Goal: Task Accomplishment & Management: Use online tool/utility

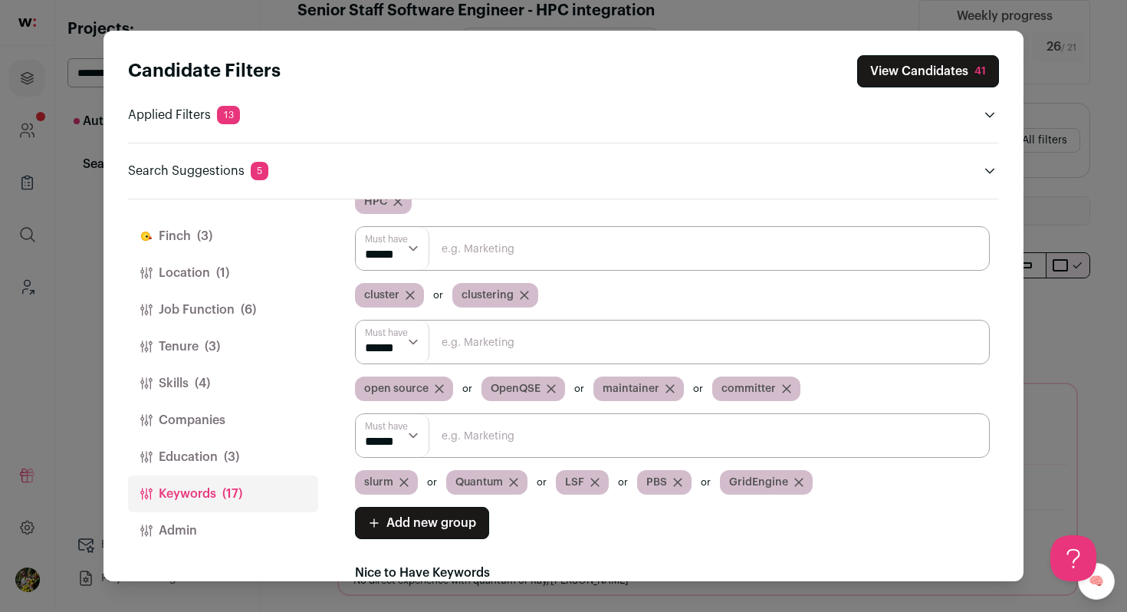
scroll to position [110, 0]
click at [582, 252] on input "Close modal via background" at bounding box center [672, 247] width 635 height 44
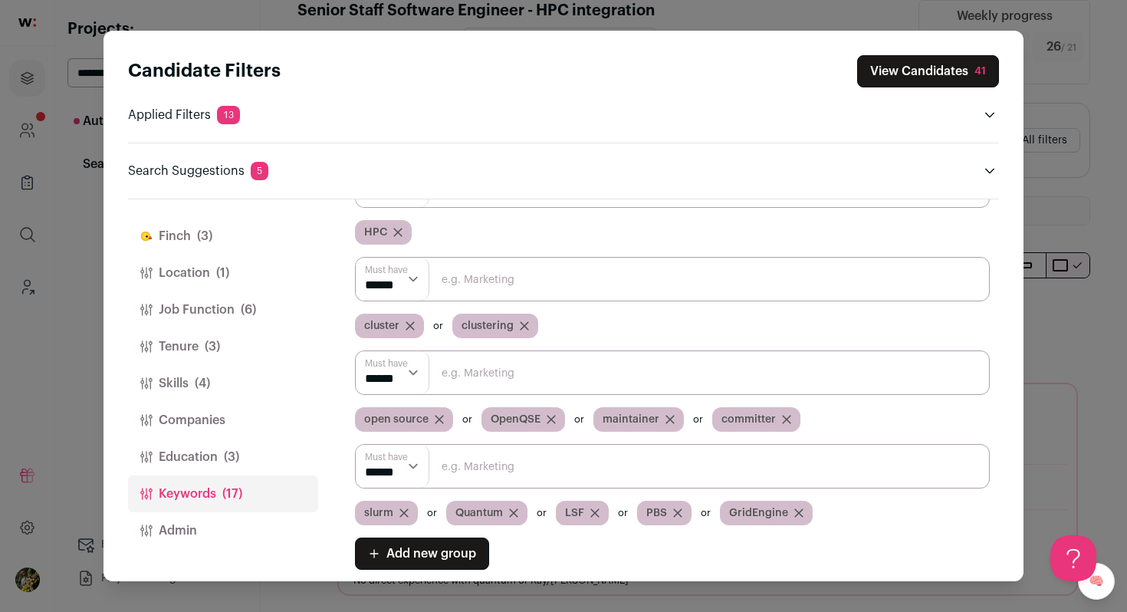
scroll to position [46, 0]
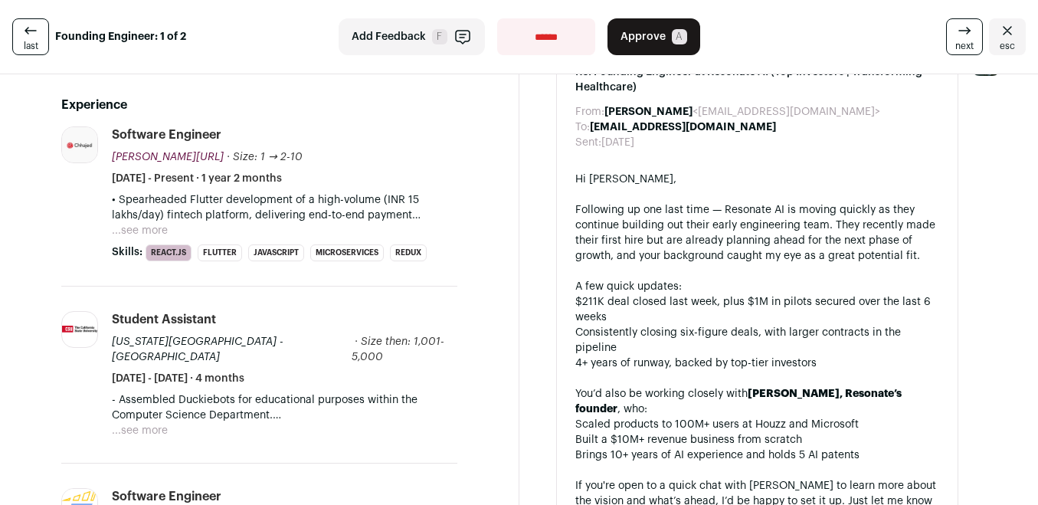
scroll to position [401, 0]
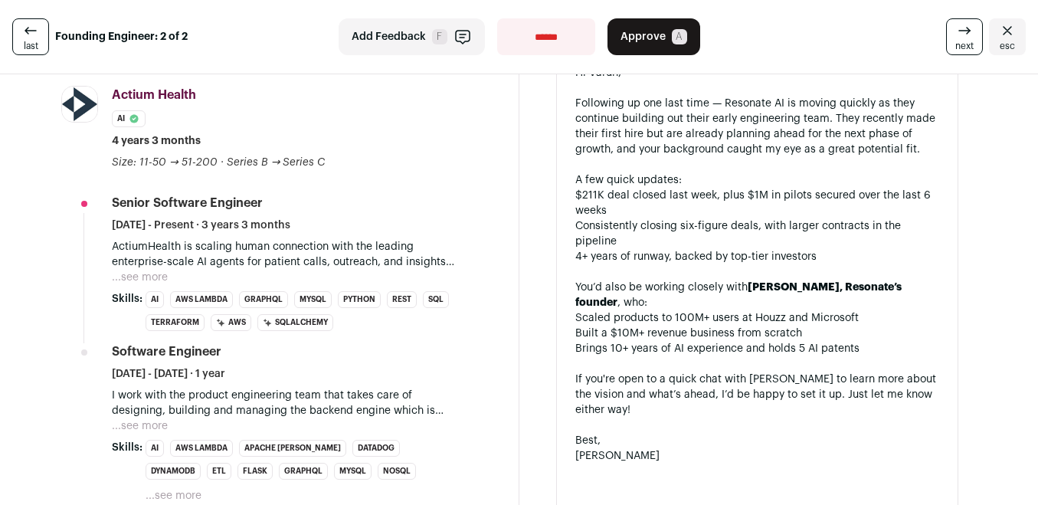
scroll to position [433, 0]
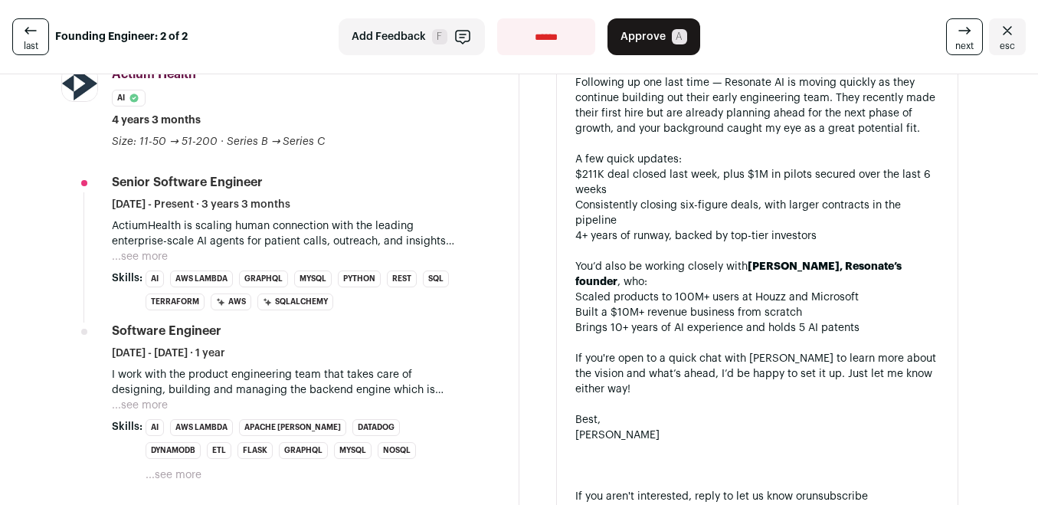
click at [151, 259] on button "...see more" at bounding box center [140, 256] width 56 height 15
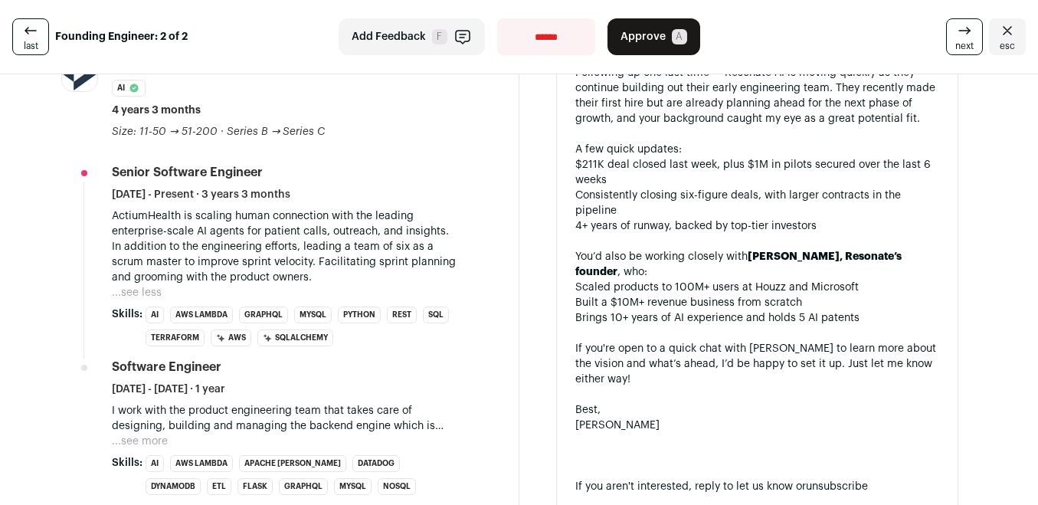
scroll to position [0, 0]
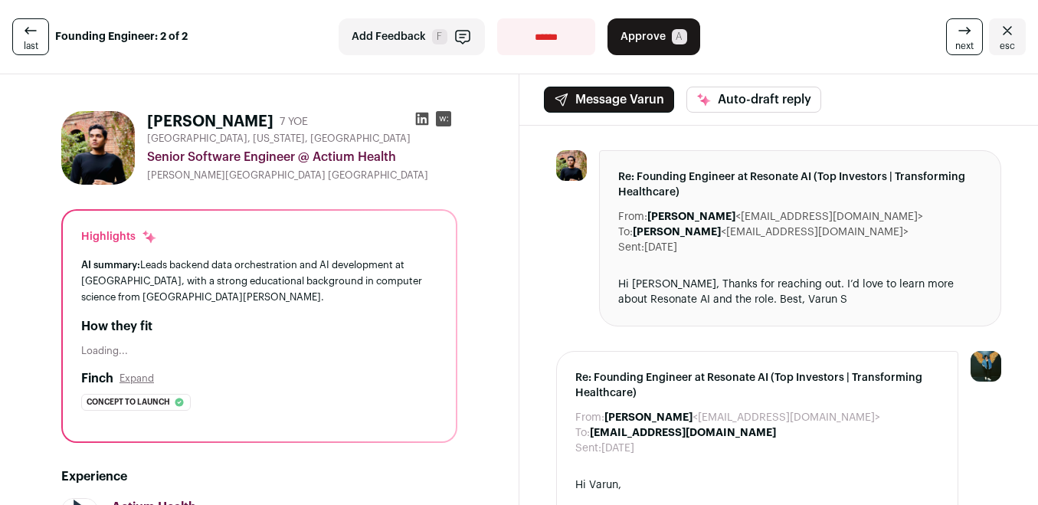
click at [424, 120] on icon at bounding box center [421, 119] width 13 height 13
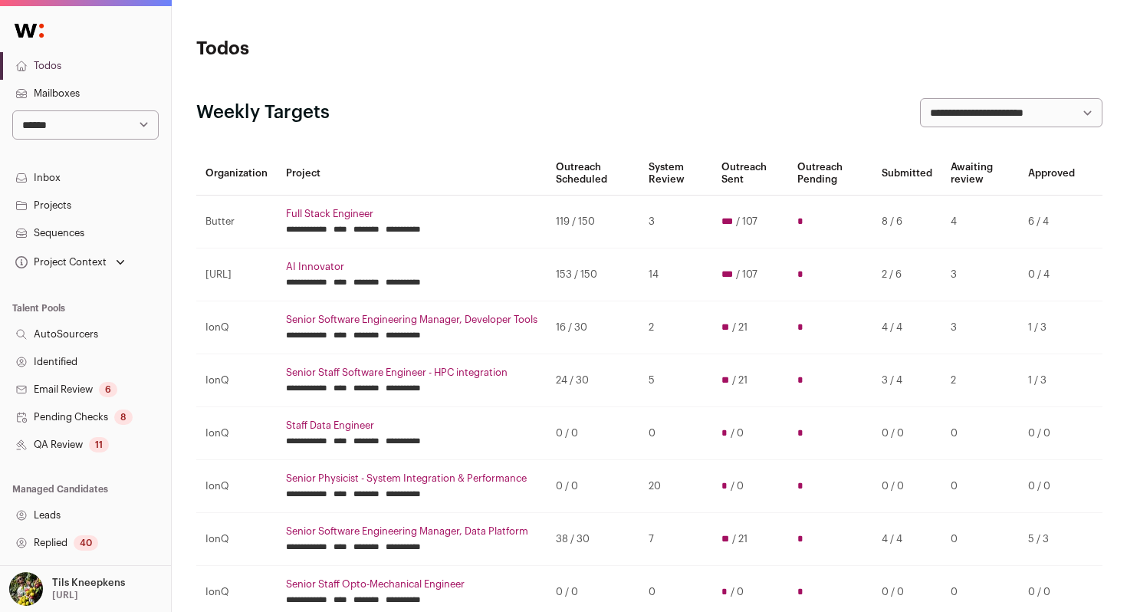
click at [120, 119] on select "**********" at bounding box center [85, 124] width 146 height 29
select select "*****"
click at [12, 110] on select "**********" at bounding box center [85, 124] width 146 height 29
click at [54, 138] on select "**********" at bounding box center [85, 124] width 146 height 29
select select "****"
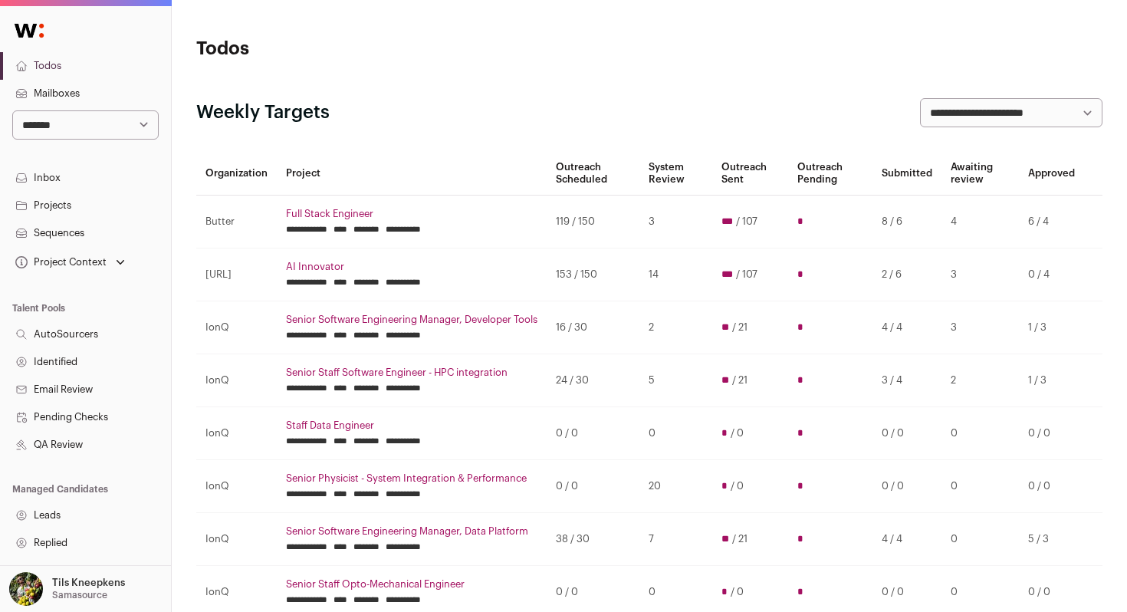
click at [12, 110] on select "**********" at bounding box center [85, 124] width 146 height 29
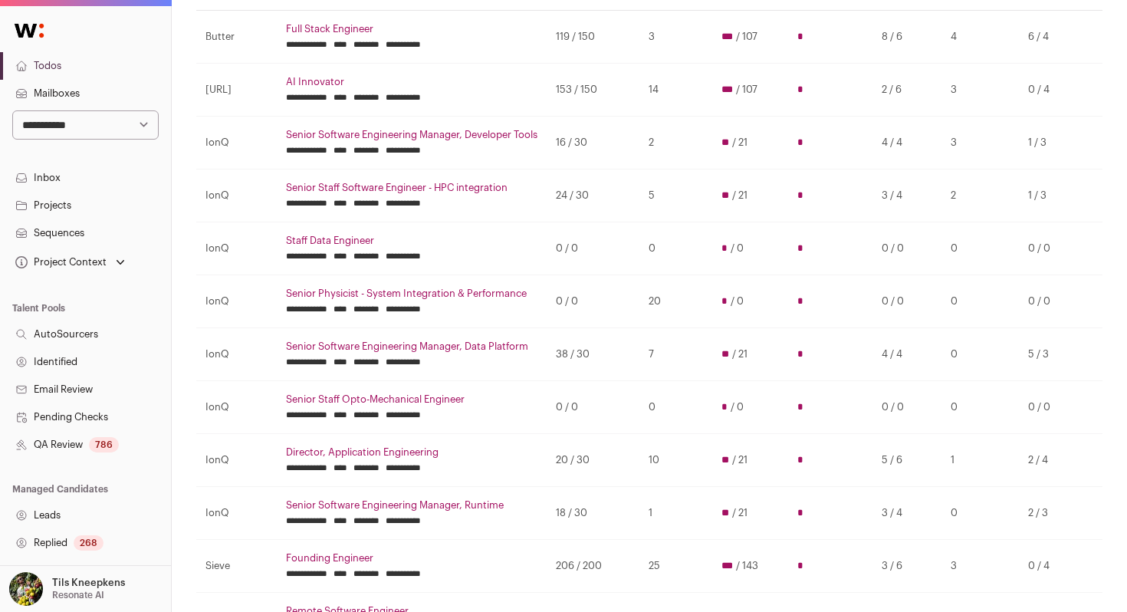
scroll to position [189, 0]
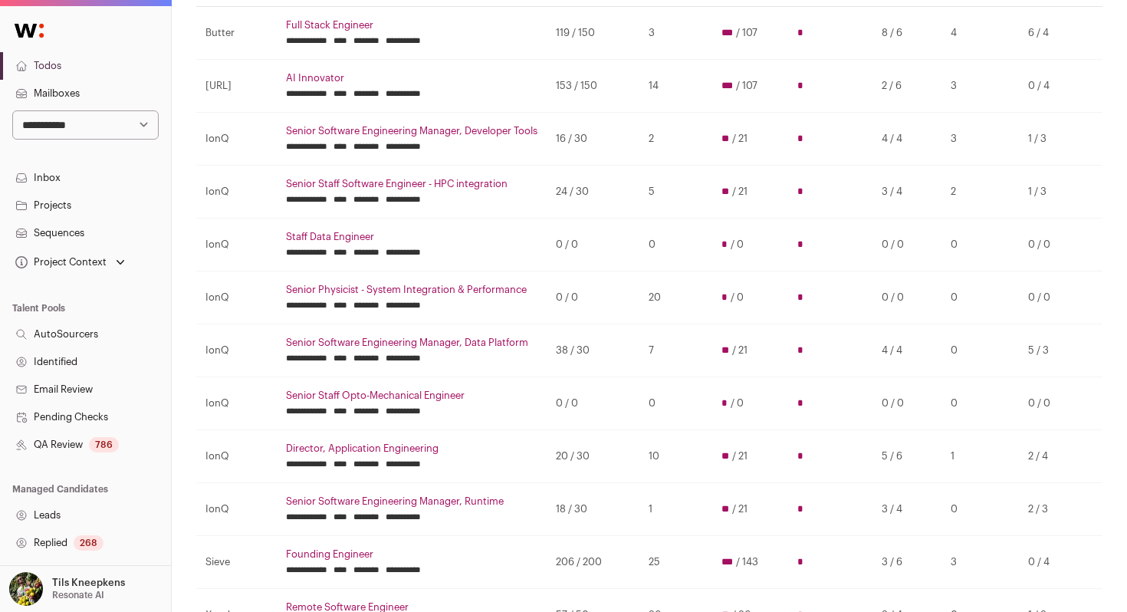
click at [86, 130] on select "**********" at bounding box center [85, 124] width 146 height 29
click at [12, 110] on select "**********" at bounding box center [85, 124] width 146 height 29
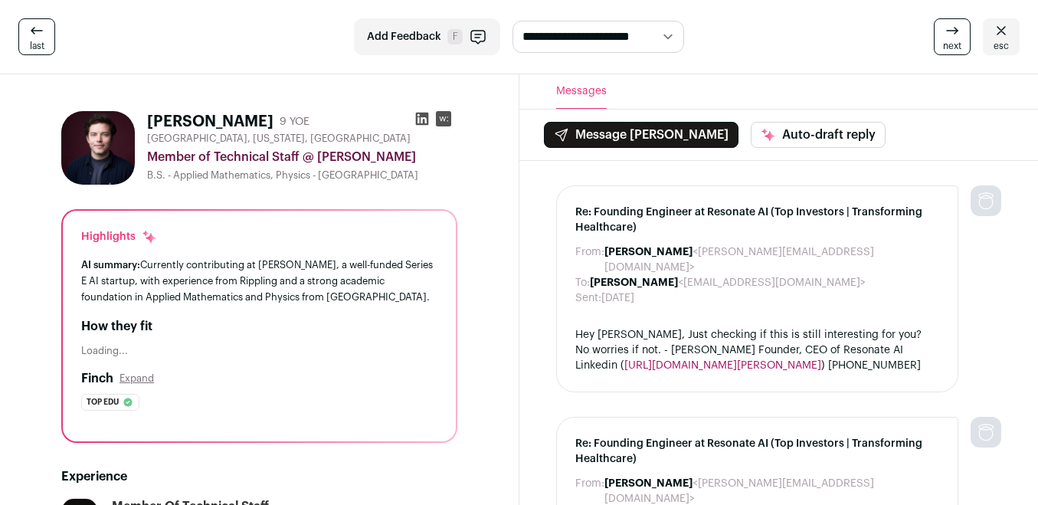
click at [422, 118] on icon at bounding box center [422, 118] width 15 height 15
click at [1000, 26] on icon at bounding box center [1001, 30] width 18 height 18
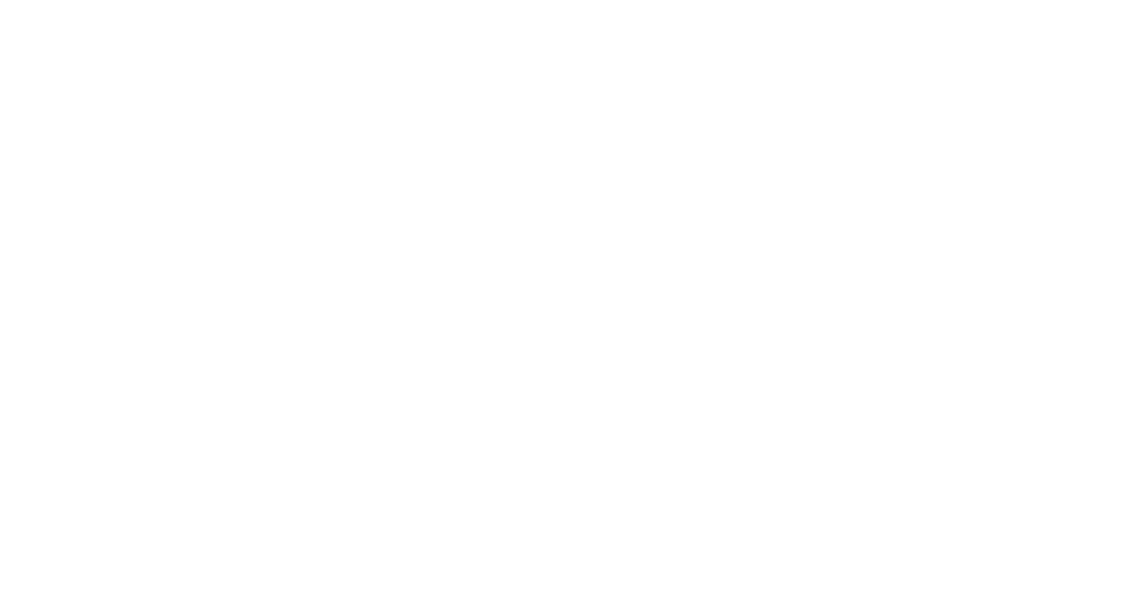
scroll to position [189, 0]
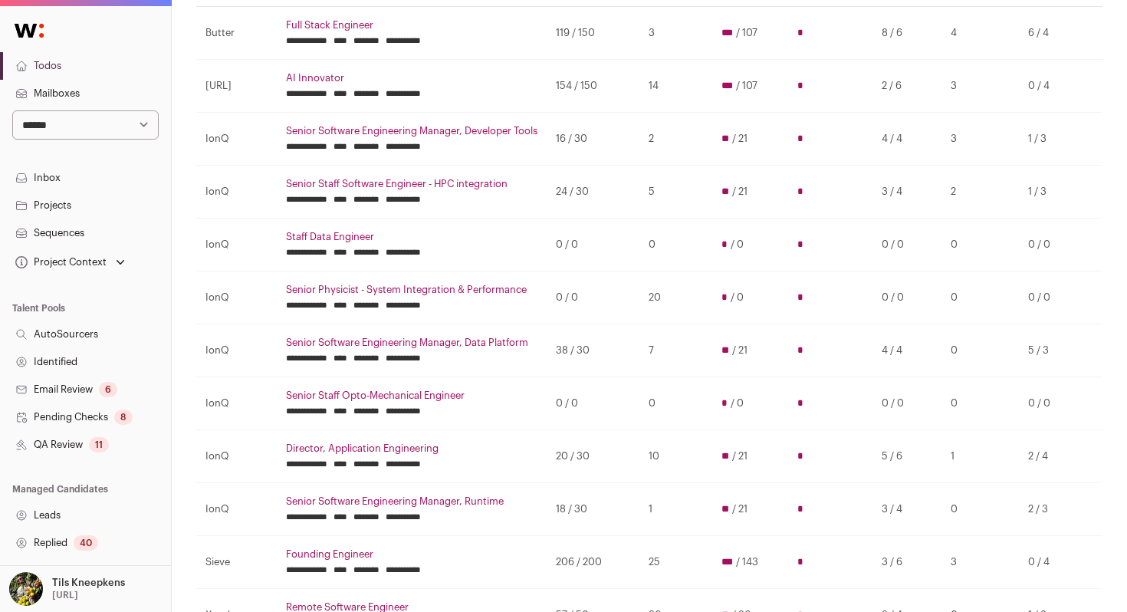
click at [111, 126] on select "**********" at bounding box center [85, 124] width 146 height 29
select select "****"
click at [12, 110] on select "**********" at bounding box center [85, 124] width 146 height 29
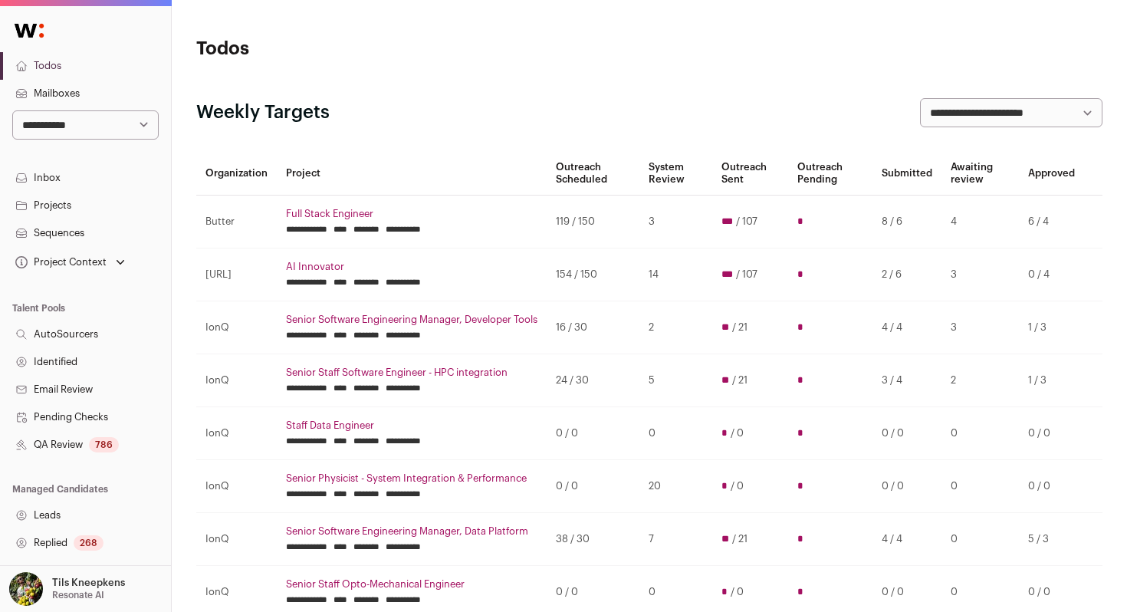
click at [114, 126] on select "**********" at bounding box center [85, 124] width 146 height 29
click at [12, 110] on select "**********" at bounding box center [85, 124] width 146 height 29
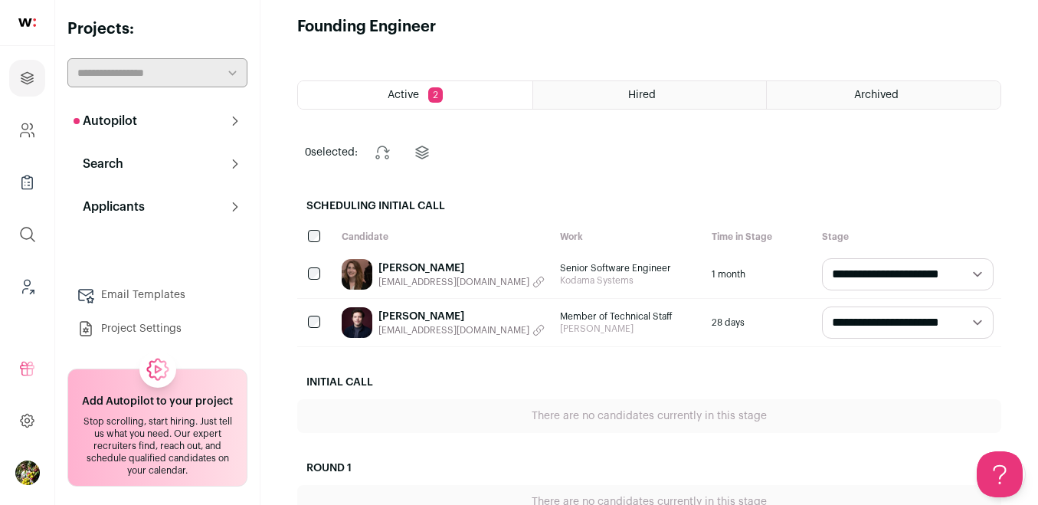
scroll to position [11, 0]
click at [423, 261] on link "[PERSON_NAME]" at bounding box center [462, 268] width 166 height 15
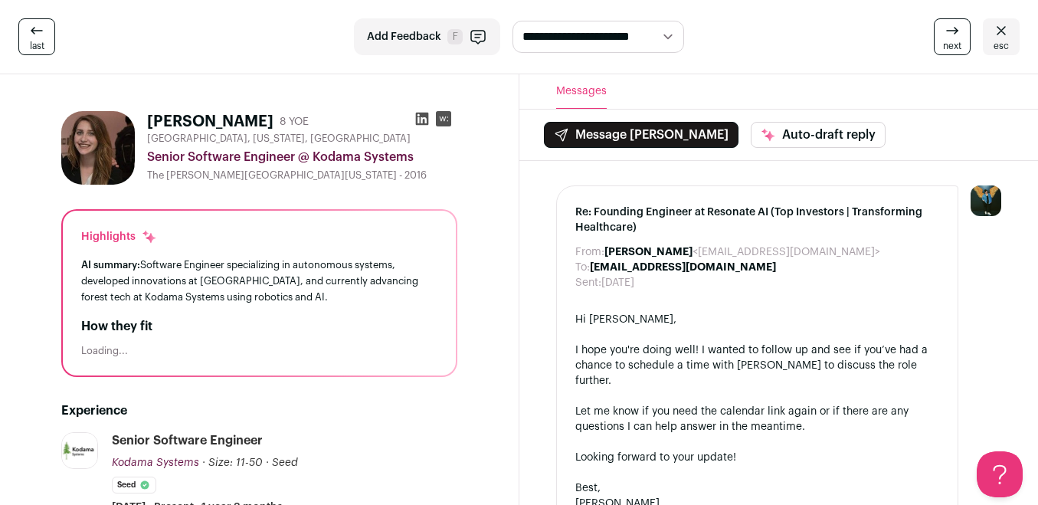
click at [421, 114] on icon at bounding box center [421, 119] width 13 height 13
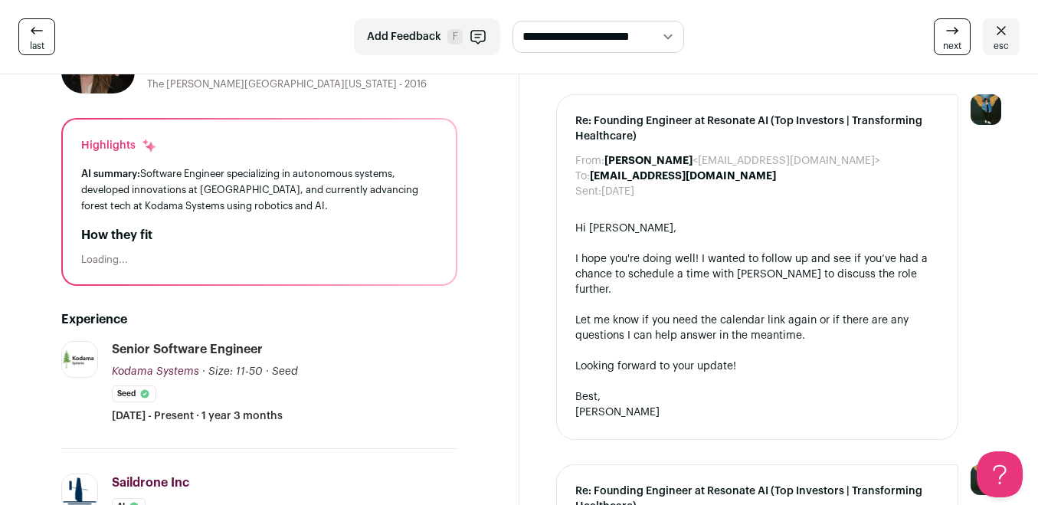
scroll to position [261, 0]
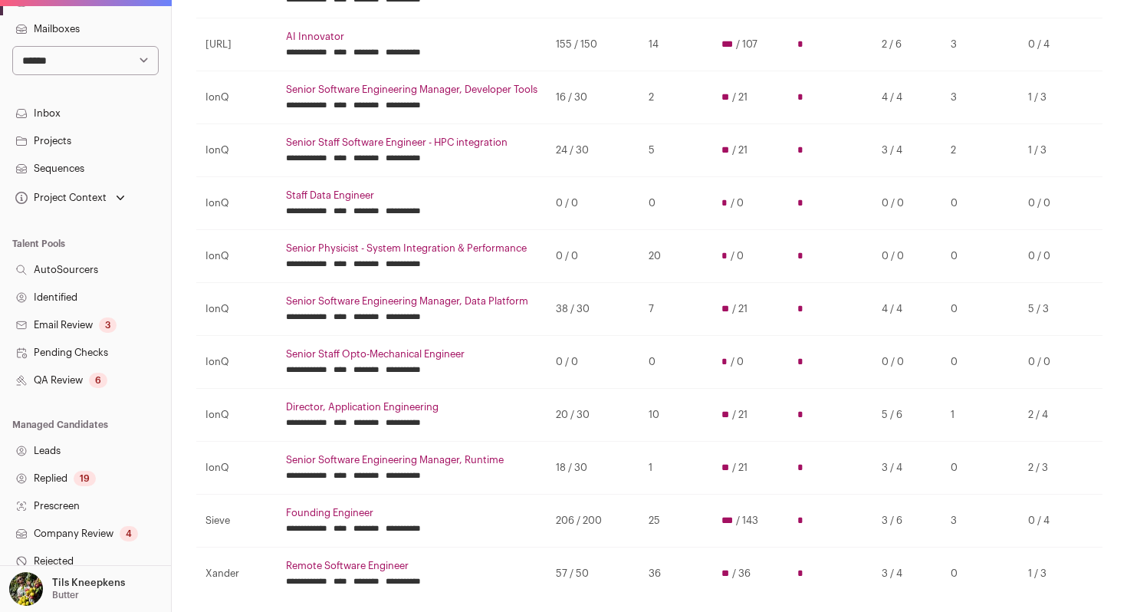
scroll to position [293, 0]
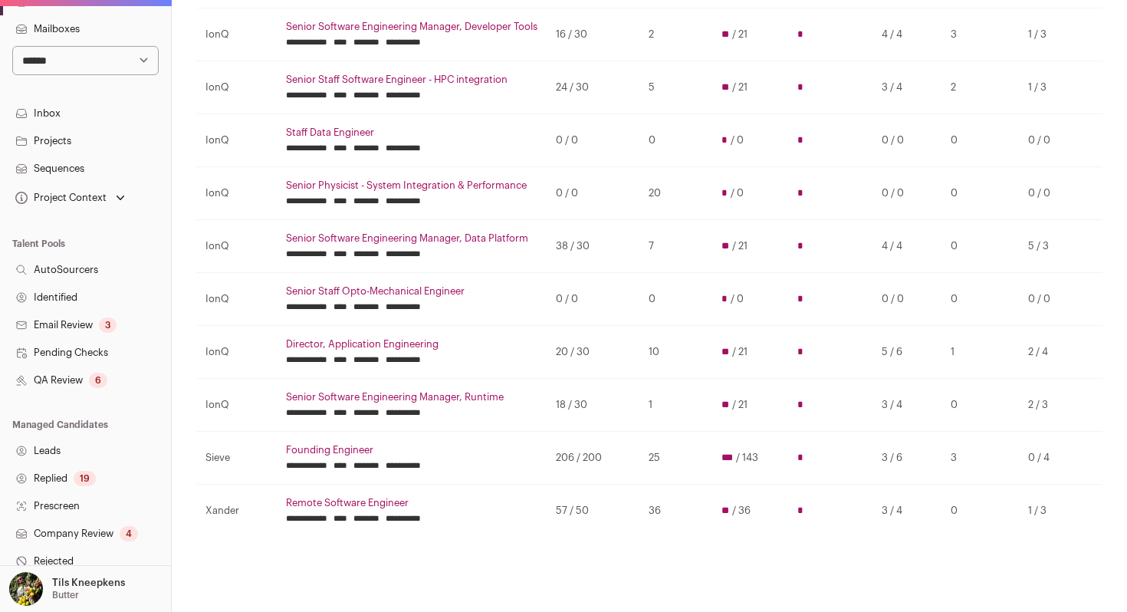
click at [86, 63] on select "**********" at bounding box center [85, 60] width 146 height 29
select select "****"
click at [12, 46] on select "**********" at bounding box center [85, 60] width 146 height 29
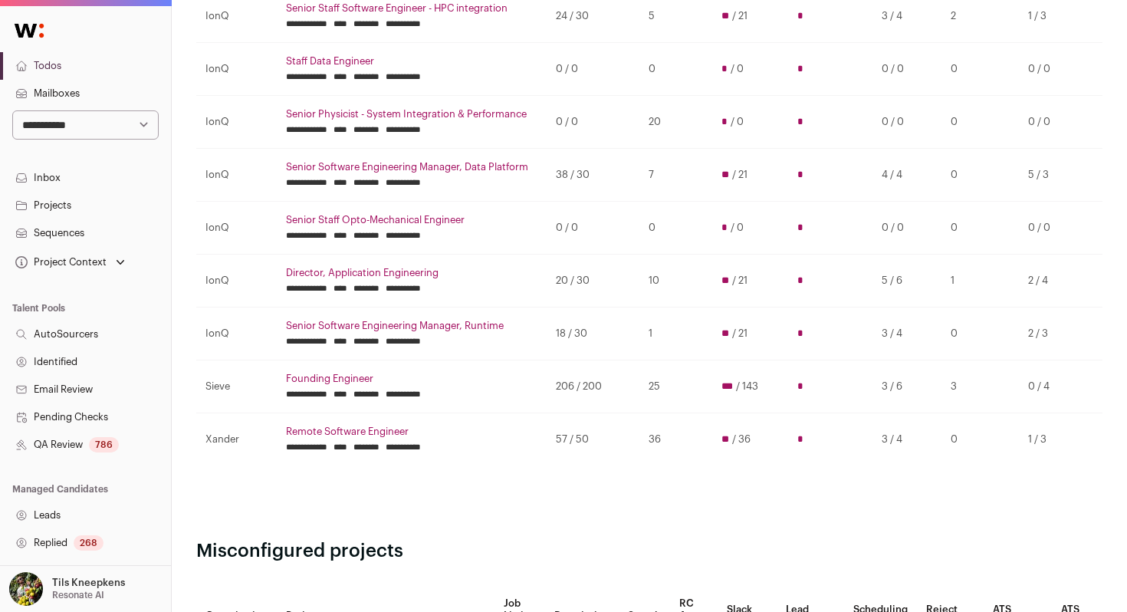
scroll to position [415, 0]
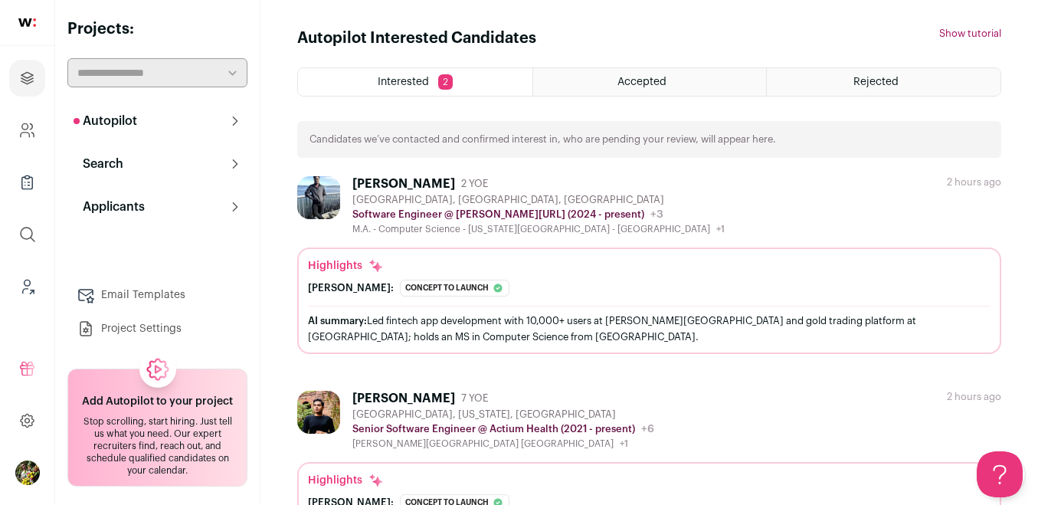
click at [655, 77] on span "Accepted" at bounding box center [642, 82] width 49 height 11
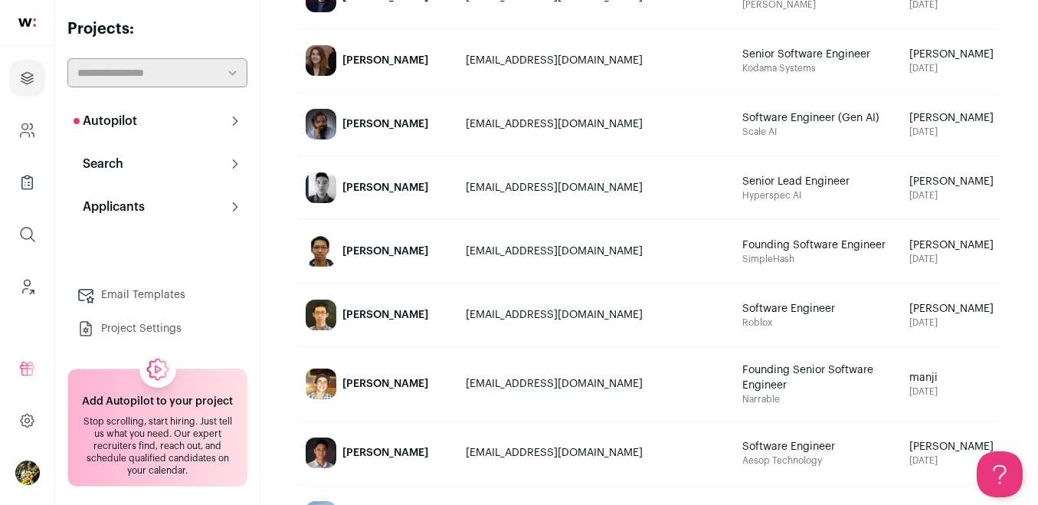
scroll to position [291, 0]
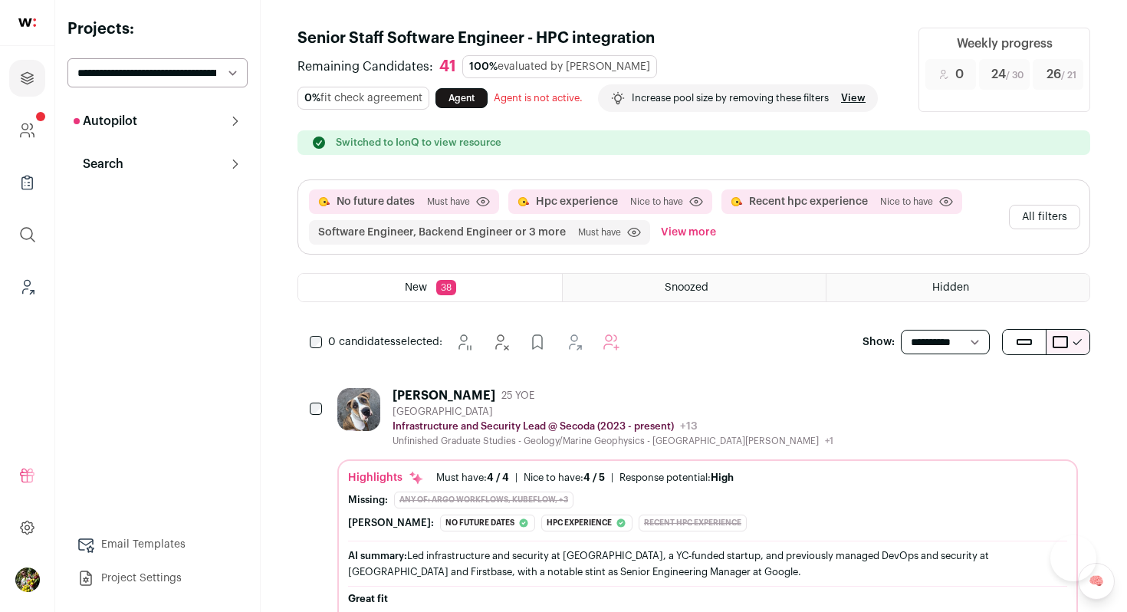
click at [690, 227] on button "View more" at bounding box center [688, 232] width 61 height 25
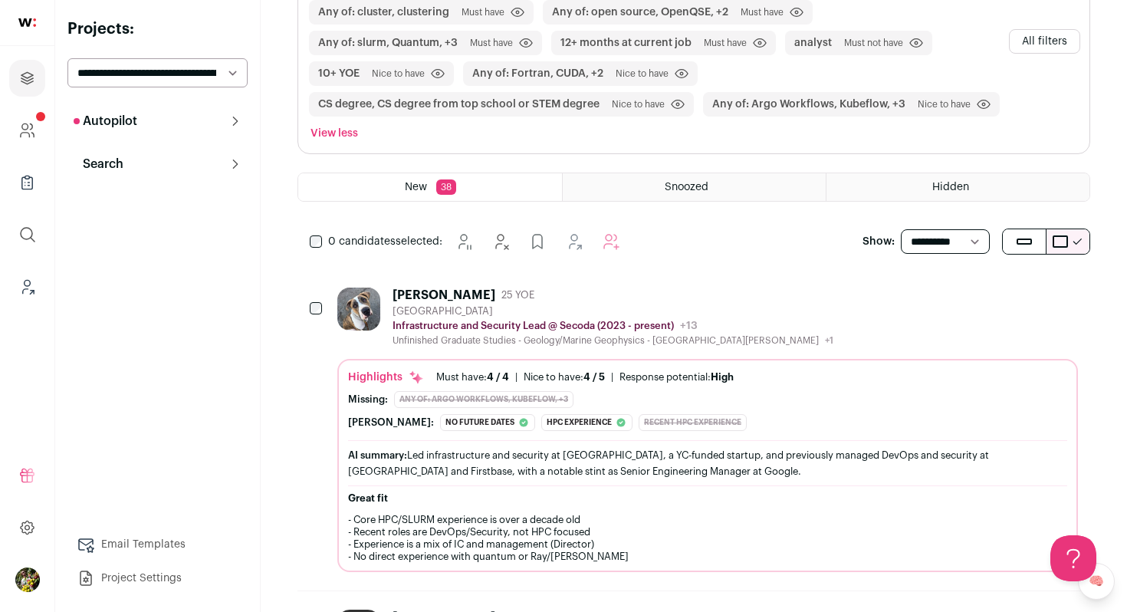
scroll to position [303, 0]
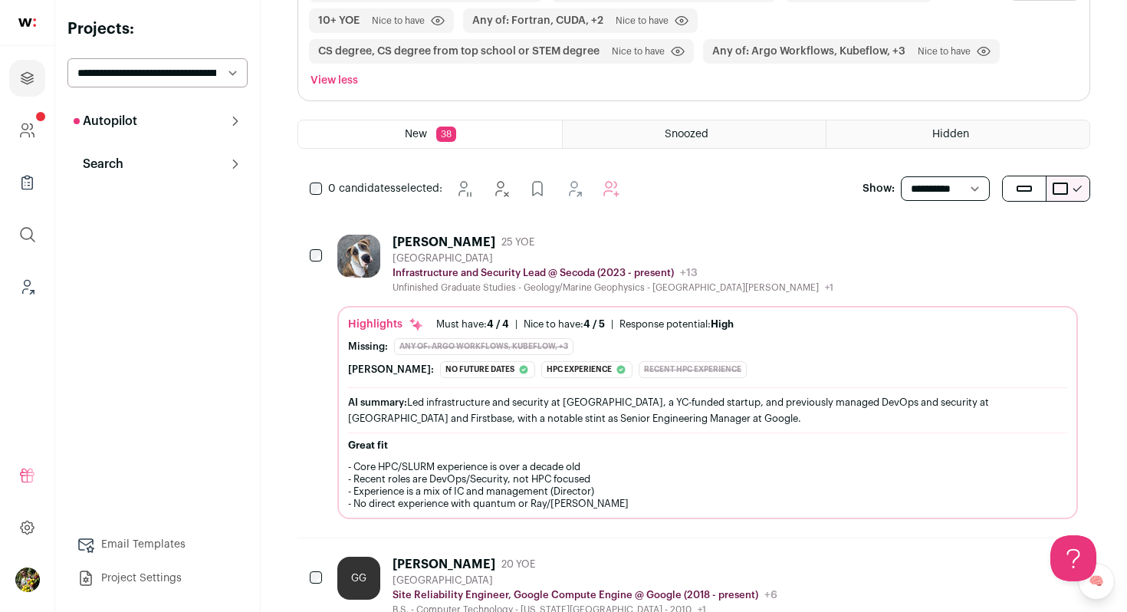
click at [829, 279] on div "Phil Sharfstein 25 YOE San Francisco Bay Area Infrastructure and Security Lead …" at bounding box center [707, 264] width 740 height 59
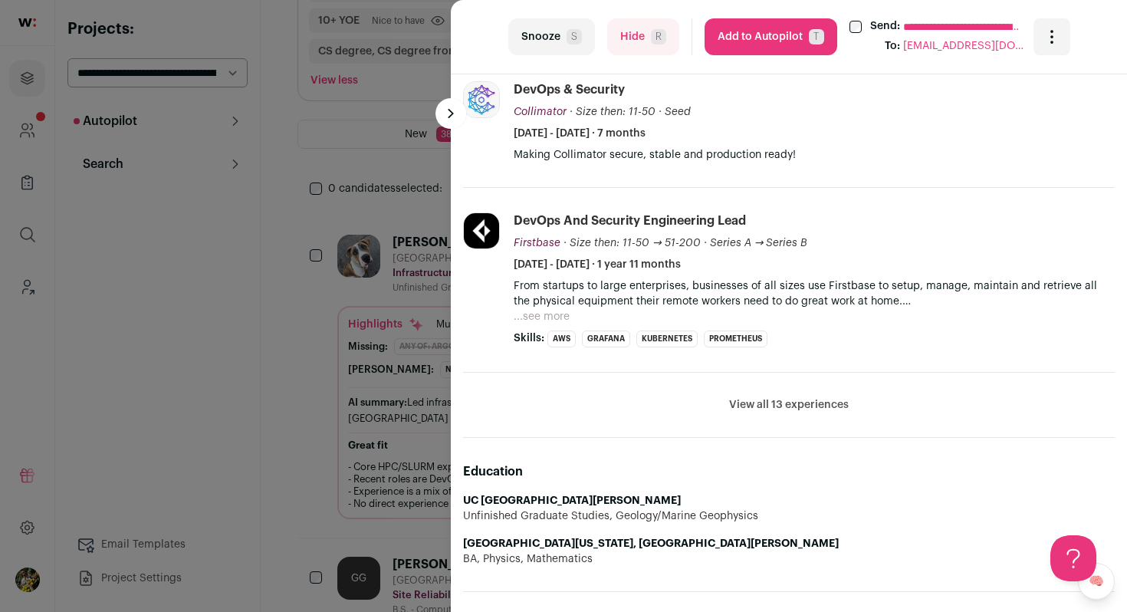
scroll to position [737, 0]
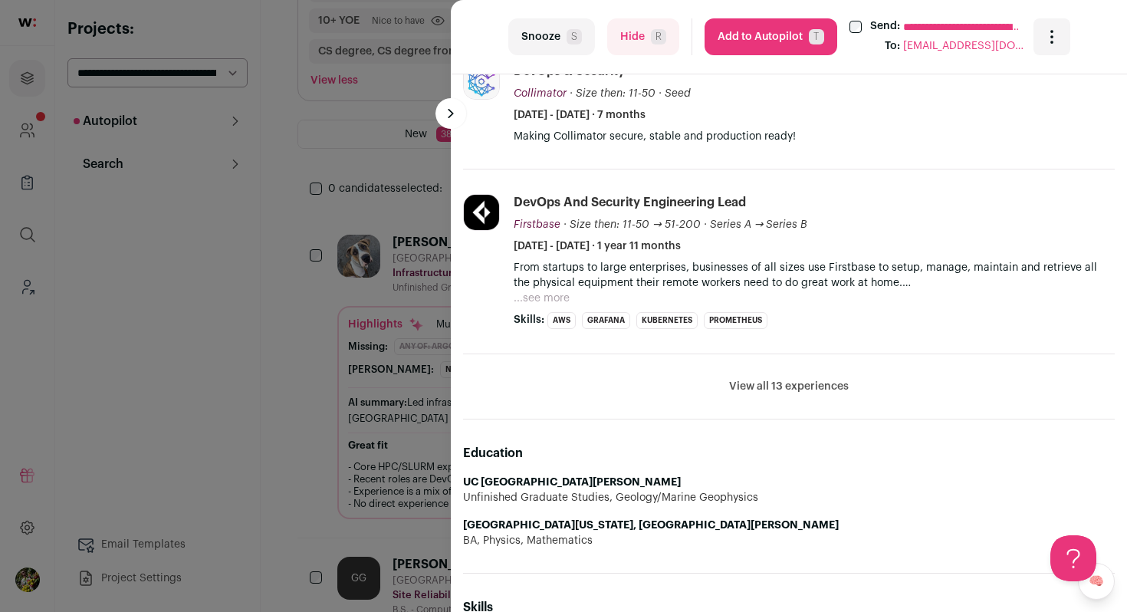
click at [553, 298] on button "...see more" at bounding box center [541, 297] width 56 height 15
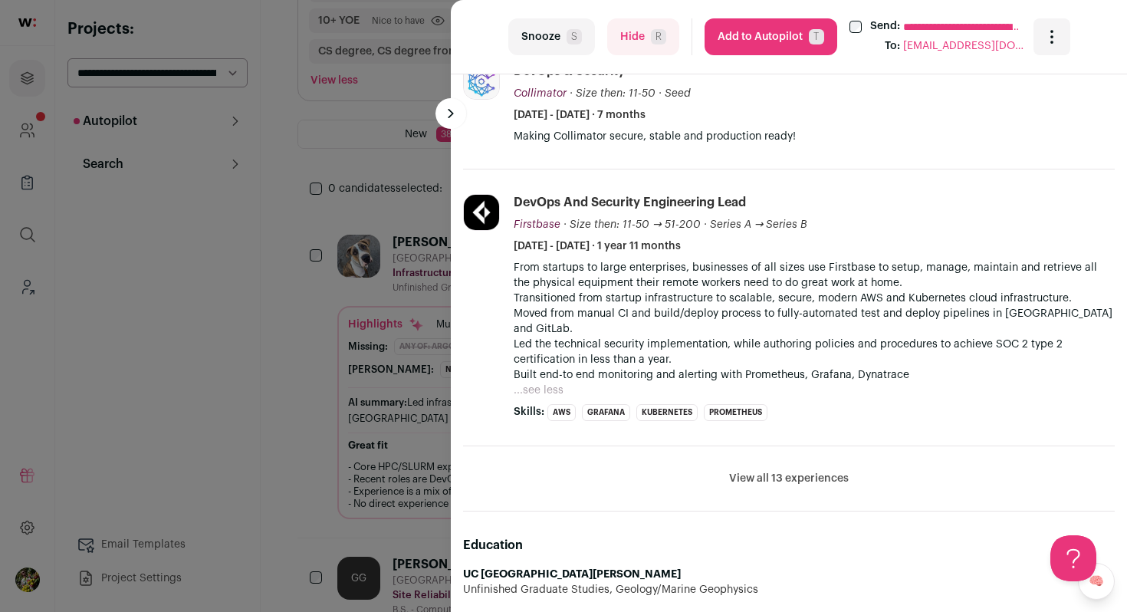
click at [759, 471] on button "View all 13 experiences" at bounding box center [789, 478] width 120 height 15
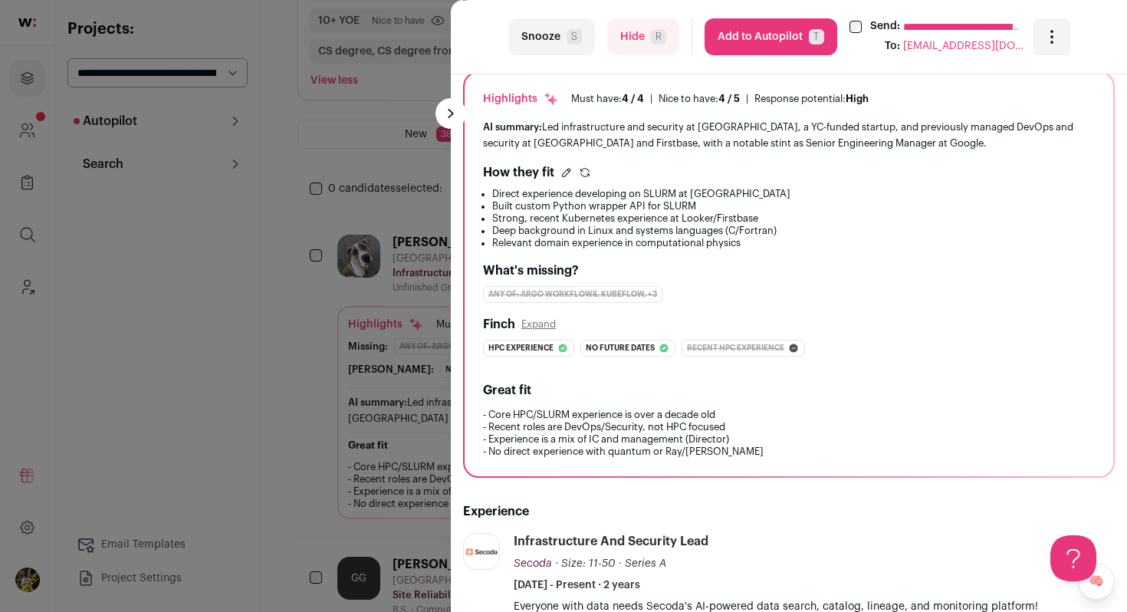
scroll to position [0, 0]
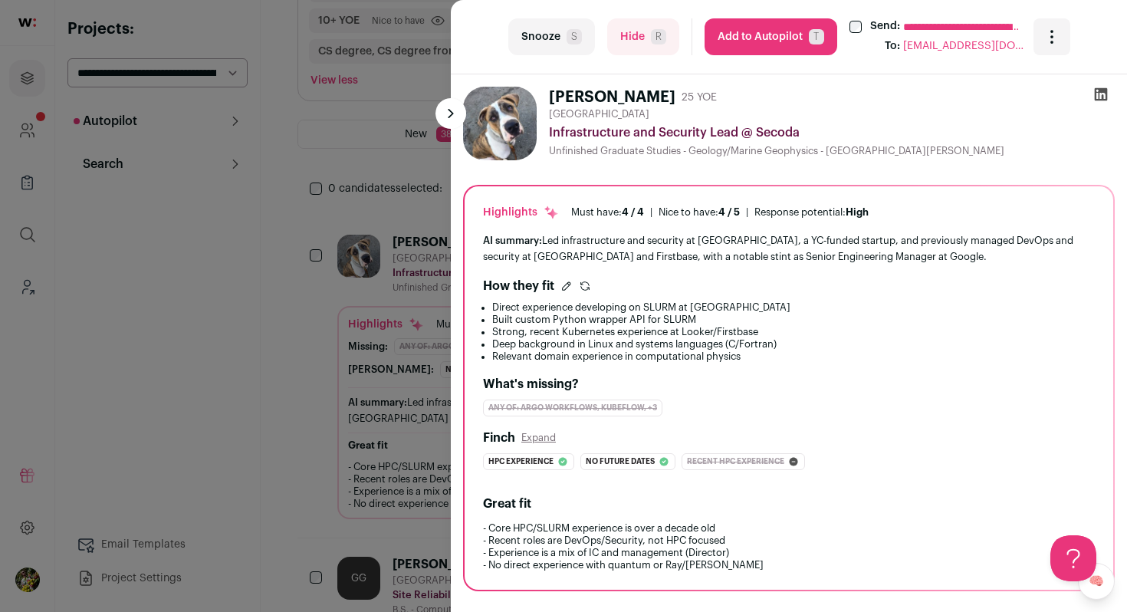
click at [1102, 96] on icon at bounding box center [1100, 94] width 13 height 13
click at [625, 42] on button "Hide R" at bounding box center [643, 36] width 72 height 37
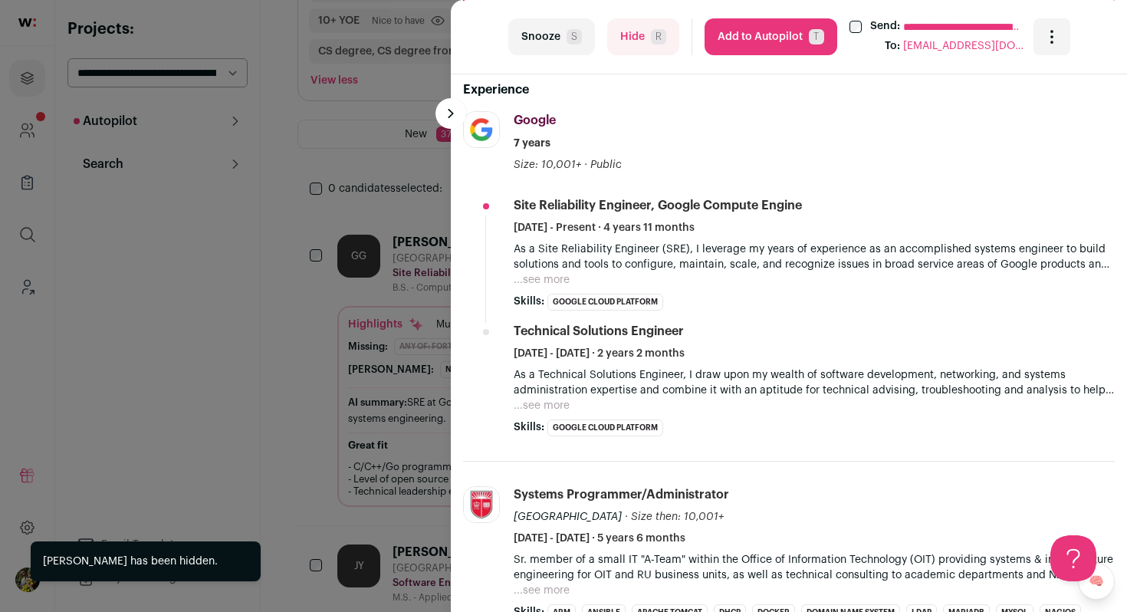
scroll to position [570, 0]
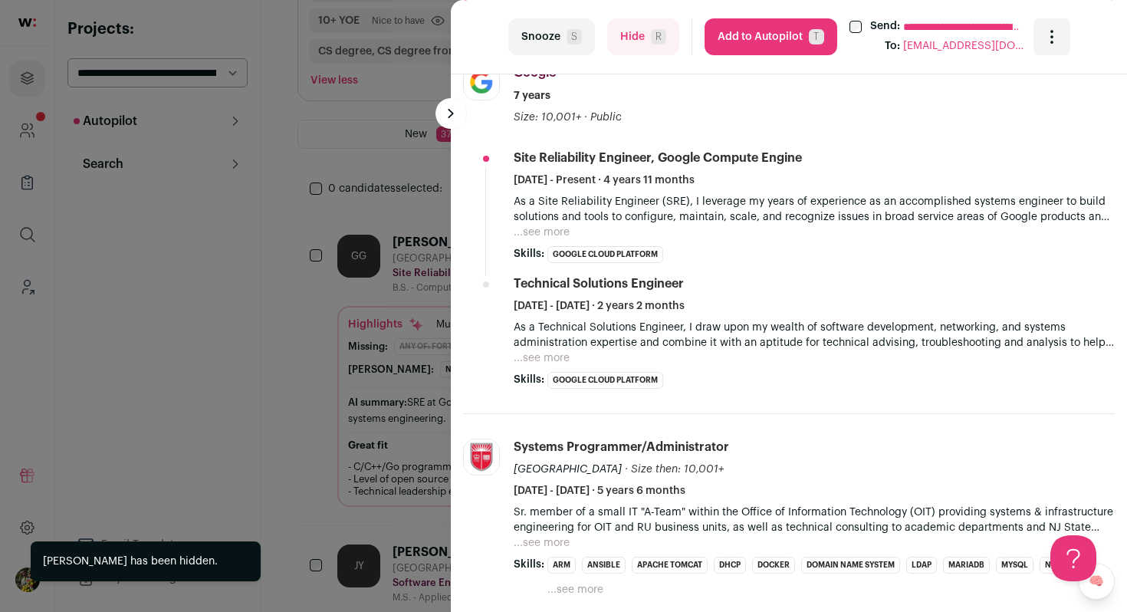
click at [539, 228] on button "...see more" at bounding box center [541, 232] width 56 height 15
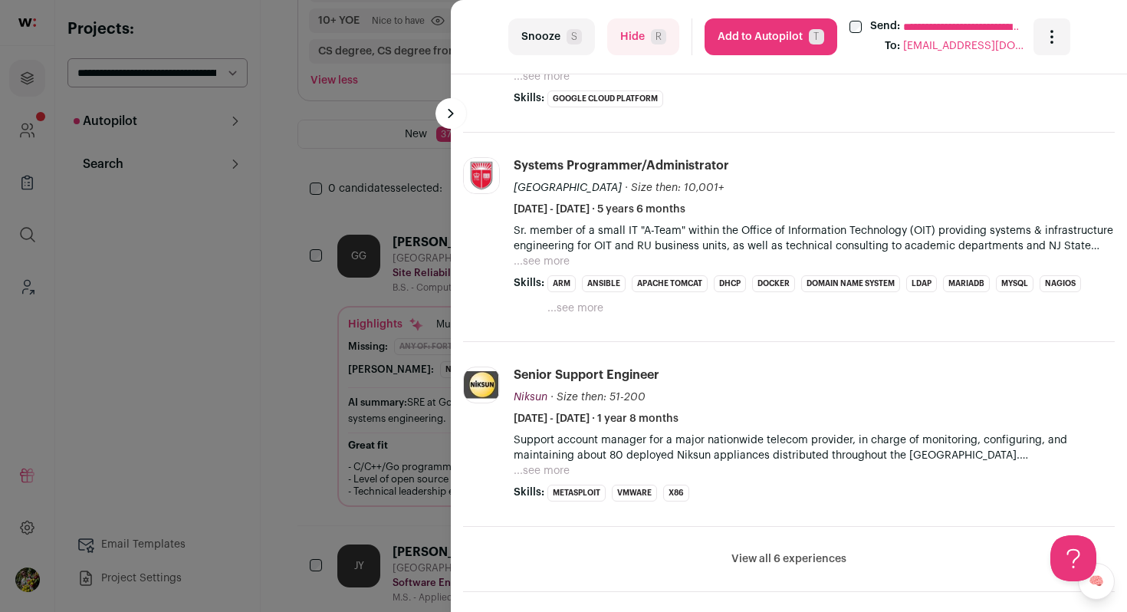
scroll to position [1104, 0]
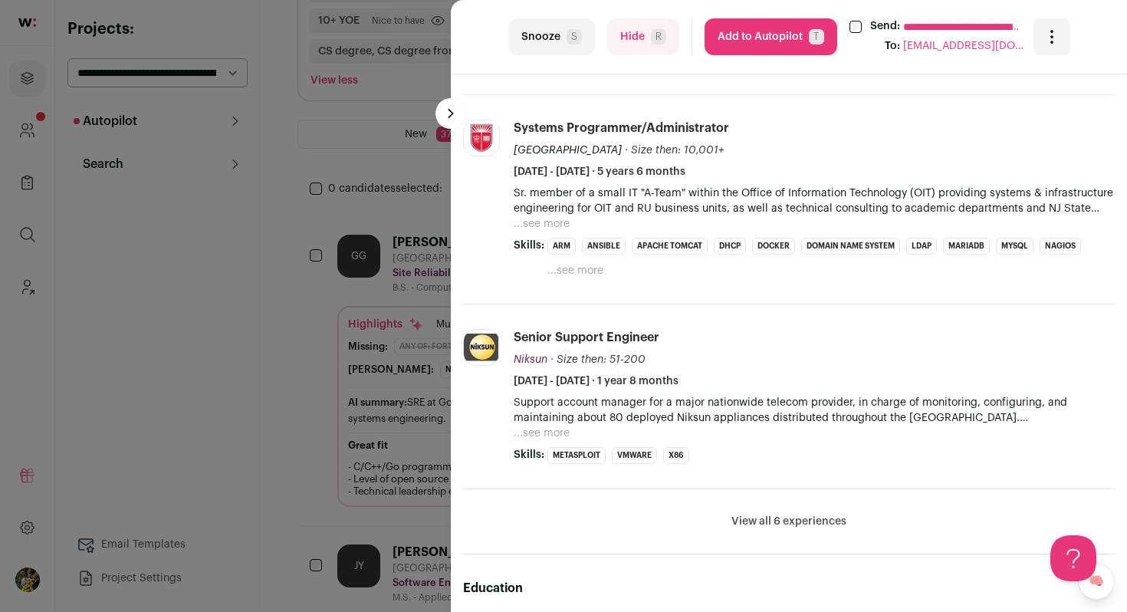
click at [548, 224] on button "...see more" at bounding box center [541, 223] width 56 height 15
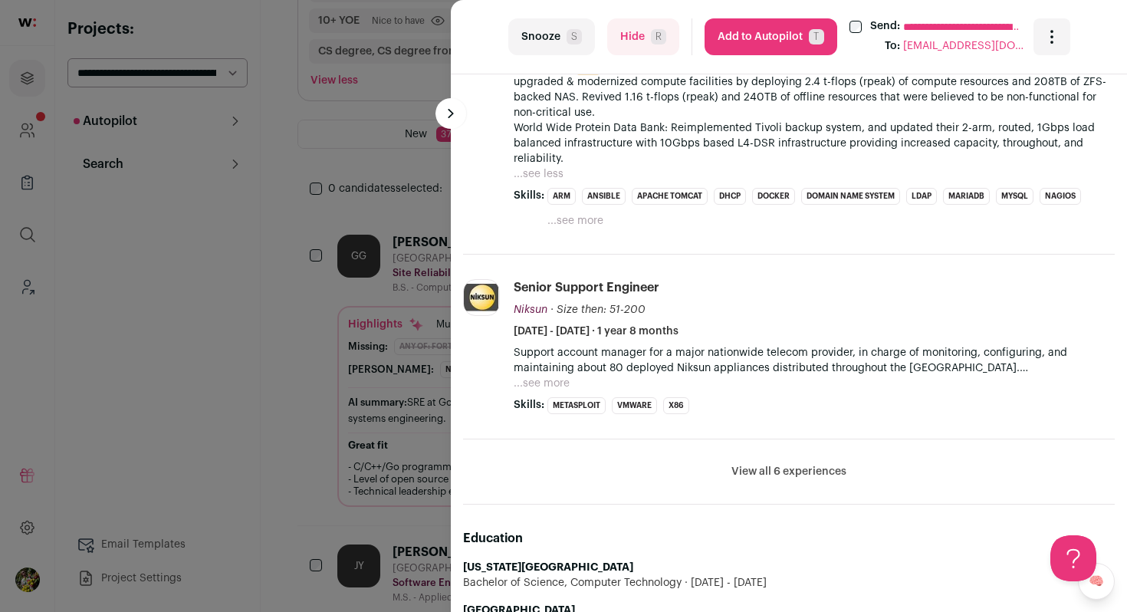
scroll to position [1470, 0]
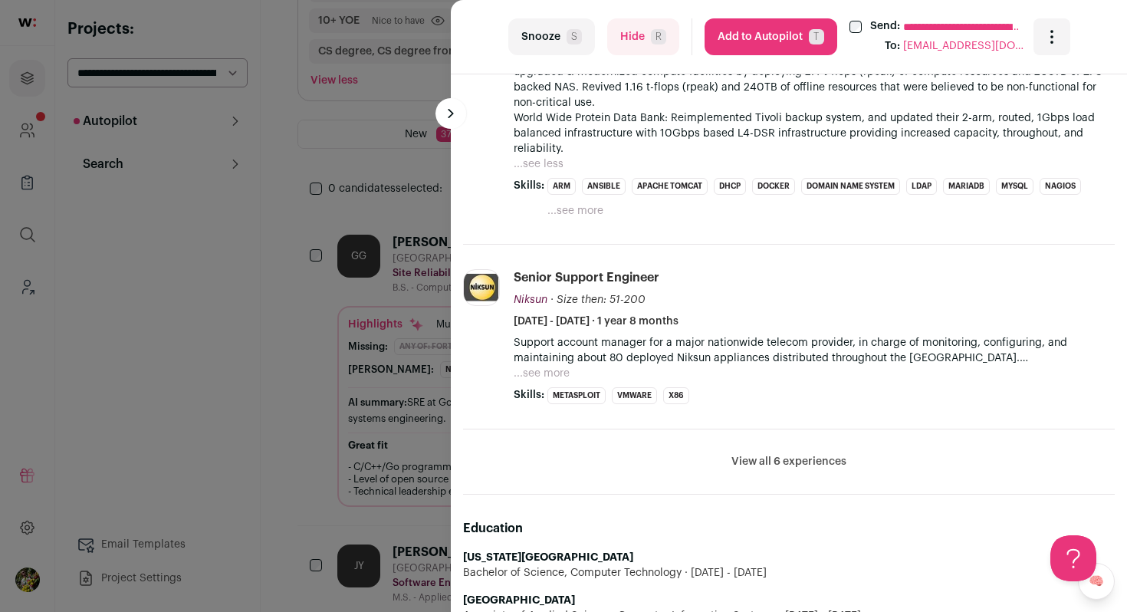
click at [556, 373] on button "...see more" at bounding box center [541, 373] width 56 height 15
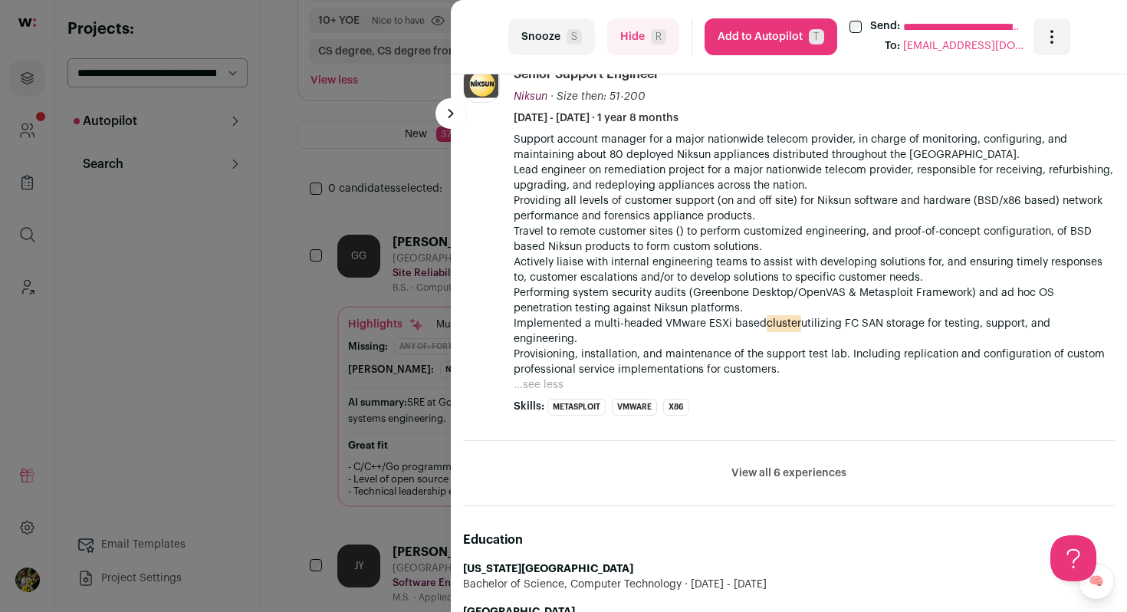
scroll to position [1766, 0]
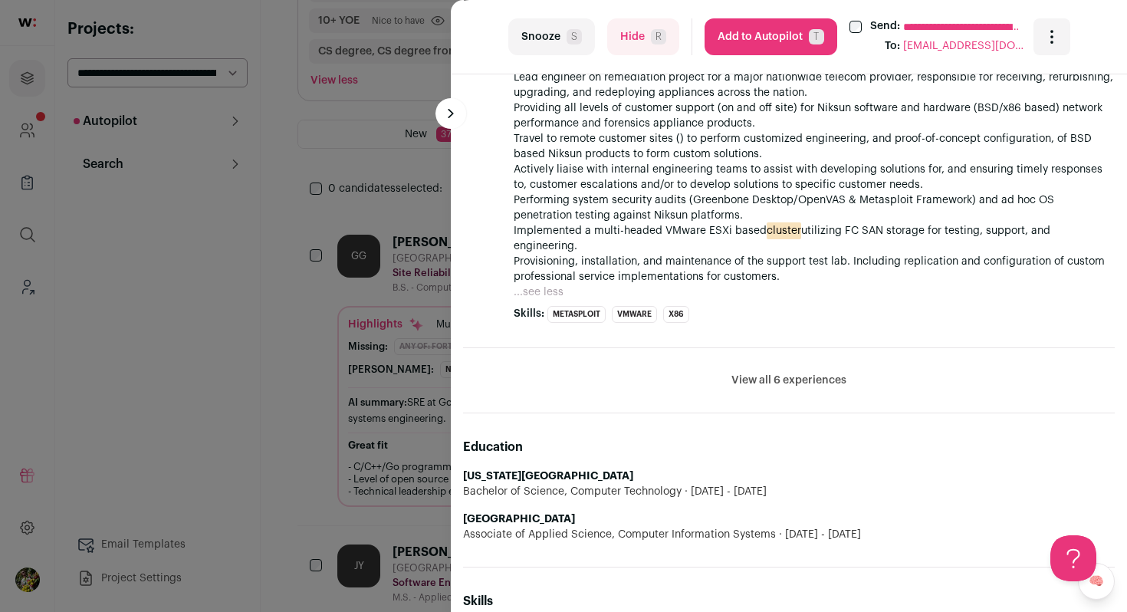
click at [823, 372] on button "View all 6 experiences" at bounding box center [788, 379] width 115 height 15
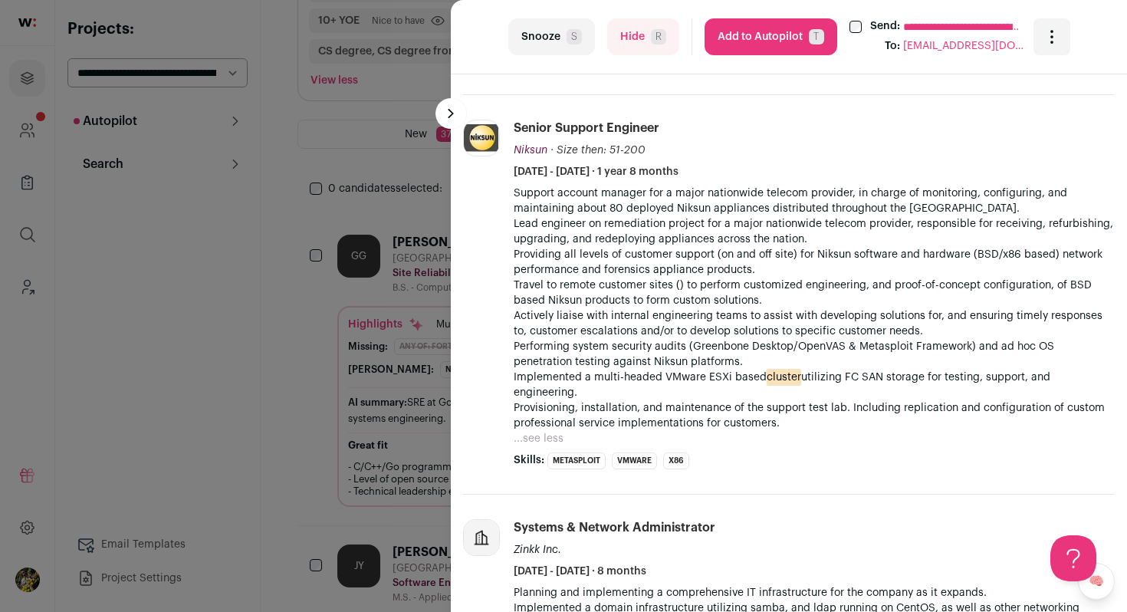
scroll to position [1660, 0]
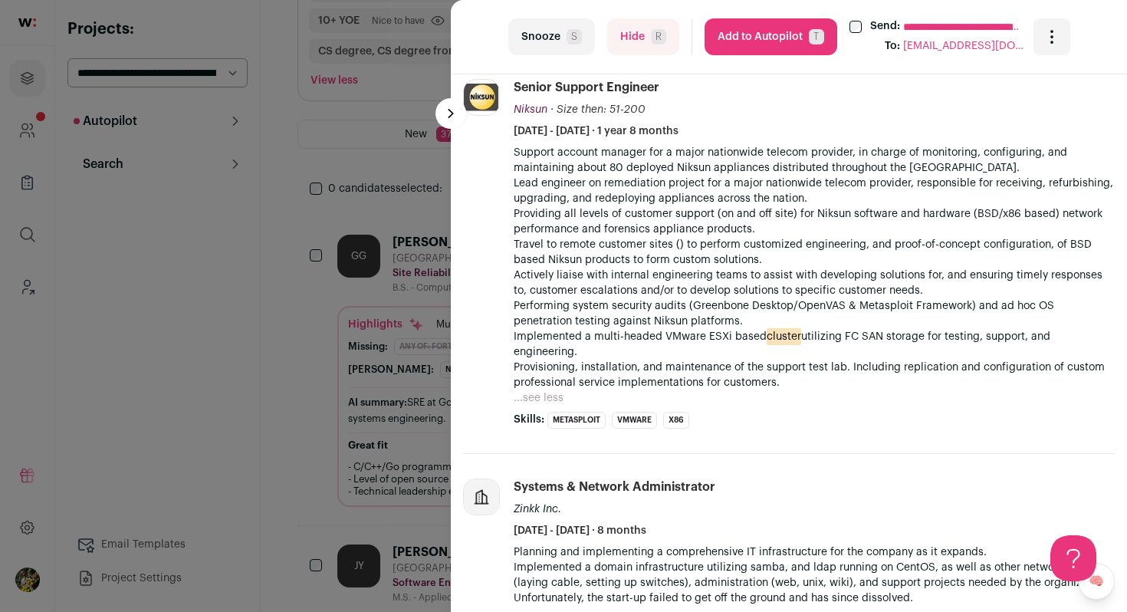
click at [655, 46] on button "Hide R" at bounding box center [643, 36] width 72 height 37
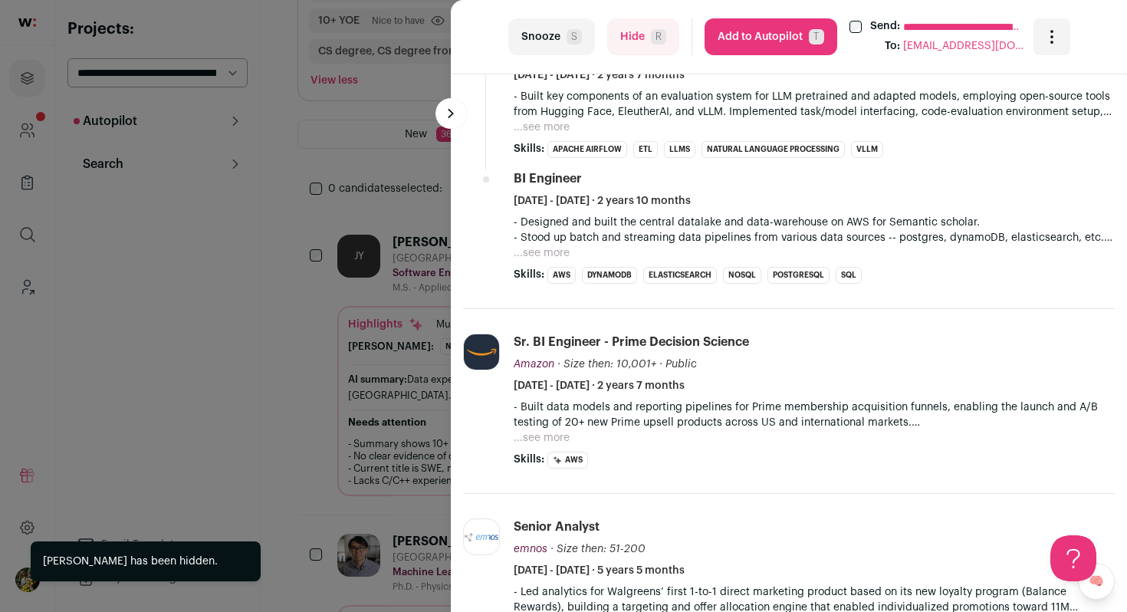
scroll to position [762, 0]
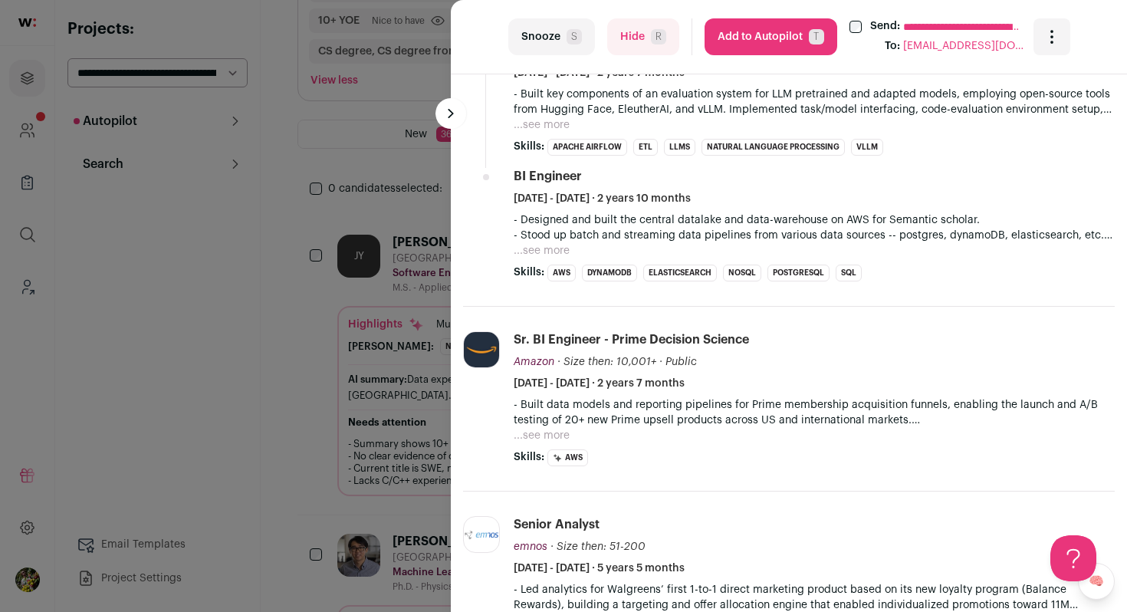
click at [668, 41] on button "Hide R" at bounding box center [643, 36] width 72 height 37
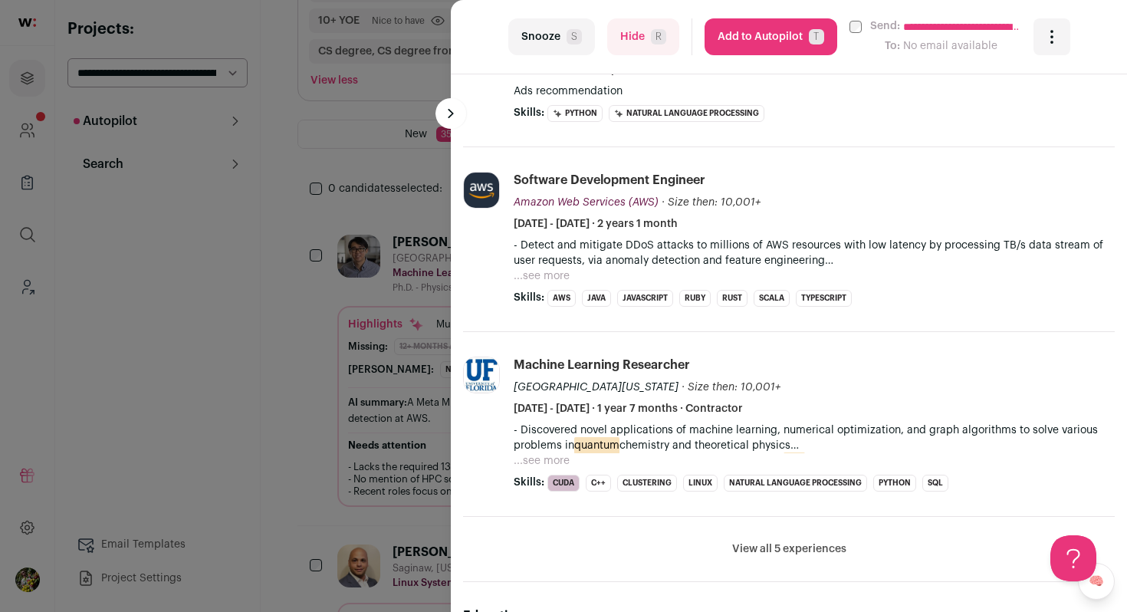
scroll to position [648, 0]
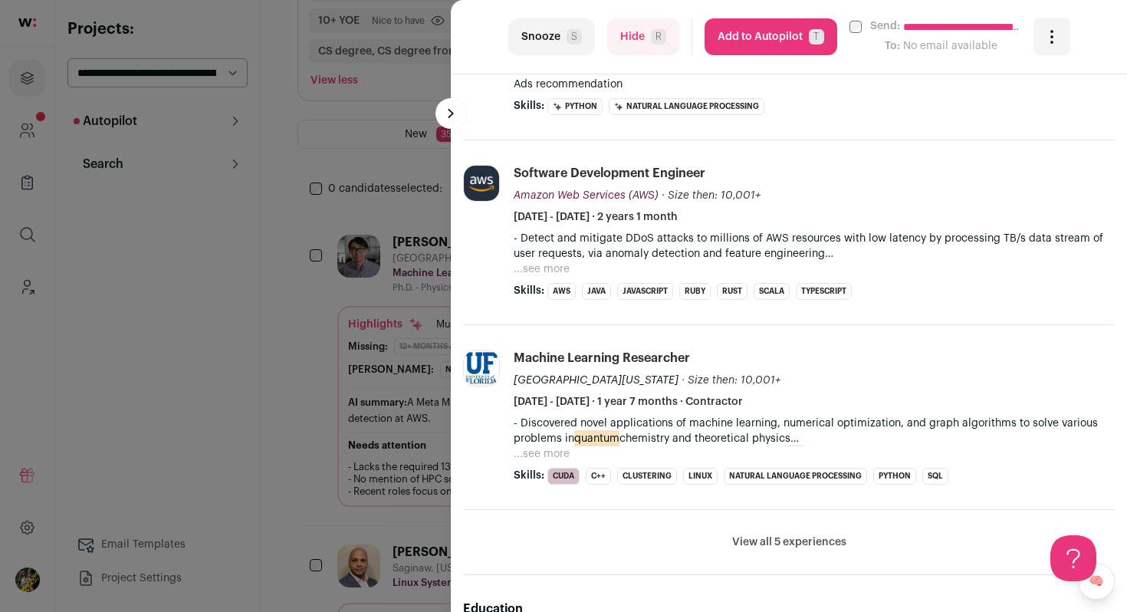
click at [564, 455] on button "...see more" at bounding box center [541, 453] width 56 height 15
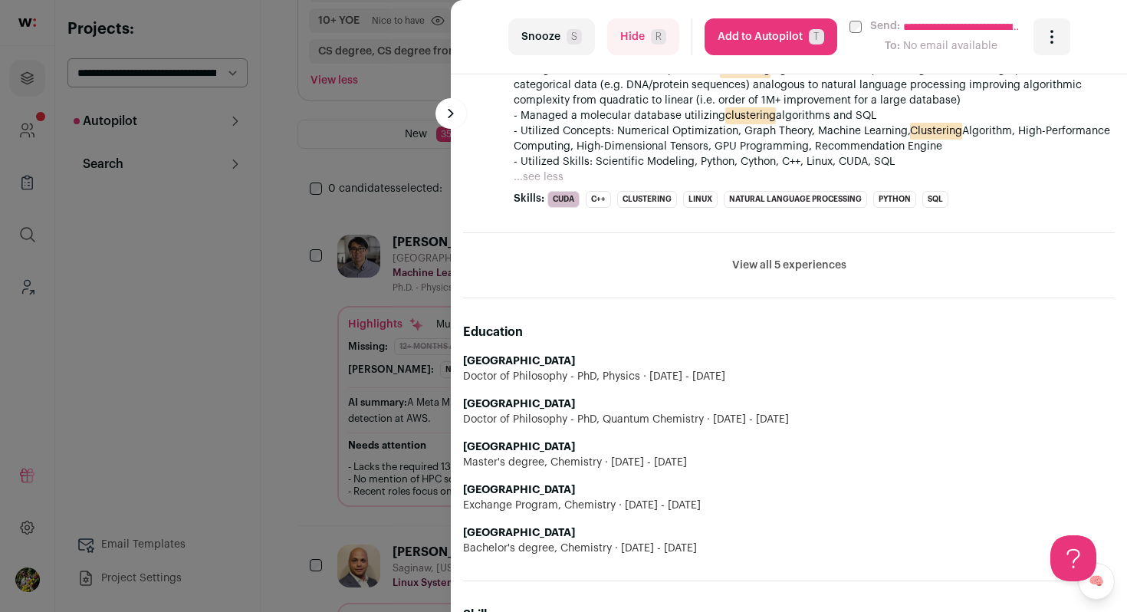
scroll to position [1075, 0]
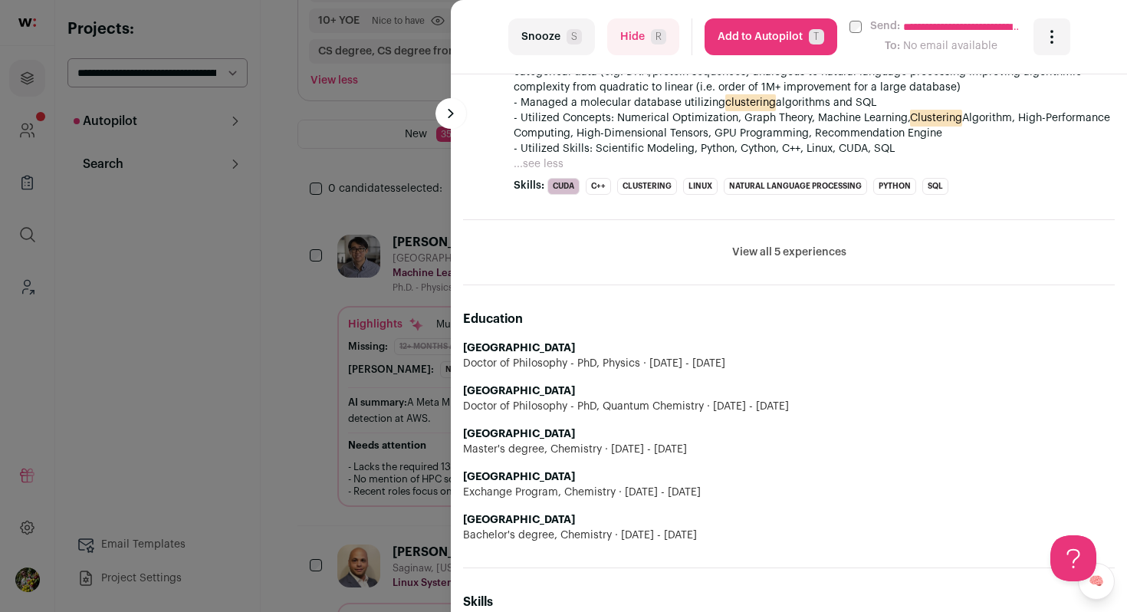
click at [796, 244] on button "View all 5 experiences" at bounding box center [789, 251] width 114 height 15
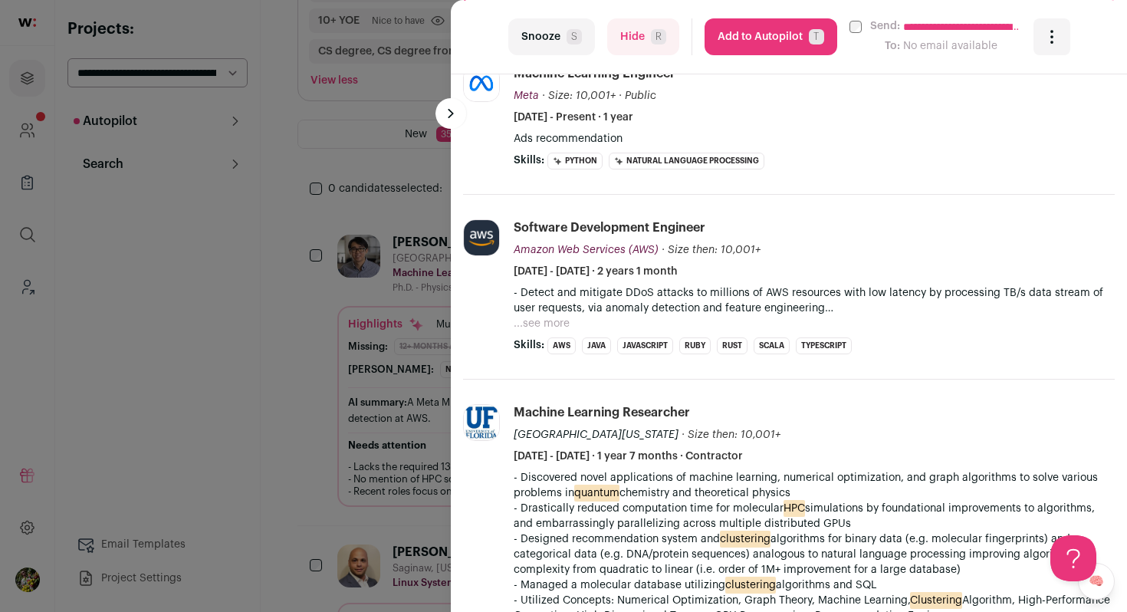
scroll to position [600, 0]
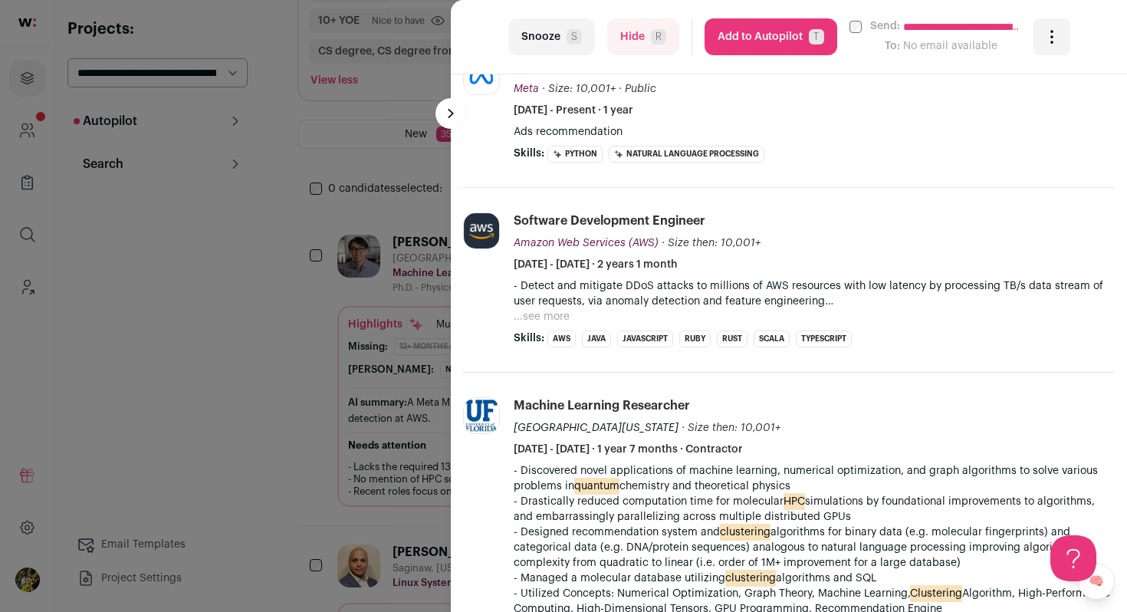
click at [762, 45] on button "Add to Autopilot T" at bounding box center [770, 36] width 133 height 37
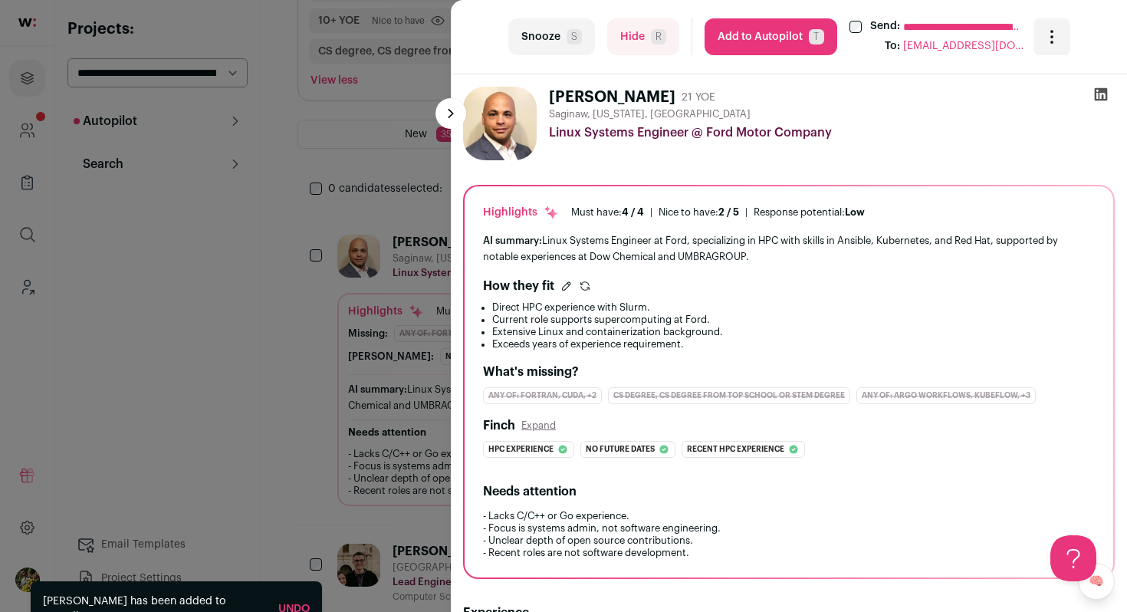
click at [399, 208] on div "**********" at bounding box center [563, 306] width 1127 height 612
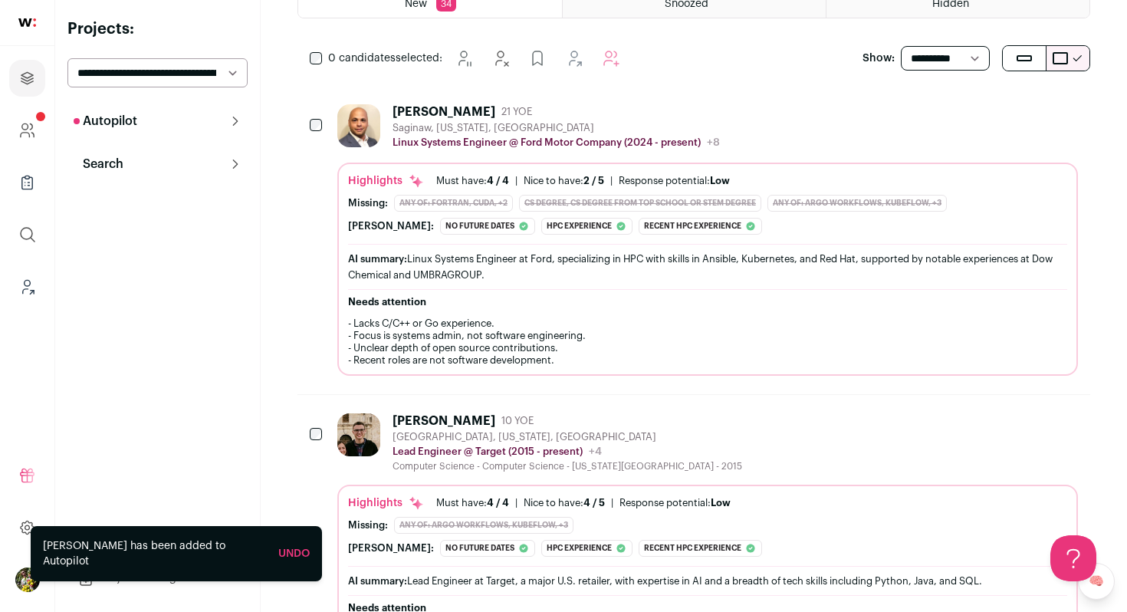
scroll to position [439, 0]
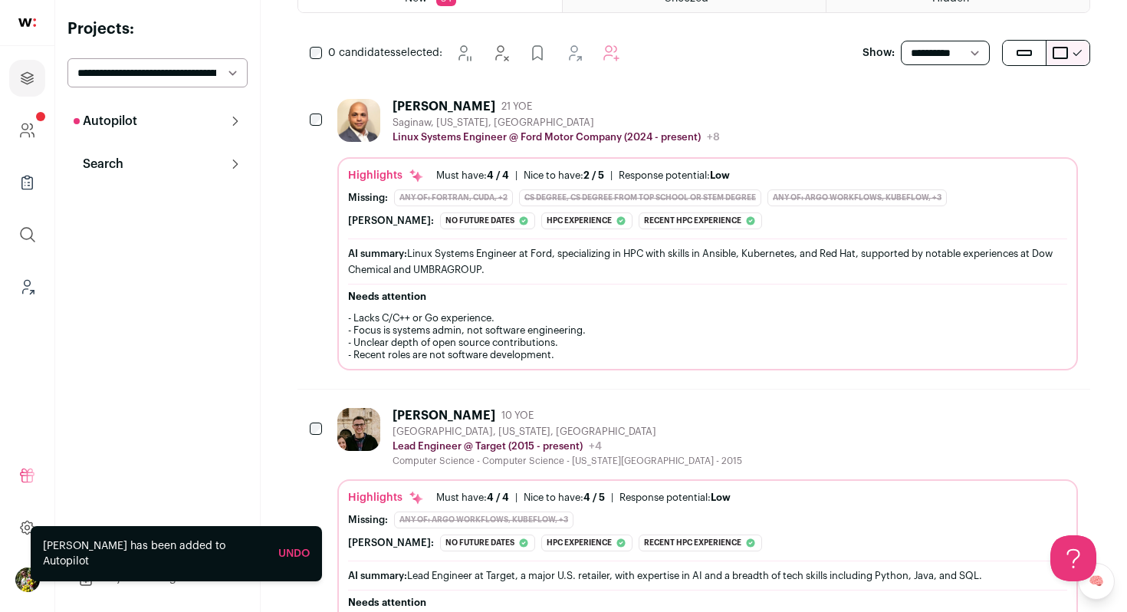
click at [428, 150] on div "Robert Vasquez 21 YOE Saginaw, Michigan, United States Linux Systems Engineer @…" at bounding box center [707, 234] width 740 height 271
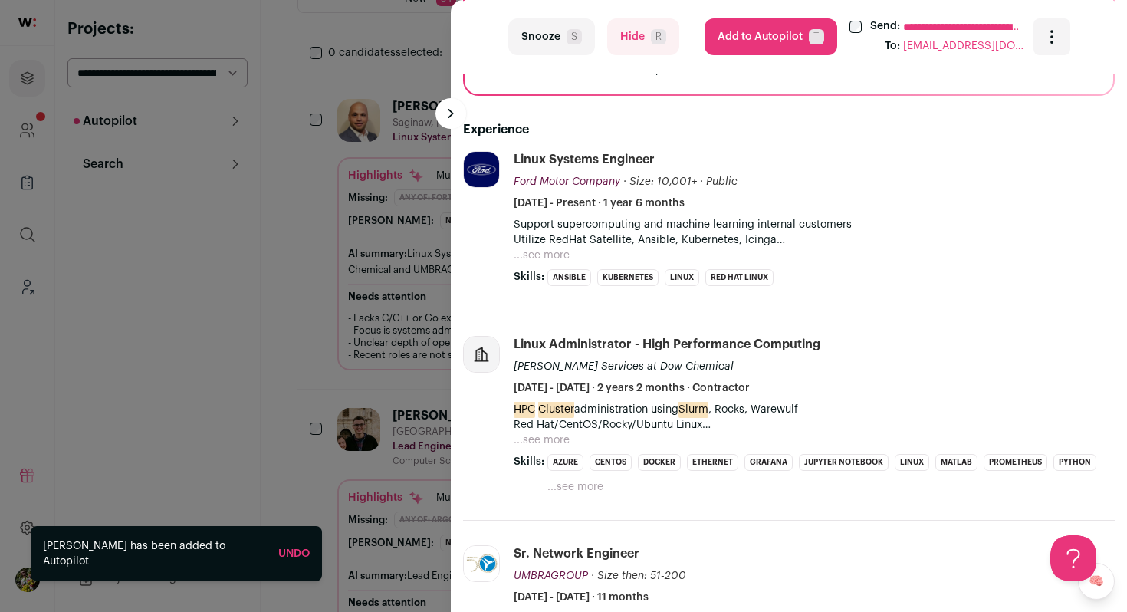
scroll to position [500, 0]
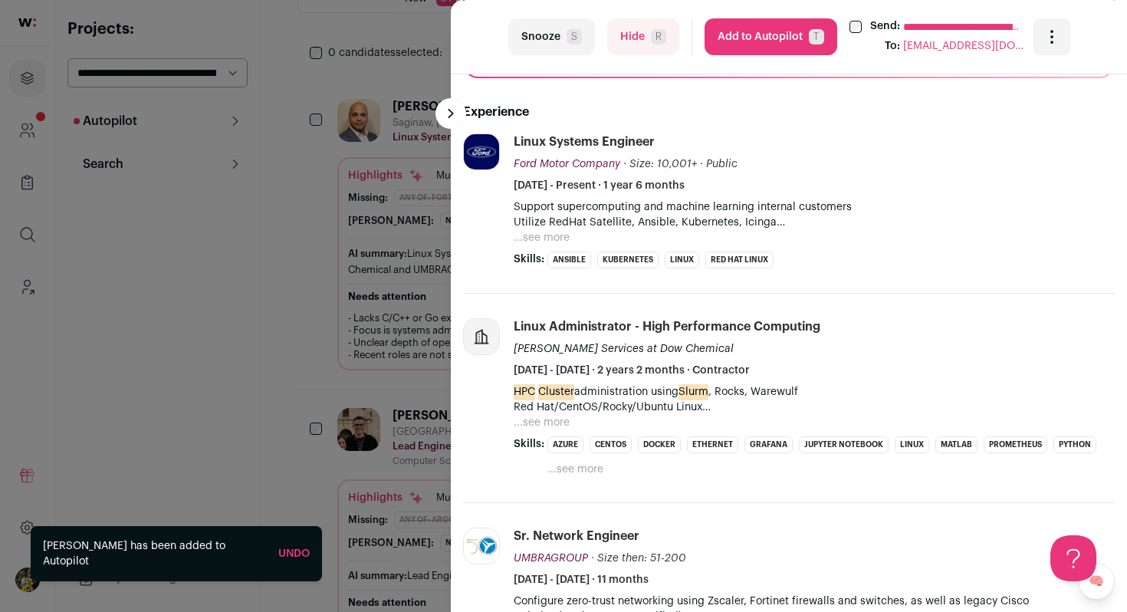
click at [530, 238] on button "...see more" at bounding box center [541, 237] width 56 height 15
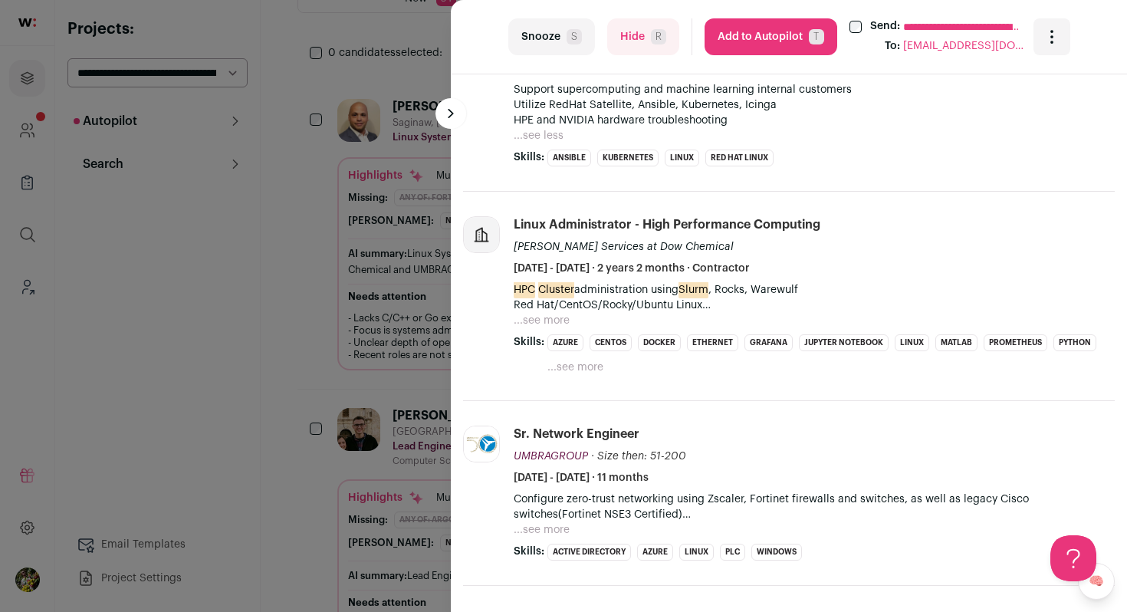
scroll to position [628, 0]
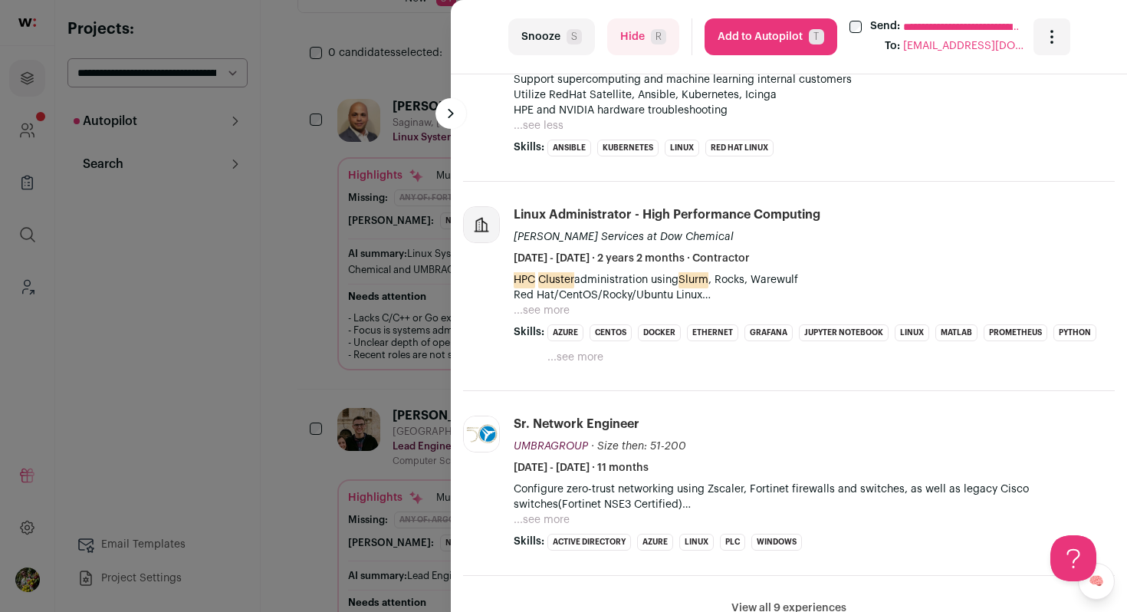
click at [530, 309] on button "...see more" at bounding box center [541, 310] width 56 height 15
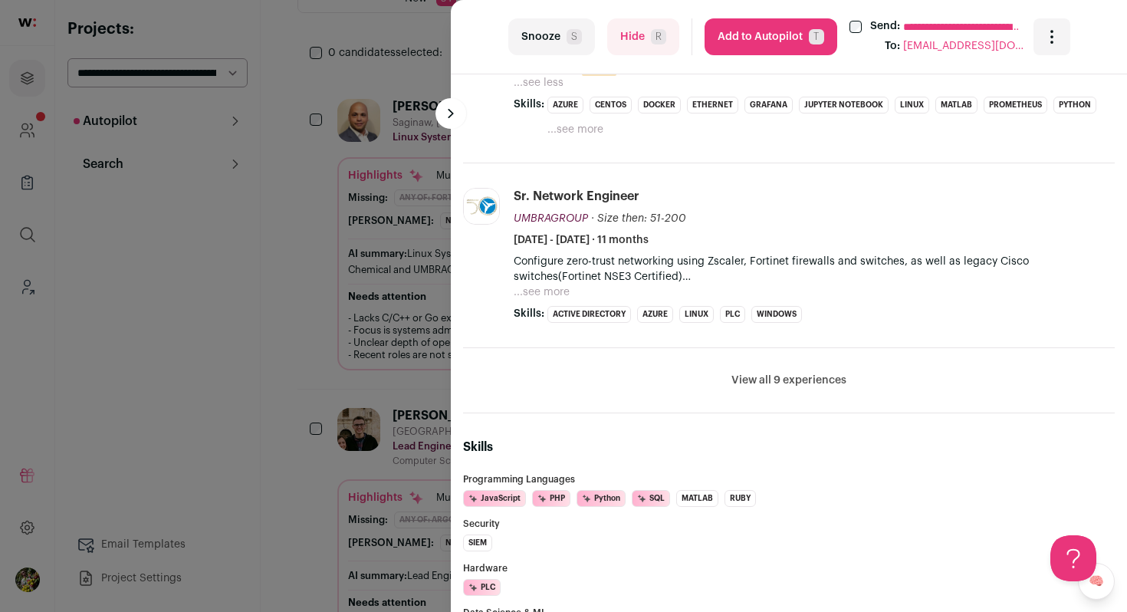
scroll to position [996, 0]
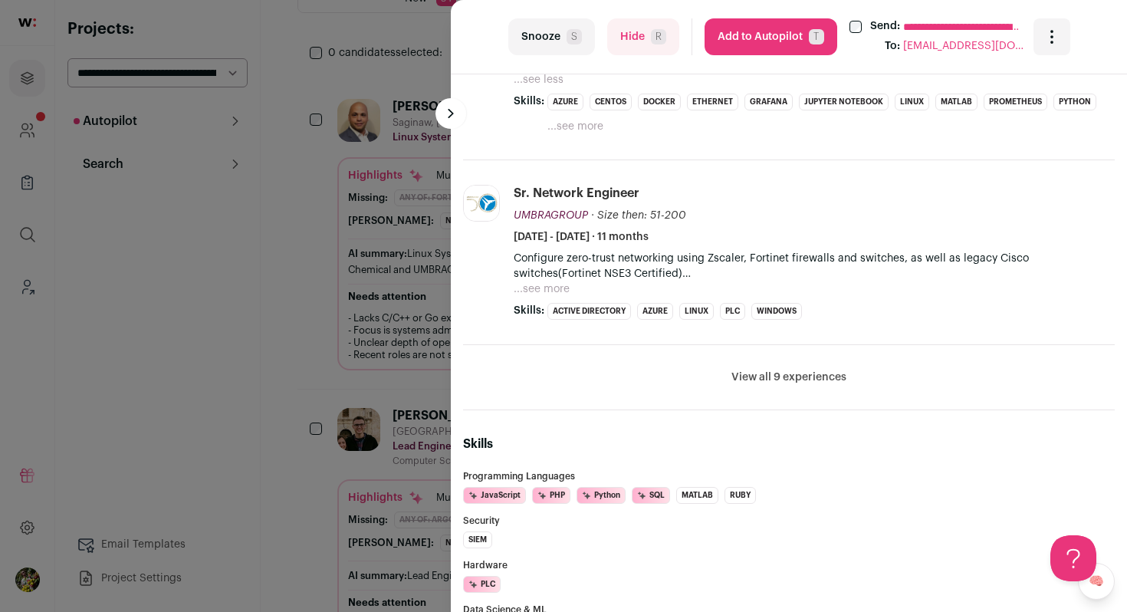
click at [536, 303] on span "Skills:" at bounding box center [528, 310] width 31 height 15
click at [543, 292] on button "...see more" at bounding box center [541, 288] width 56 height 15
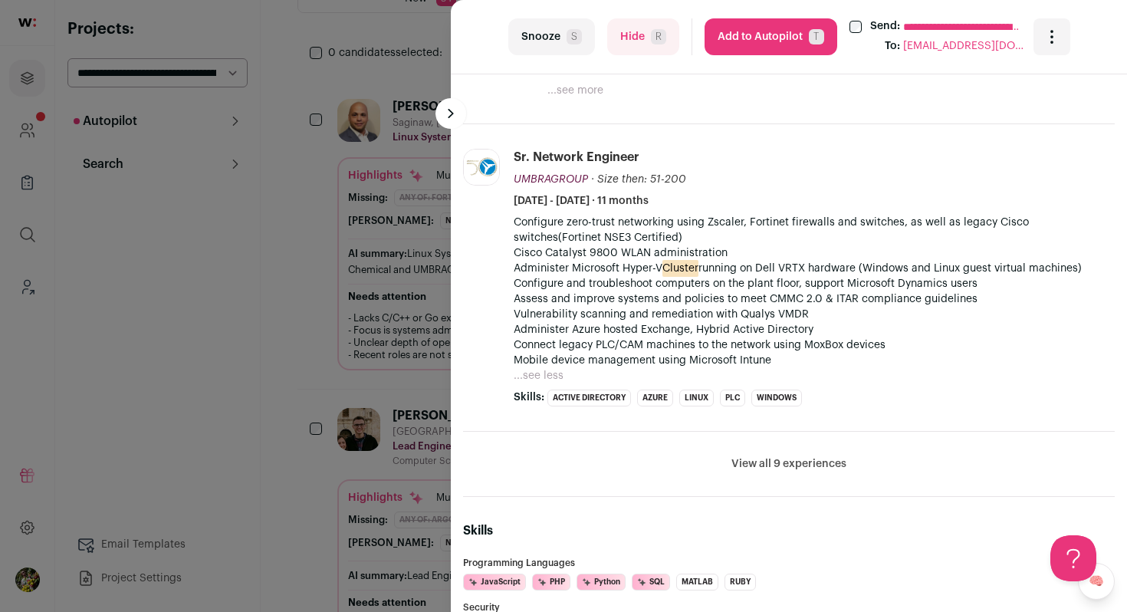
scroll to position [1059, 0]
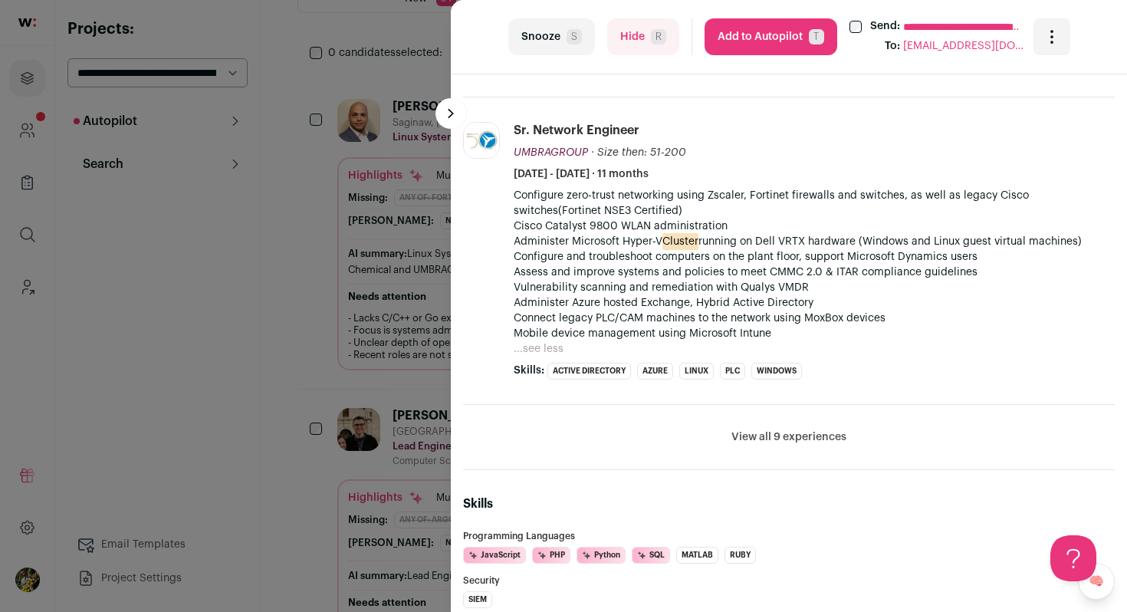
click at [757, 443] on button "View all 9 experiences" at bounding box center [788, 436] width 115 height 15
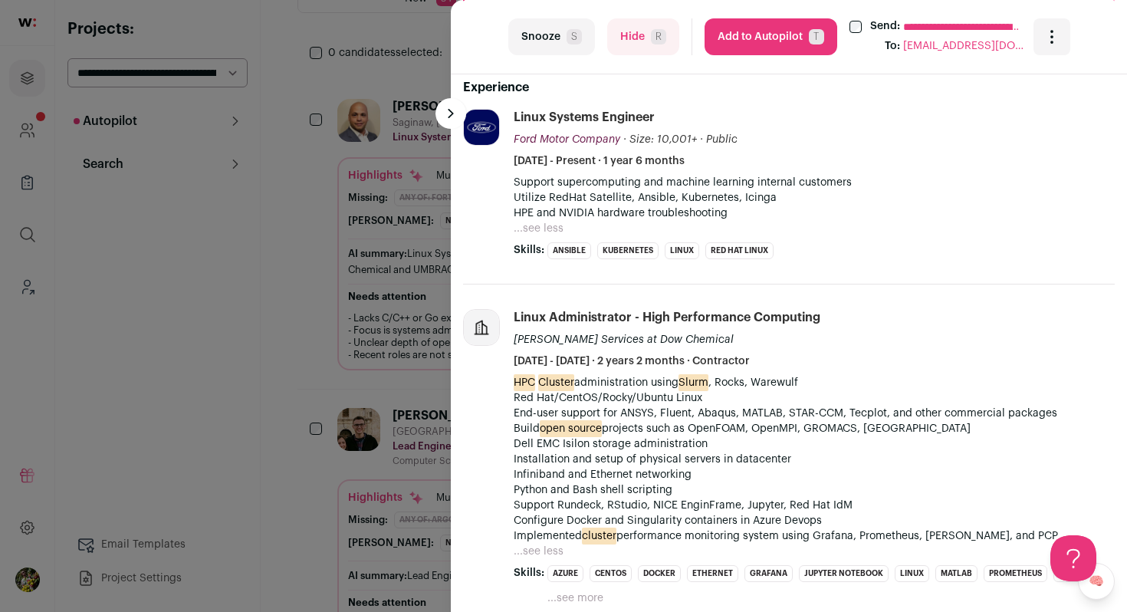
scroll to position [500, 0]
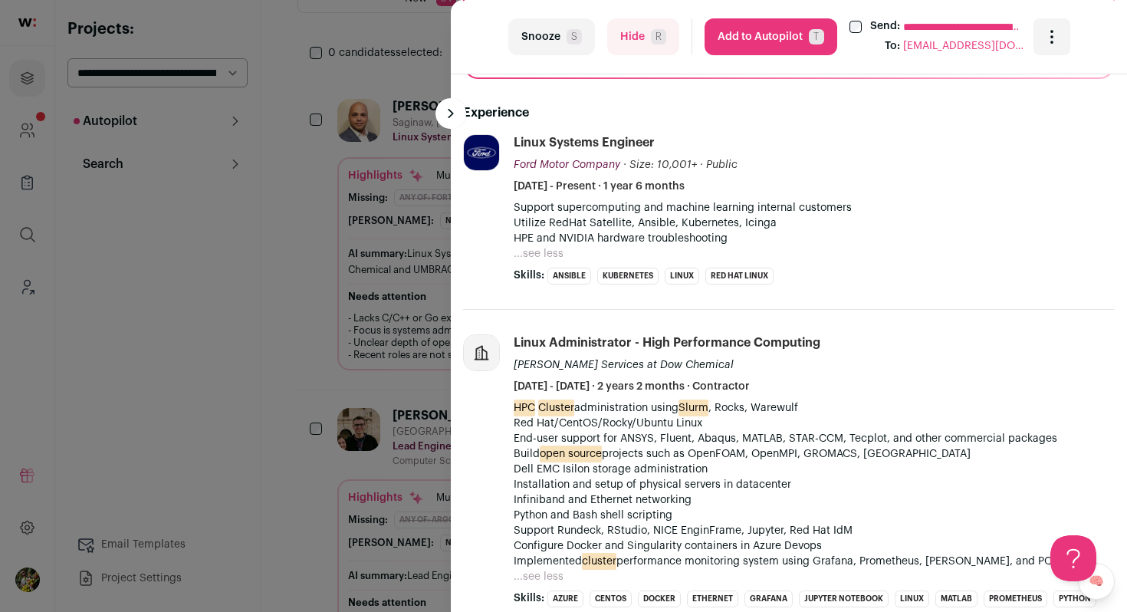
click at [803, 41] on button "Add to Autopilot T" at bounding box center [770, 36] width 133 height 37
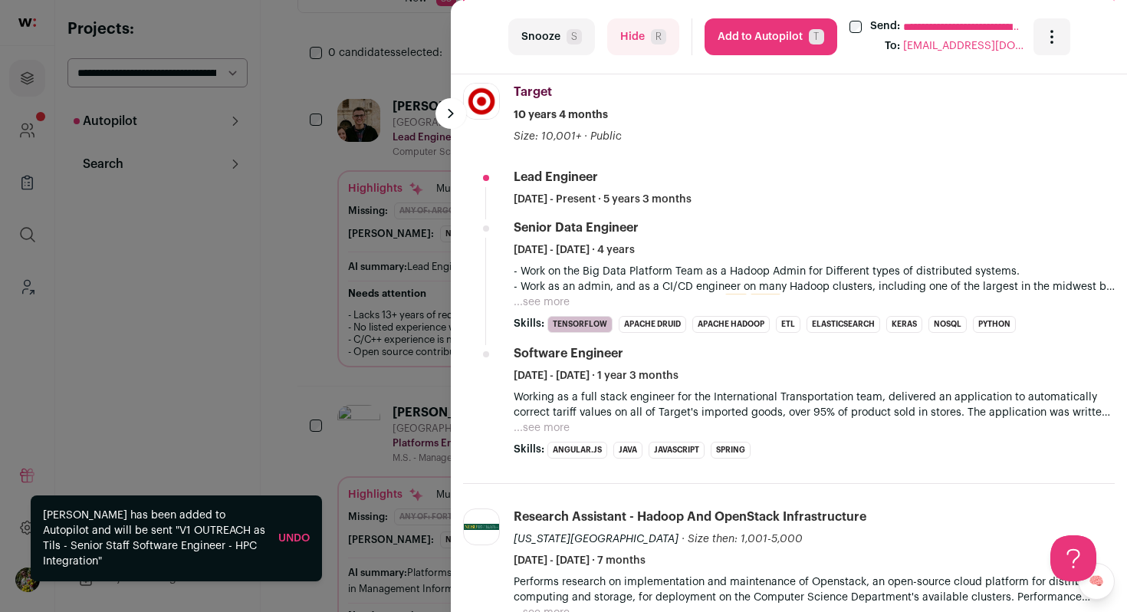
scroll to position [566, 0]
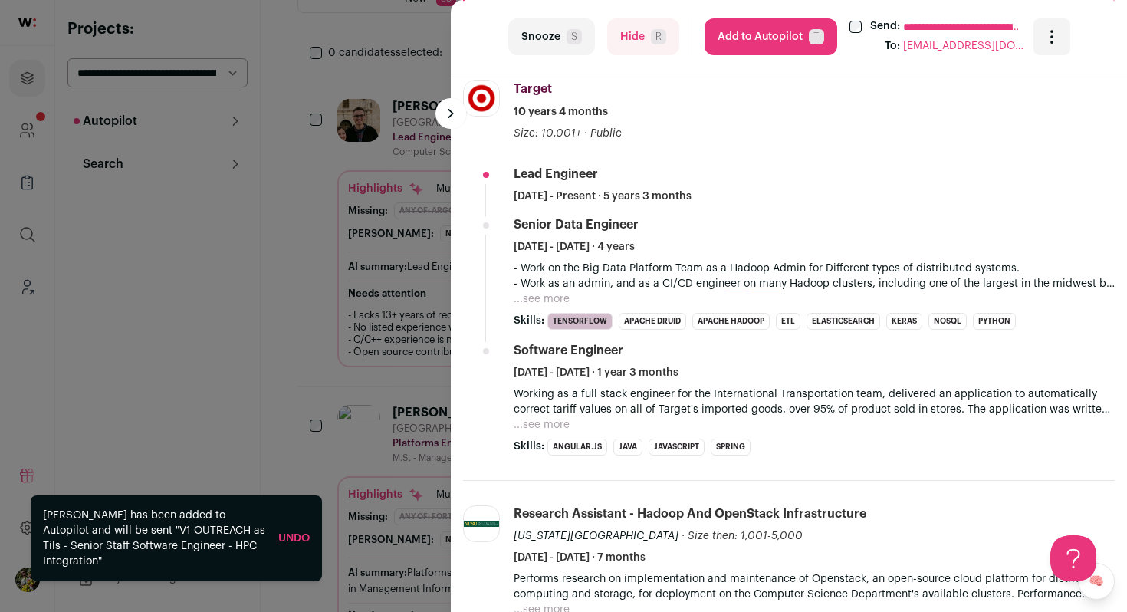
click at [542, 304] on button "...see more" at bounding box center [541, 298] width 56 height 15
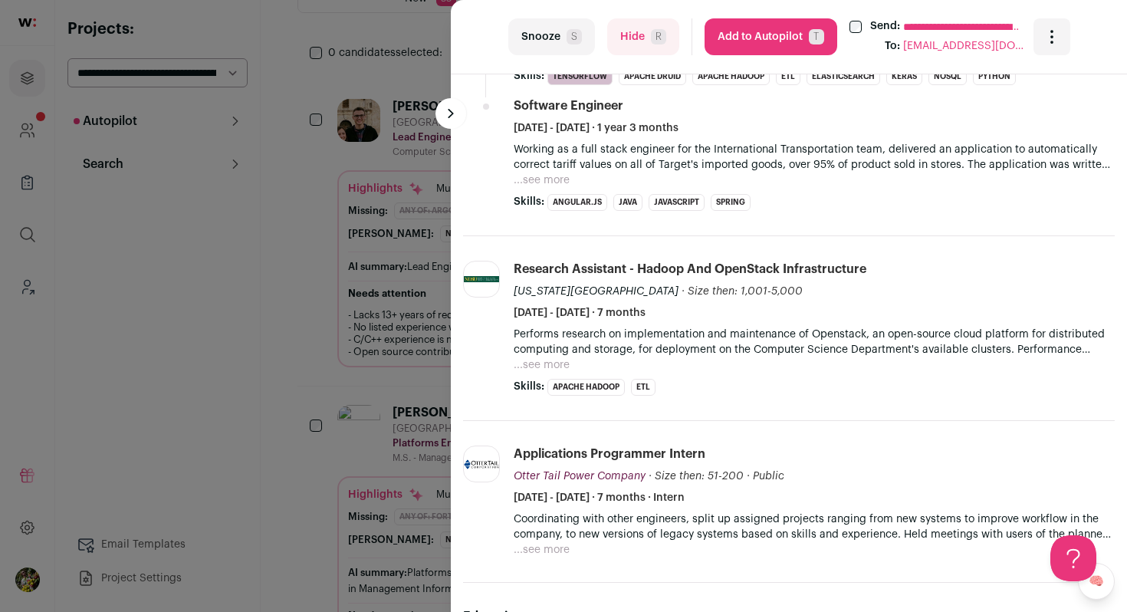
scroll to position [982, 0]
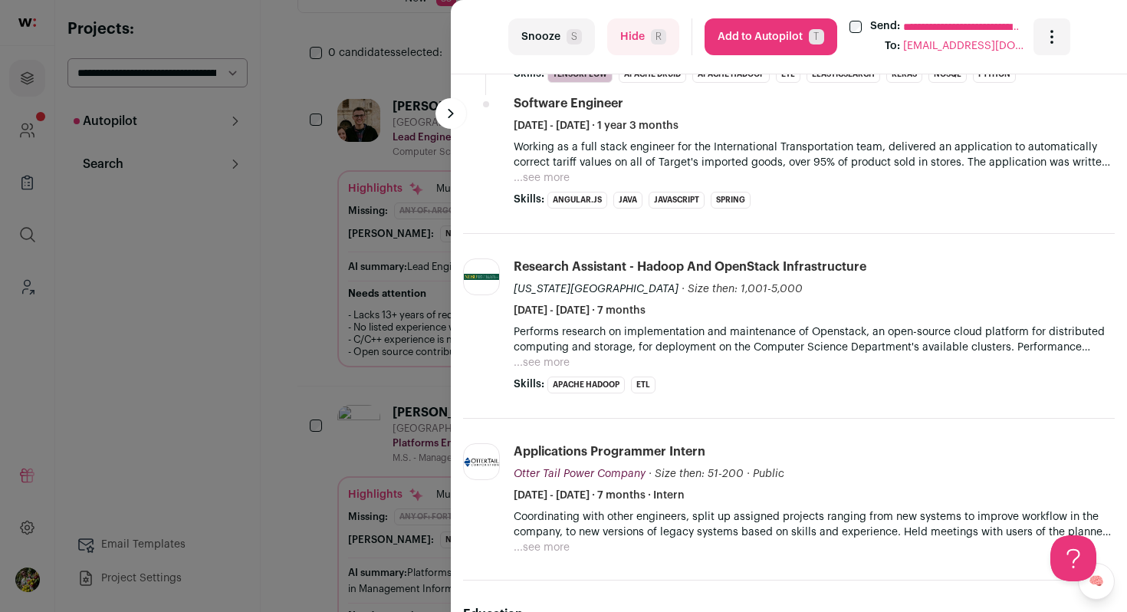
click at [558, 184] on button "...see more" at bounding box center [541, 177] width 56 height 15
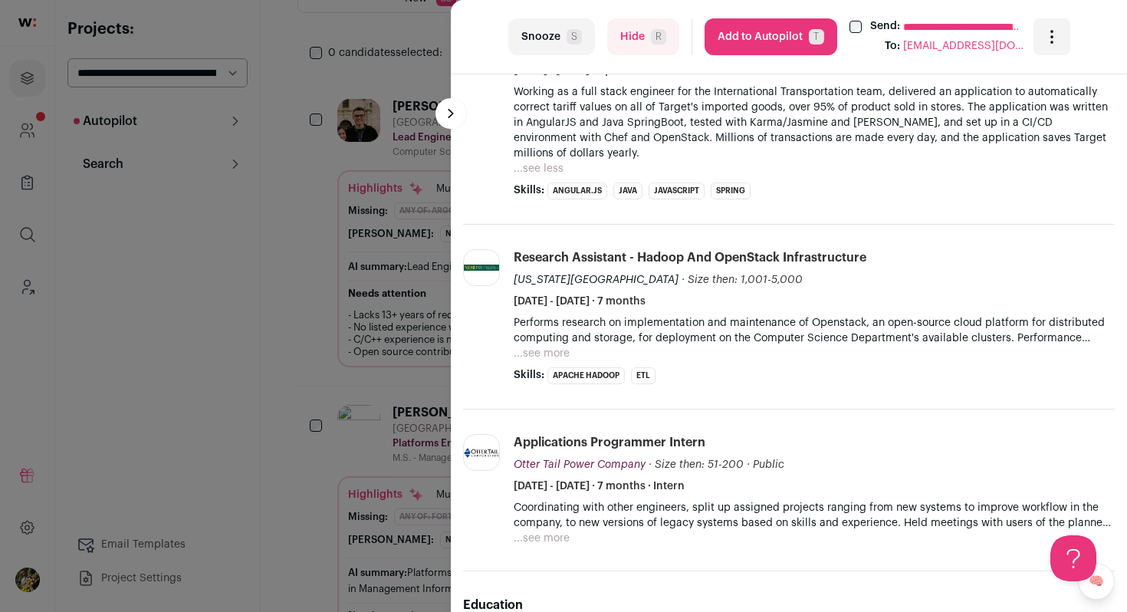
scroll to position [1031, 0]
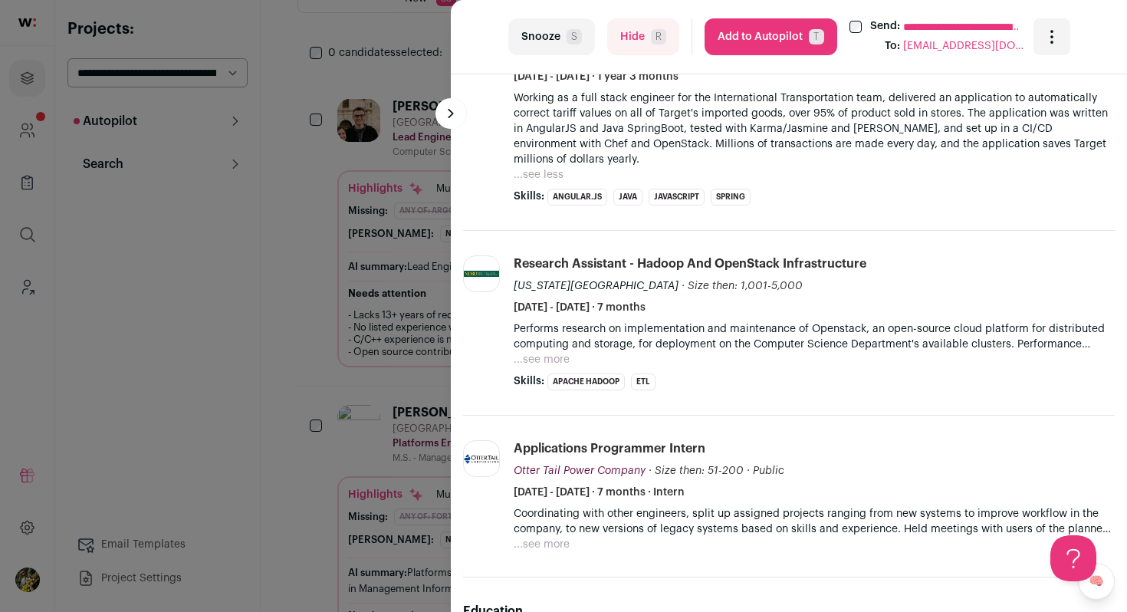
click at [551, 352] on button "...see more" at bounding box center [541, 359] width 56 height 15
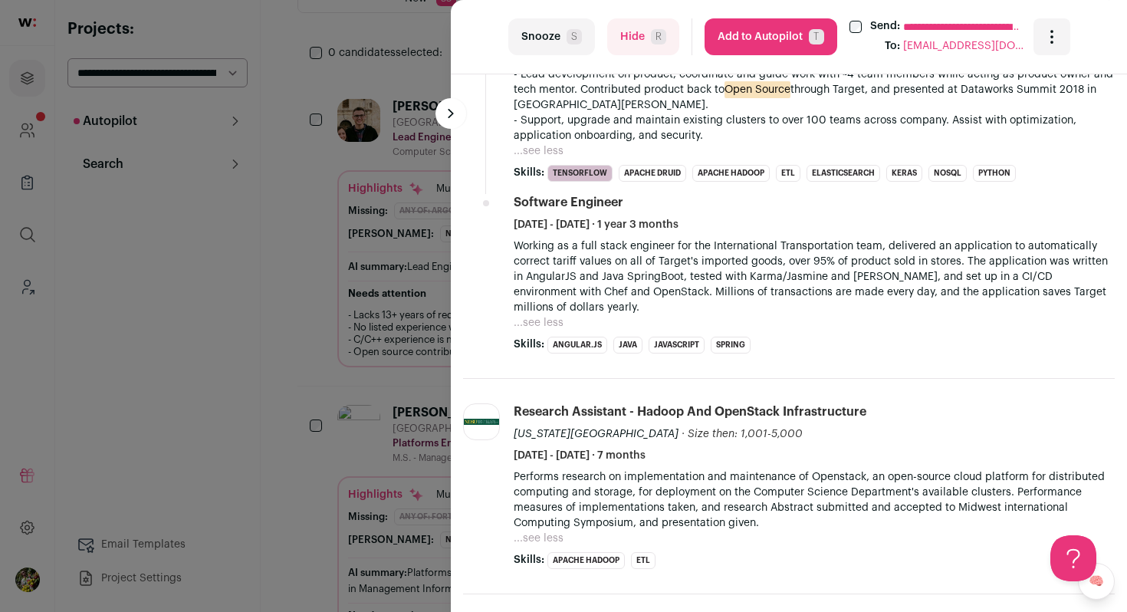
scroll to position [838, 0]
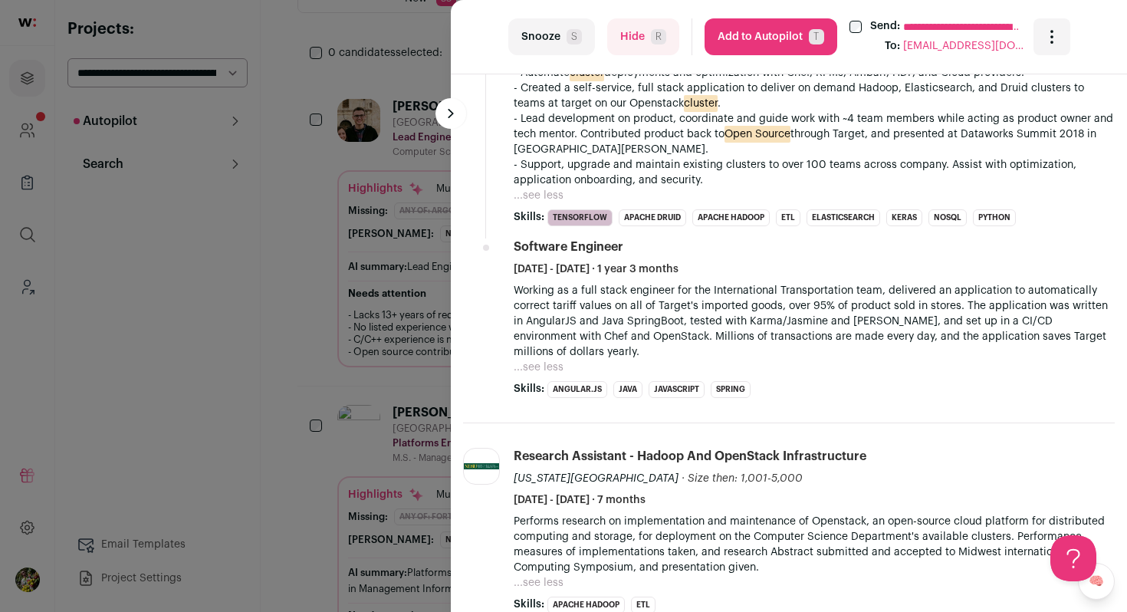
click at [555, 292] on p "Working as a full stack engineer for the International Transportation team, del…" at bounding box center [813, 321] width 601 height 77
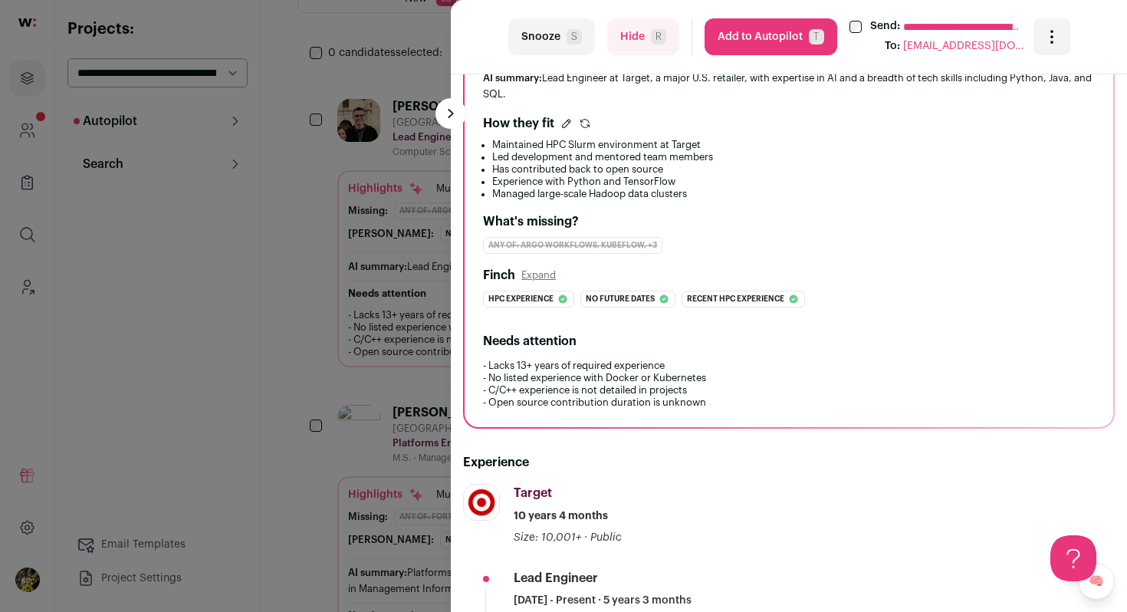
scroll to position [0, 0]
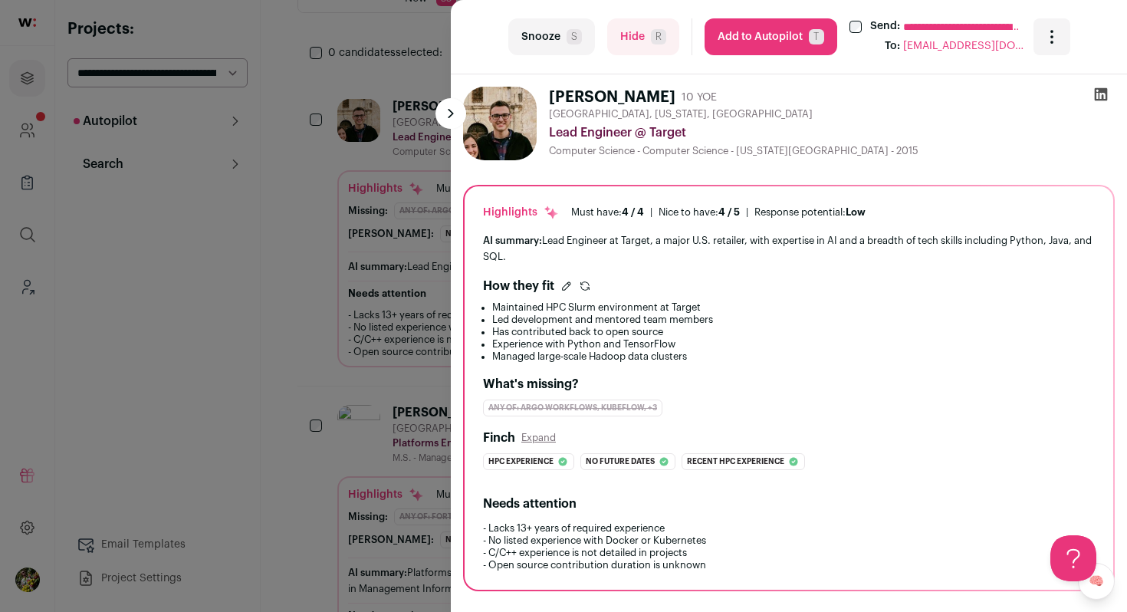
click at [406, 206] on div "**********" at bounding box center [563, 306] width 1127 height 612
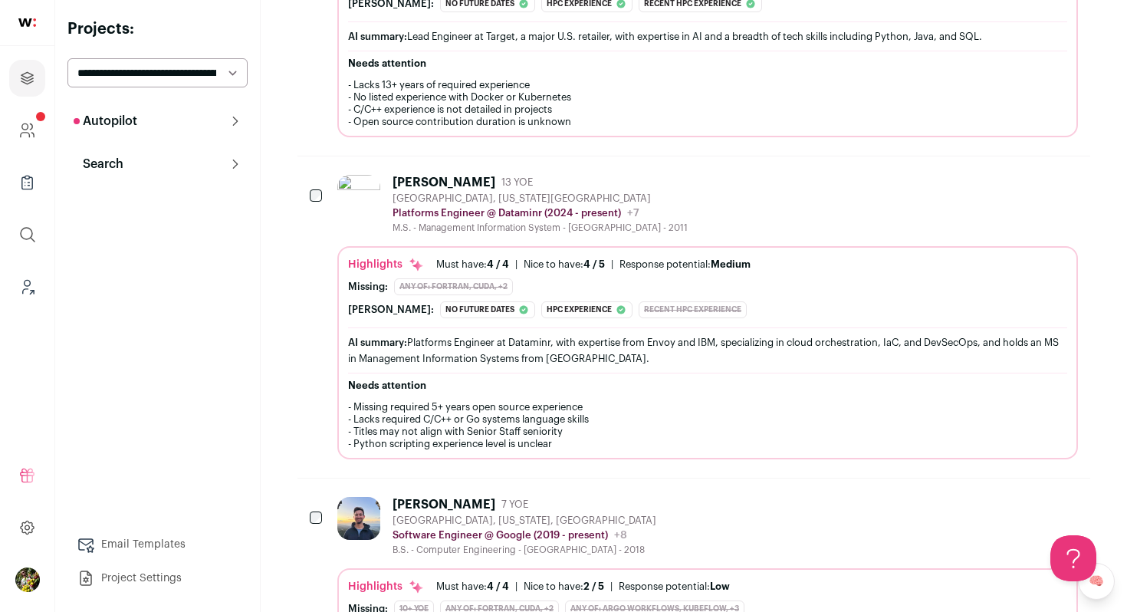
scroll to position [671, 0]
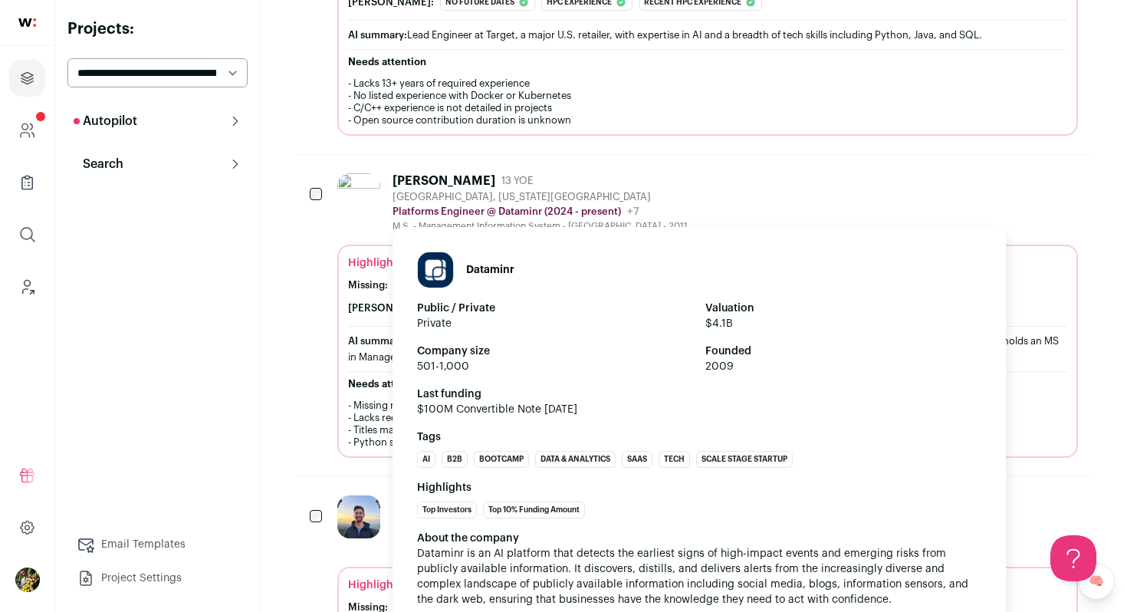
click at [410, 214] on p "Platforms Engineer @ Dataminr (2024 - present)" at bounding box center [506, 211] width 228 height 12
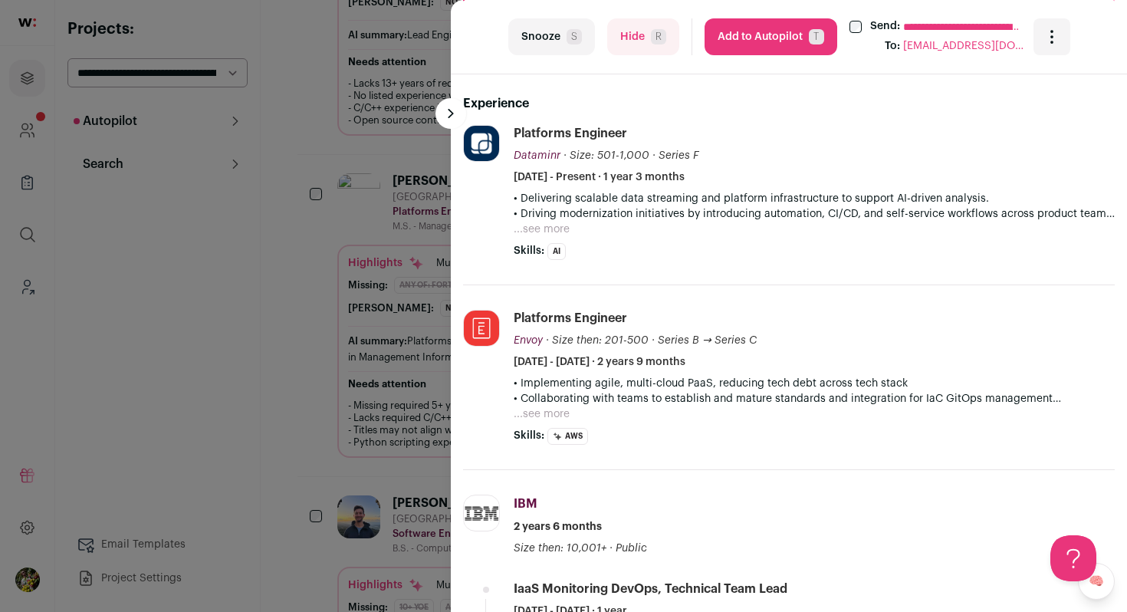
scroll to position [533, 0]
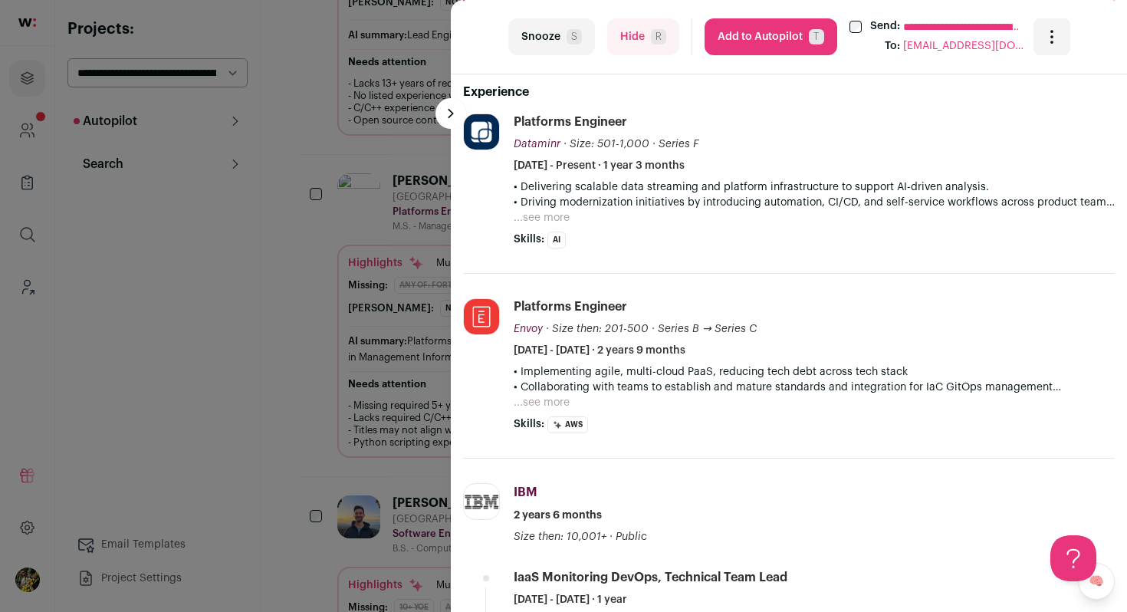
click at [549, 221] on button "...see more" at bounding box center [541, 217] width 56 height 15
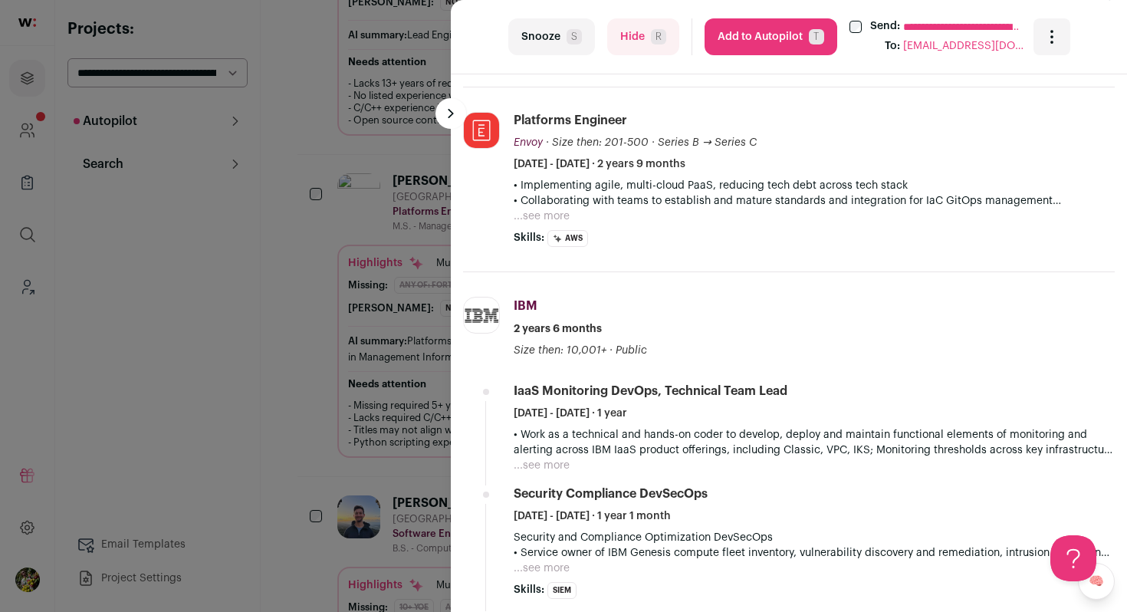
scroll to position [736, 0]
click at [553, 218] on button "...see more" at bounding box center [541, 214] width 56 height 15
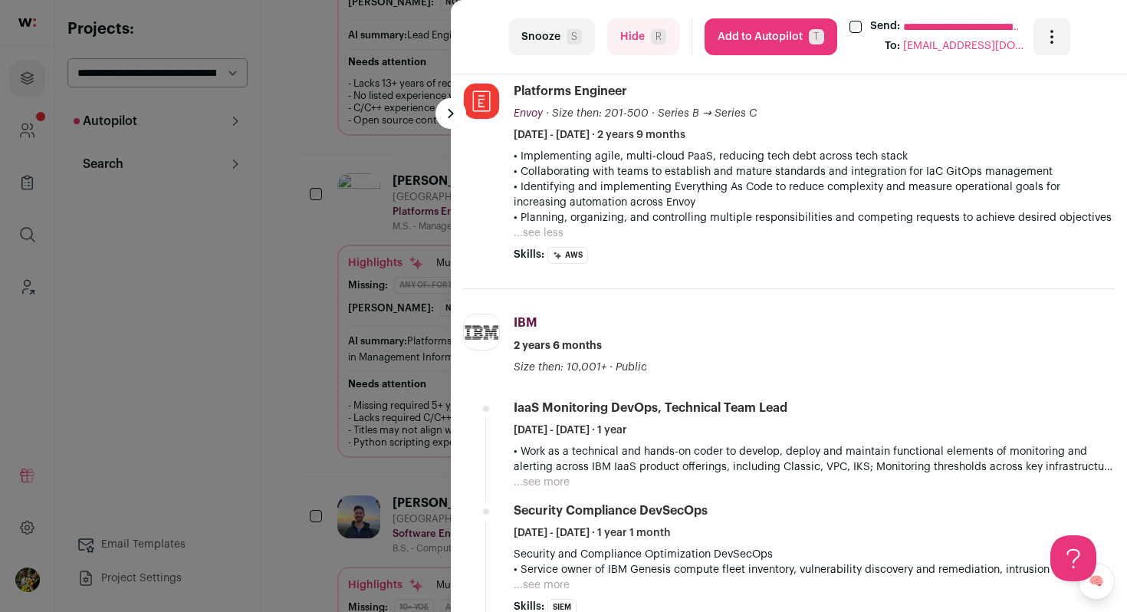
scroll to position [766, 0]
click at [543, 484] on button "...see more" at bounding box center [541, 479] width 56 height 15
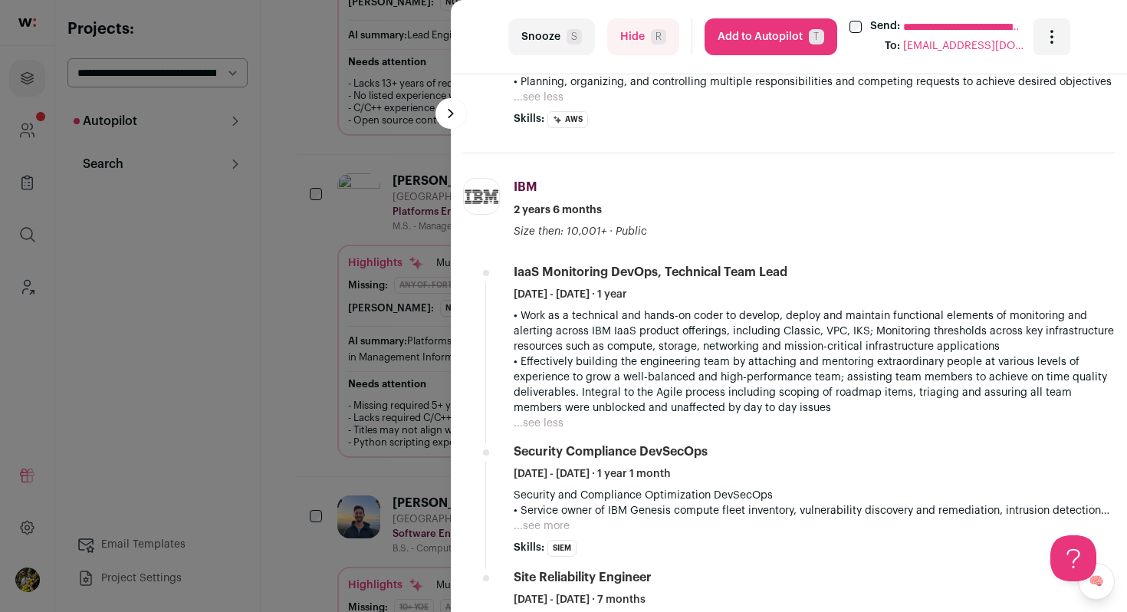
scroll to position [1010, 0]
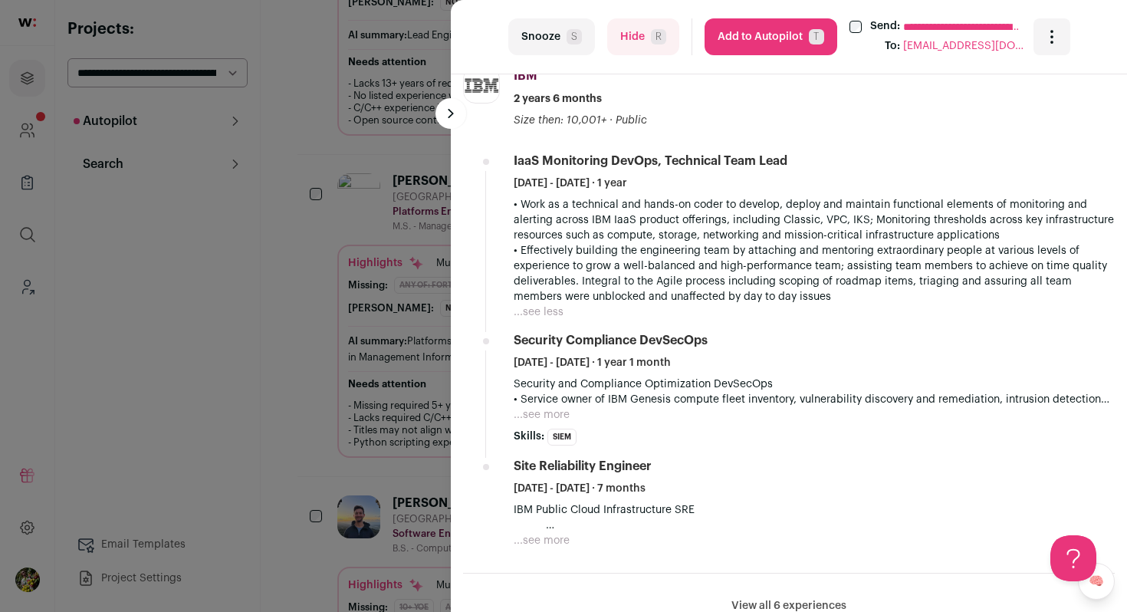
click at [641, 40] on button "Hide R" at bounding box center [643, 36] width 72 height 37
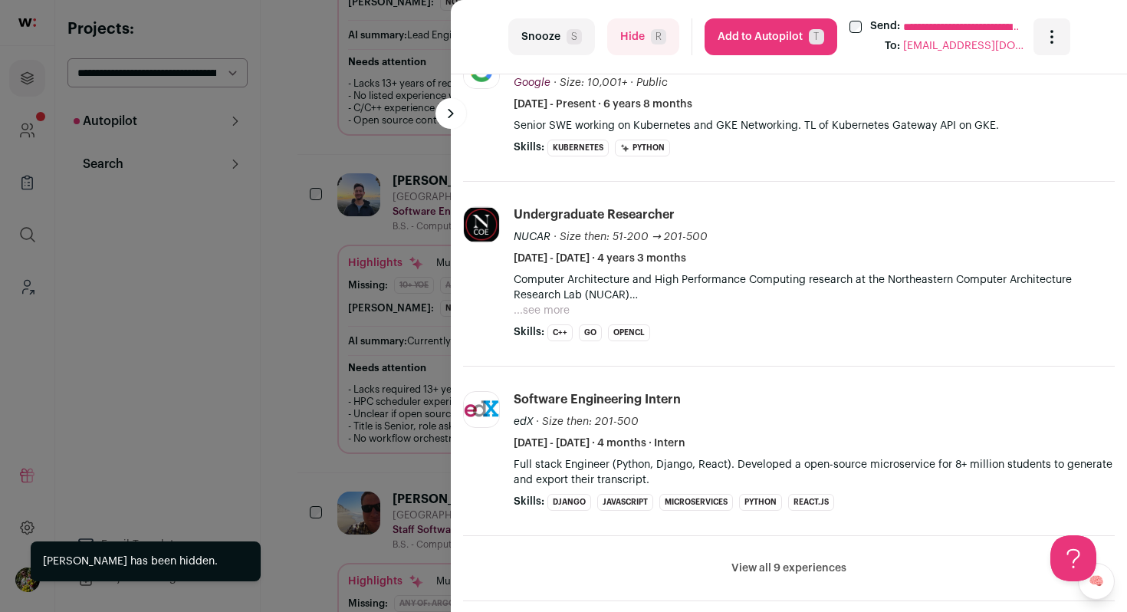
scroll to position [577, 0]
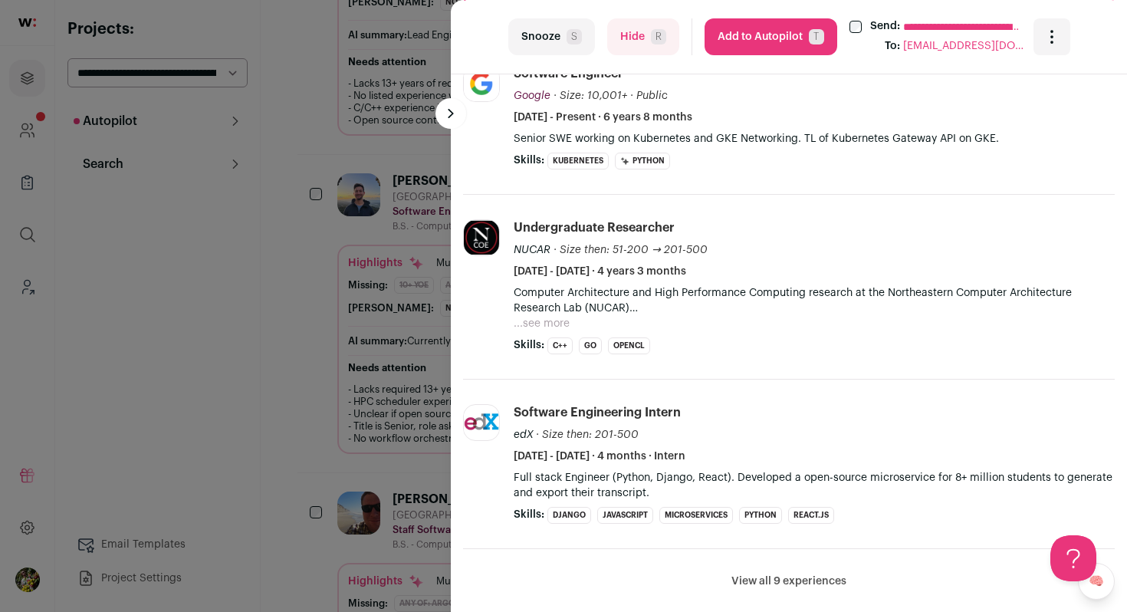
click at [548, 331] on button "...see more" at bounding box center [541, 323] width 56 height 15
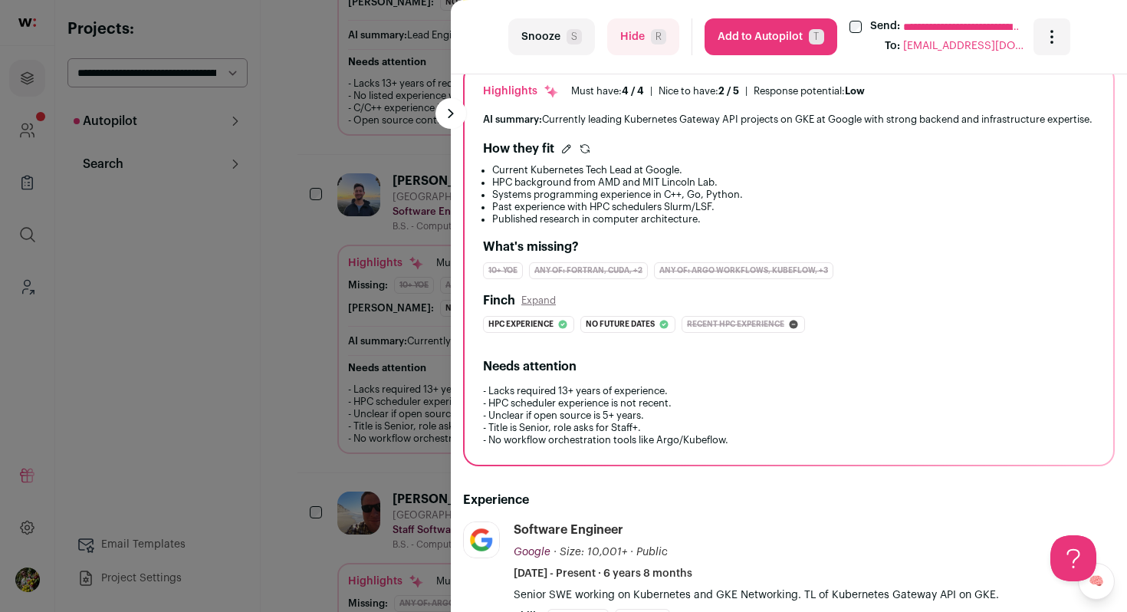
scroll to position [0, 0]
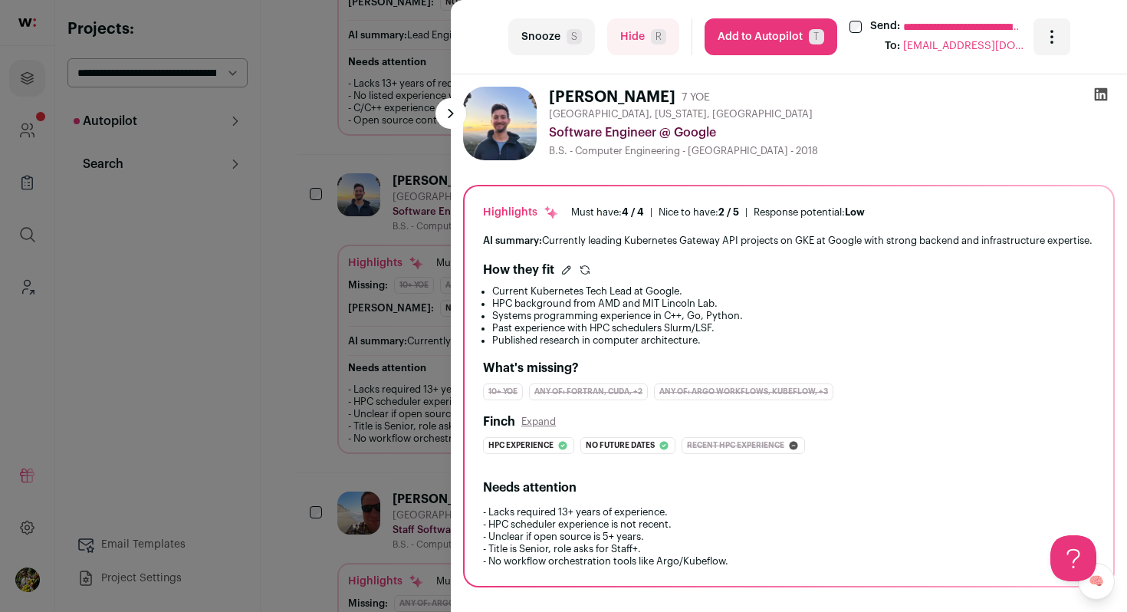
click at [620, 51] on button "Hide R" at bounding box center [643, 36] width 72 height 37
click at [366, 234] on div "**********" at bounding box center [563, 306] width 1127 height 612
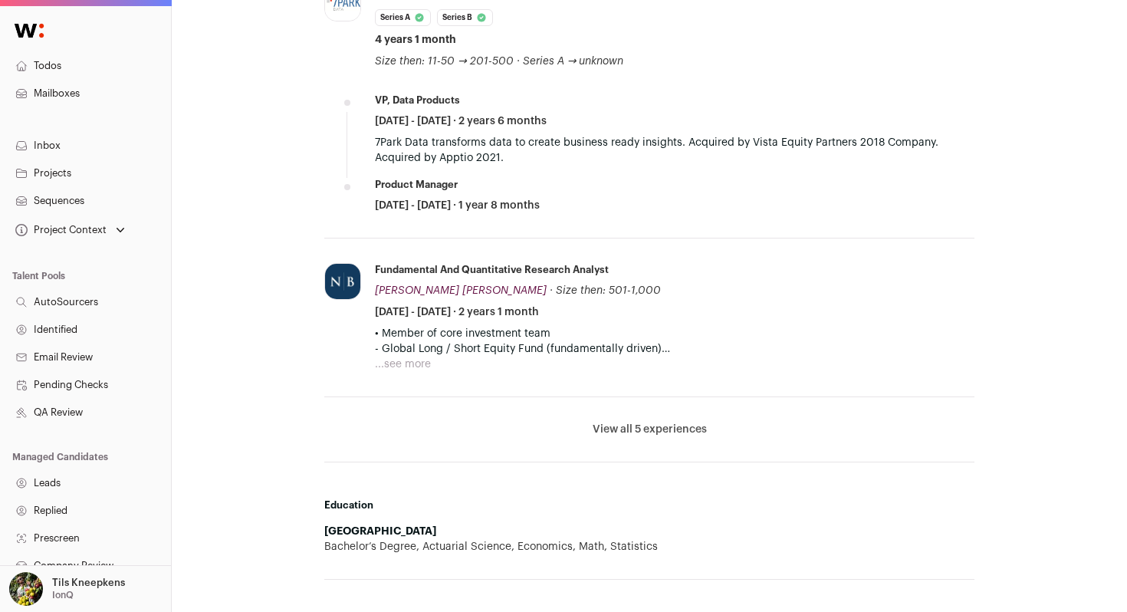
scroll to position [1022, 0]
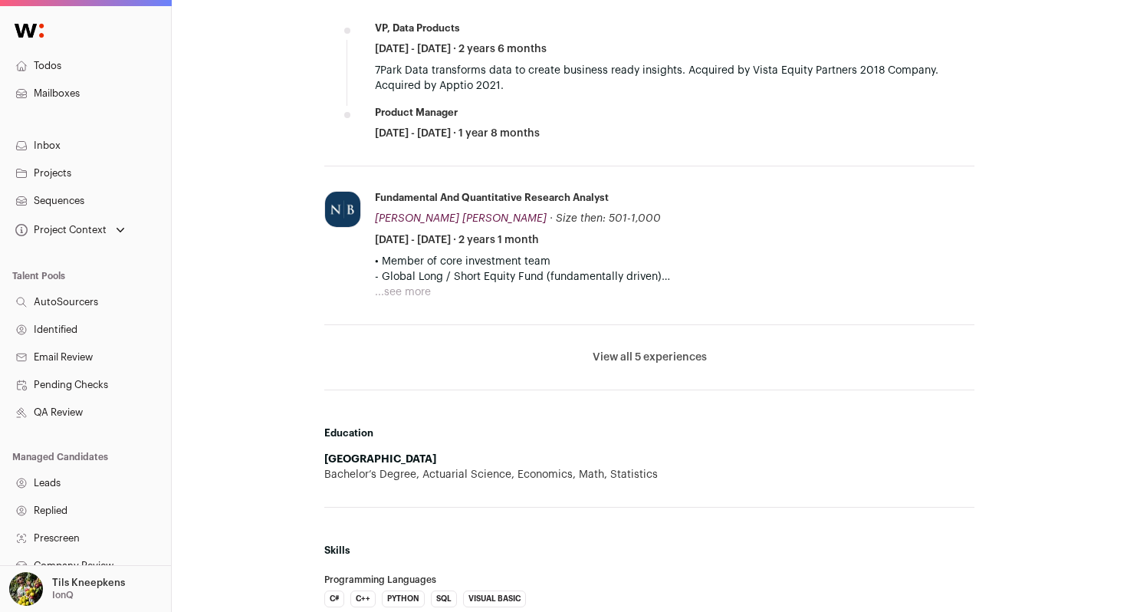
click at [683, 368] on li "View all 5 experiences View less" at bounding box center [649, 357] width 650 height 65
click at [686, 349] on button "View all 5 experiences" at bounding box center [649, 356] width 114 height 15
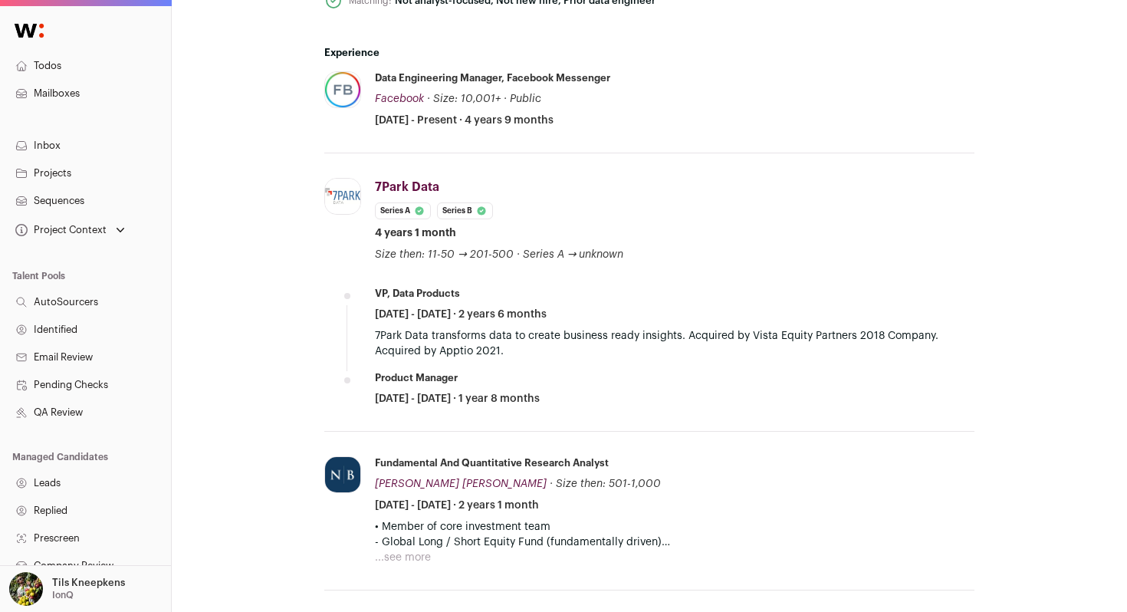
scroll to position [767, 0]
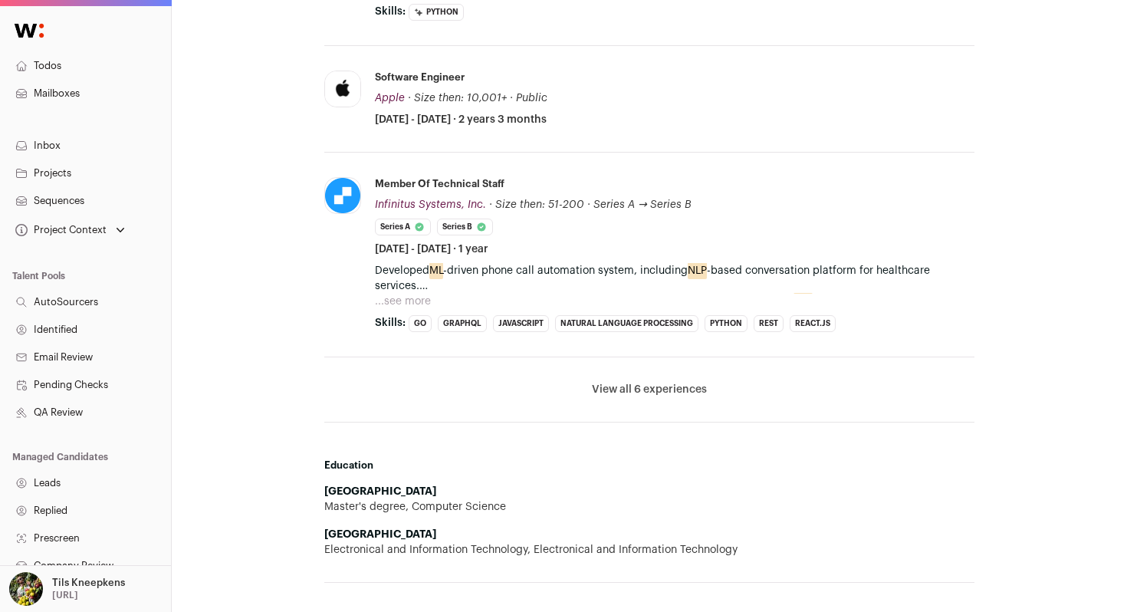
scroll to position [901, 0]
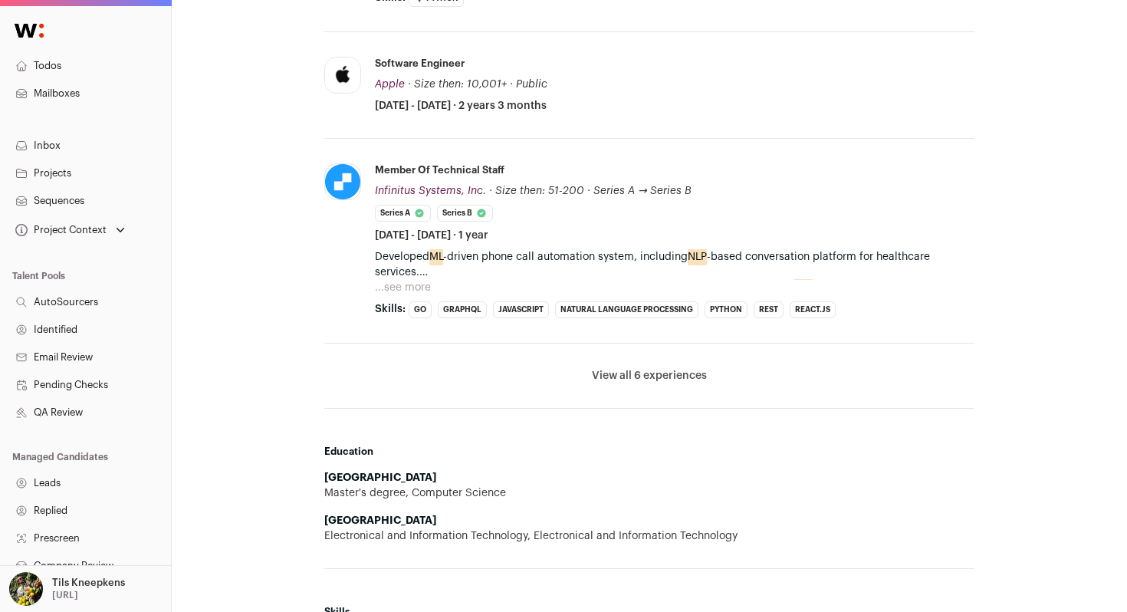
click at [677, 381] on button "View all 6 experiences" at bounding box center [649, 375] width 115 height 15
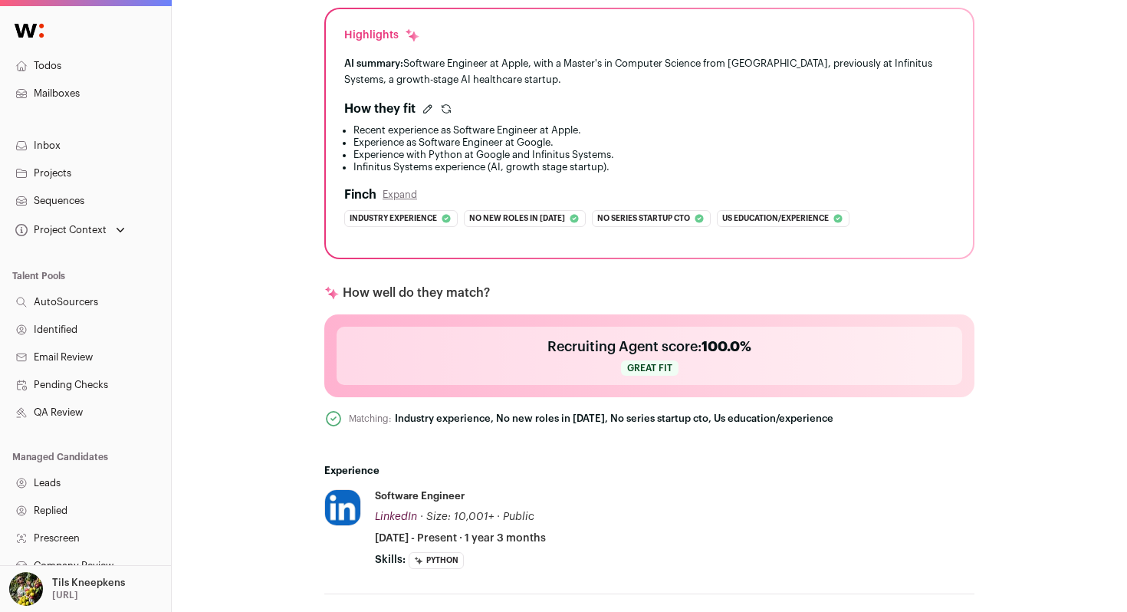
scroll to position [0, 0]
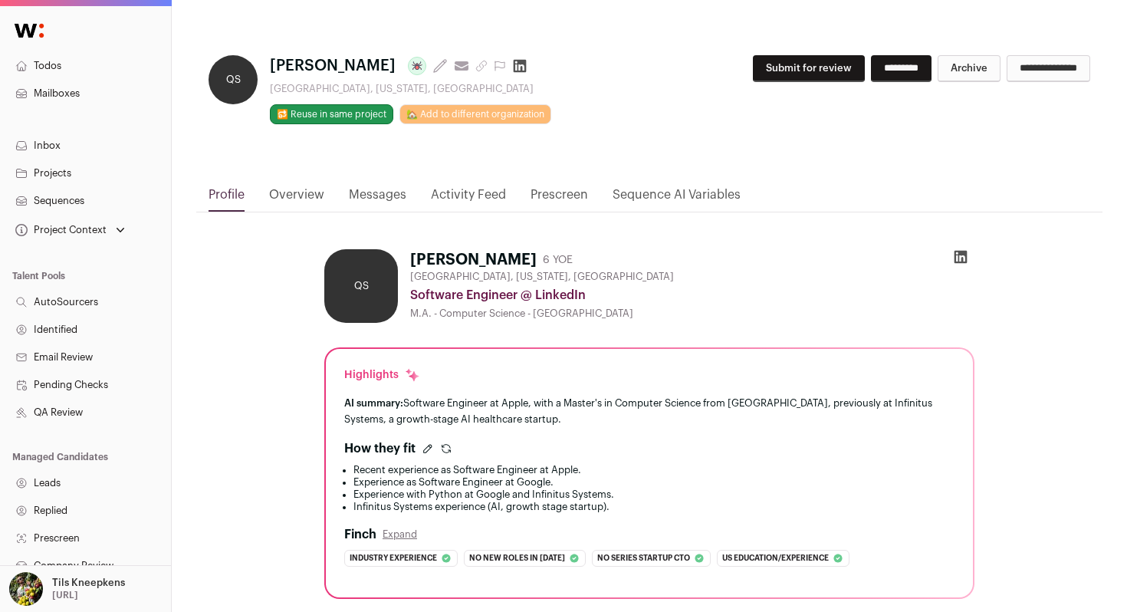
click at [959, 254] on icon at bounding box center [960, 257] width 13 height 13
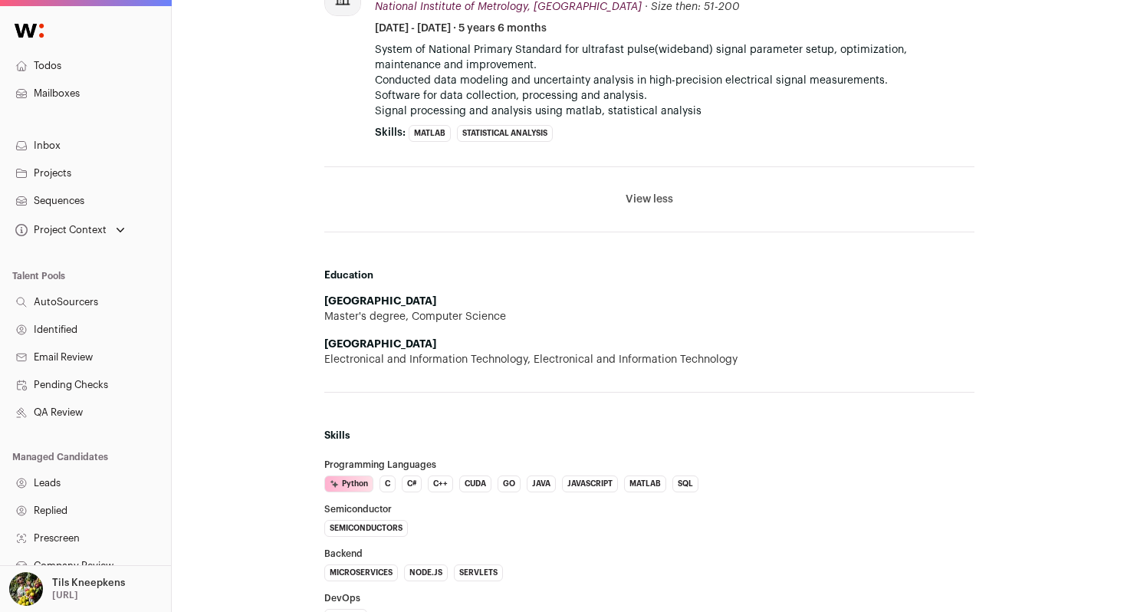
scroll to position [1746, 0]
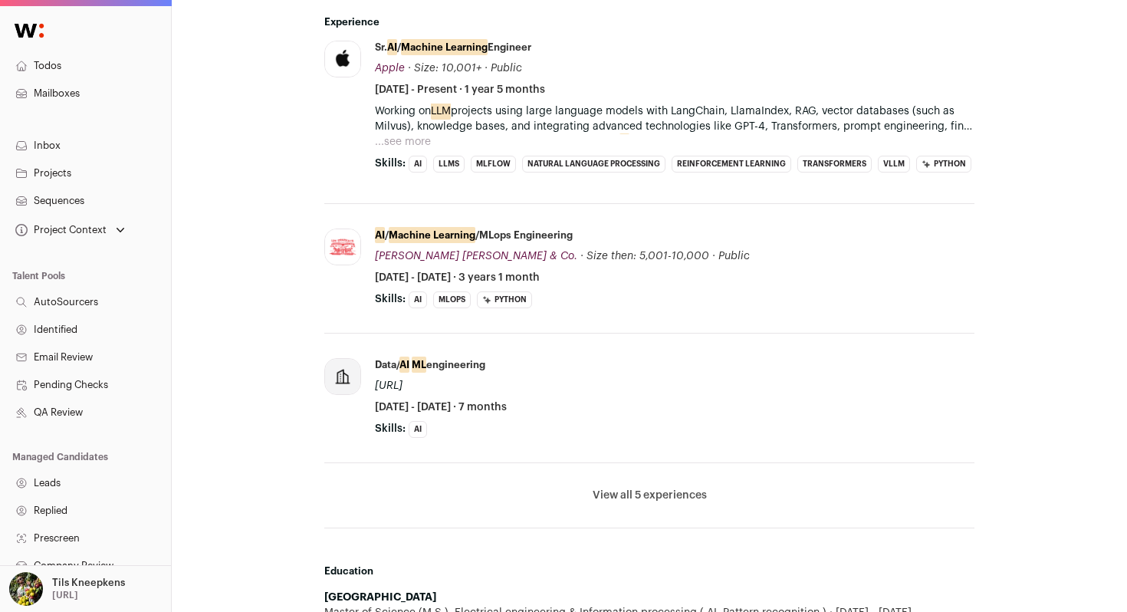
scroll to position [884, 0]
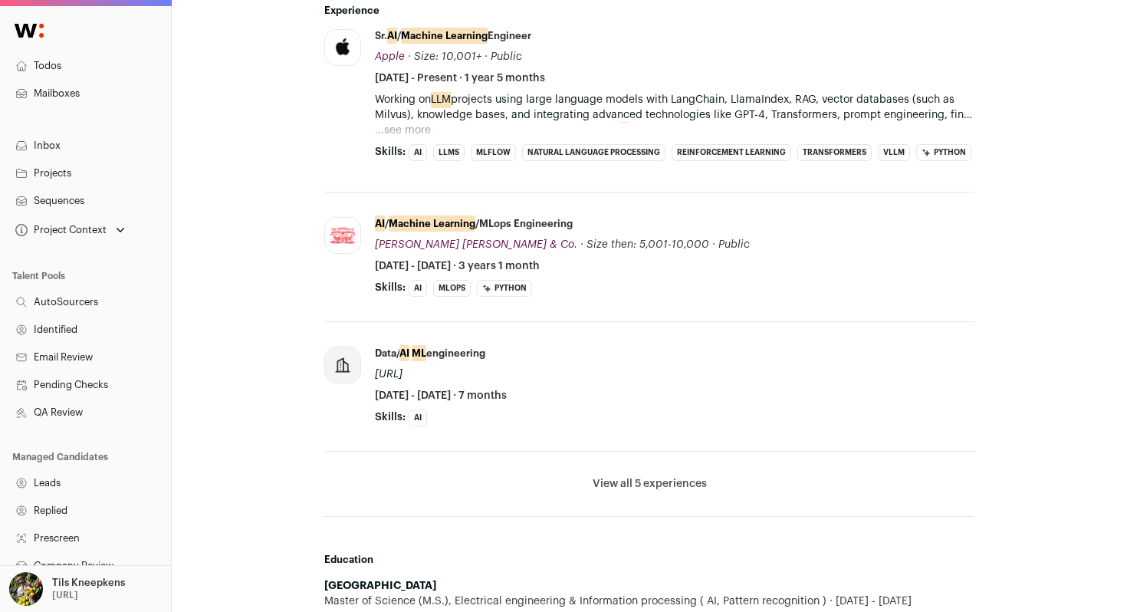
click at [666, 476] on button "View all 5 experiences" at bounding box center [649, 483] width 114 height 15
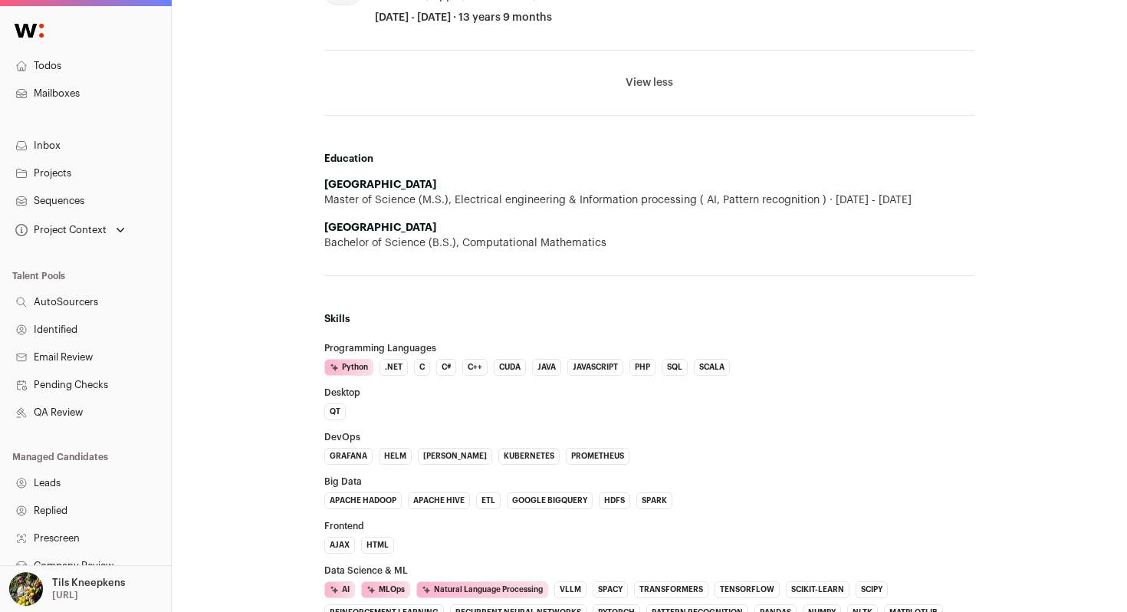
scroll to position [1574, 0]
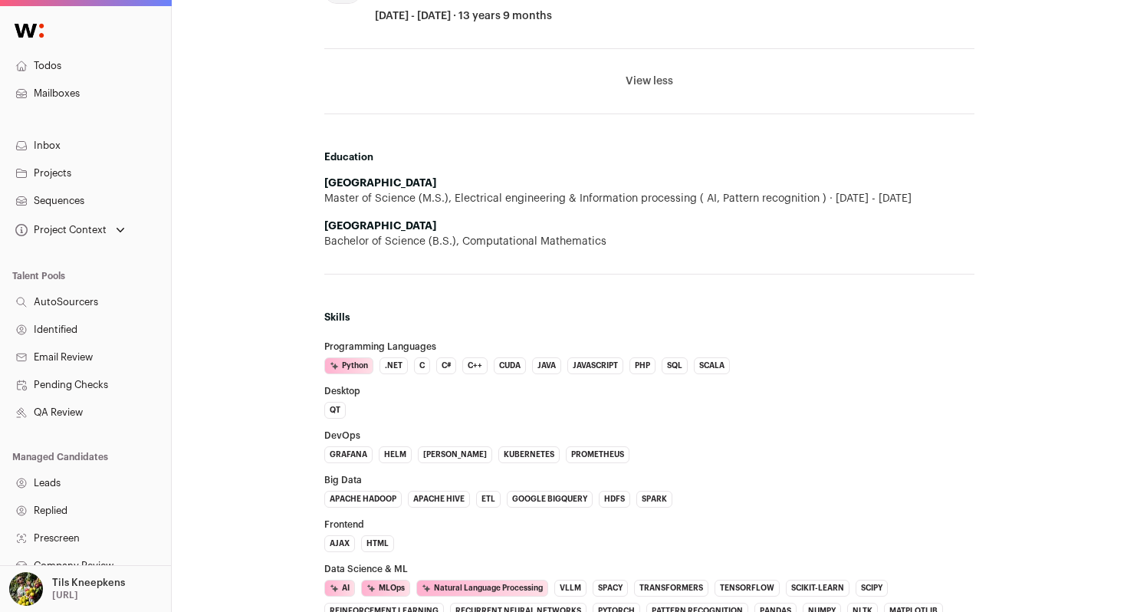
click at [327, 221] on strong "[GEOGRAPHIC_DATA]" at bounding box center [380, 226] width 112 height 11
copy li "[GEOGRAPHIC_DATA]"
click at [776, 141] on div "Education [GEOGRAPHIC_DATA] Master of Science (M.S.), Electrical engineering & …" at bounding box center [649, 200] width 650 height 148
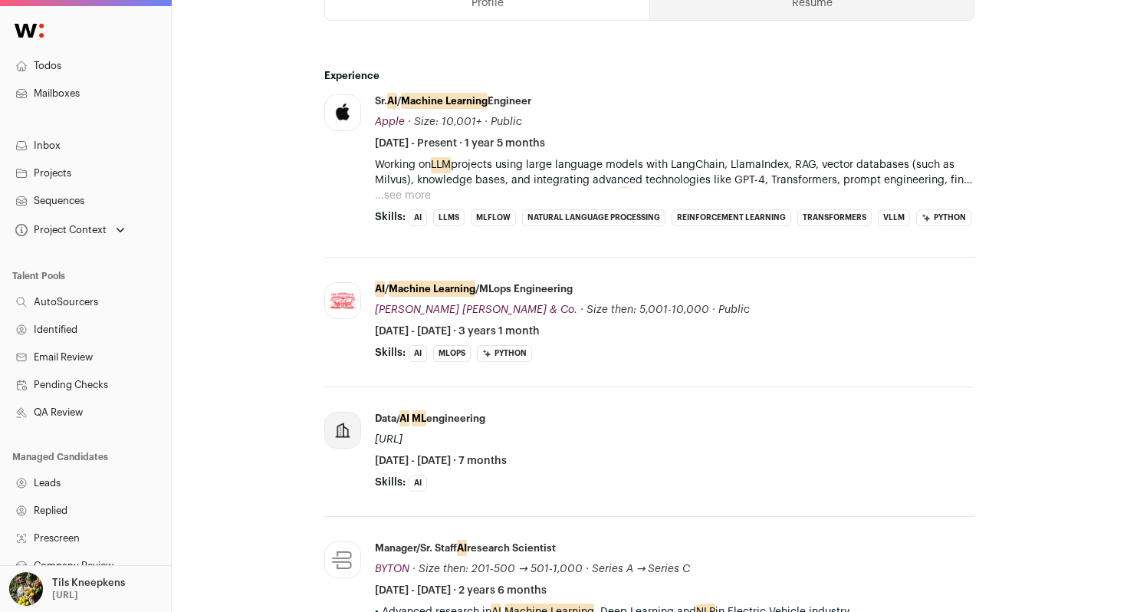
scroll to position [808, 0]
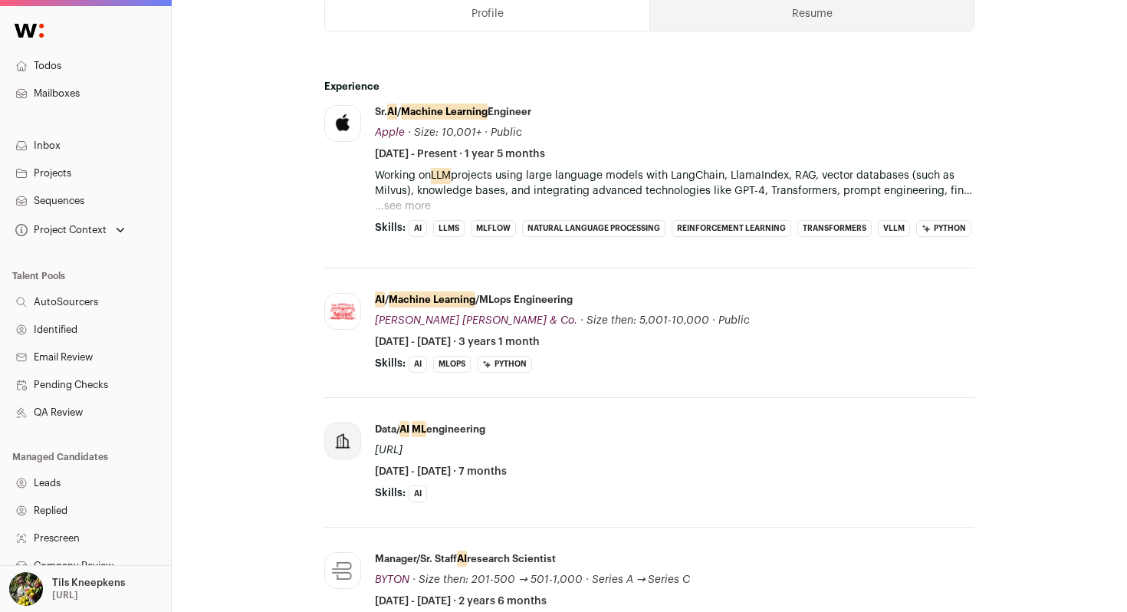
click at [406, 208] on button "...see more" at bounding box center [403, 205] width 56 height 15
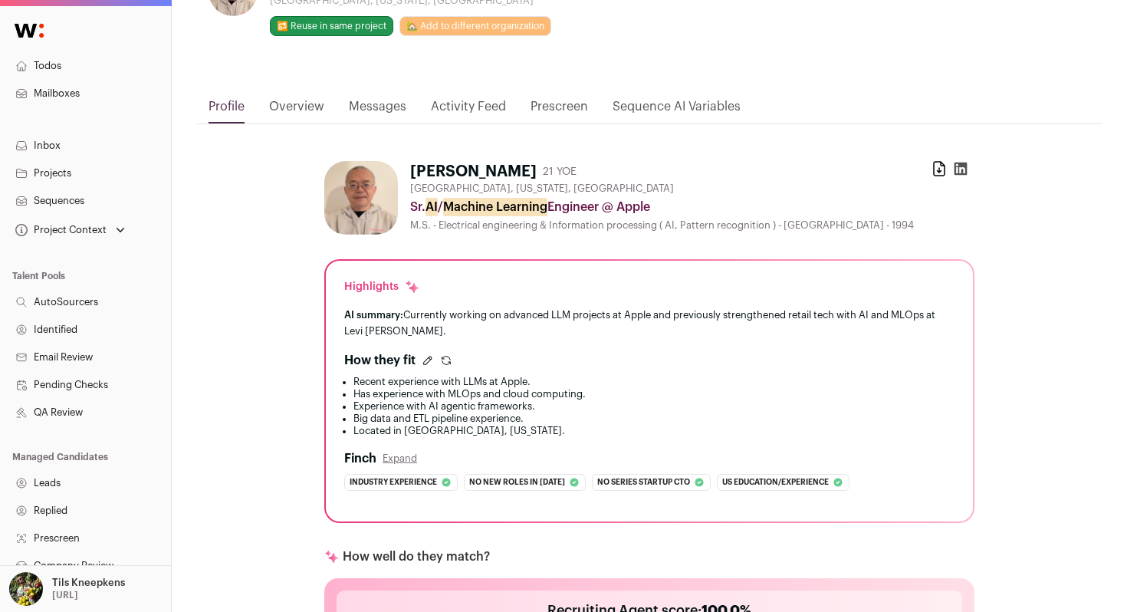
scroll to position [0, 0]
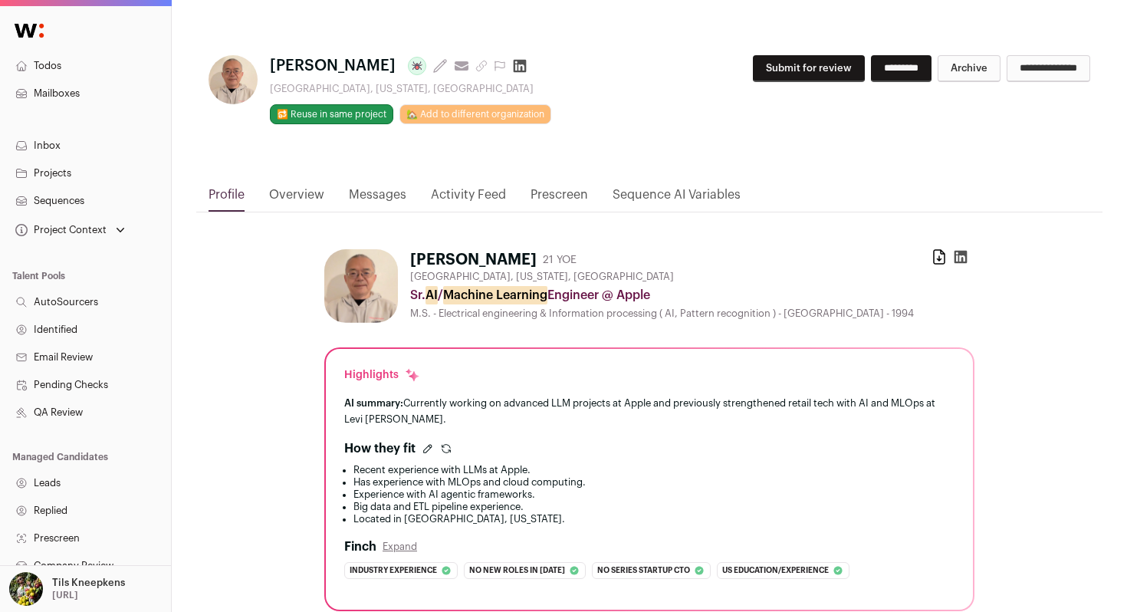
click at [766, 74] on button "Submit for review" at bounding box center [809, 68] width 112 height 27
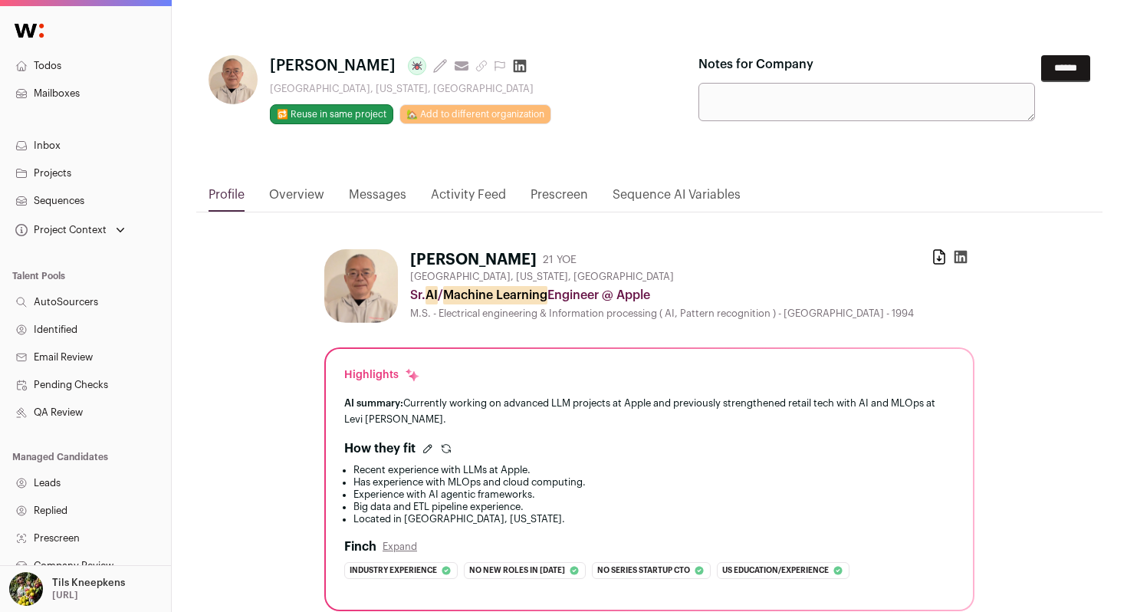
click at [1054, 59] on input "******" at bounding box center [1065, 68] width 49 height 27
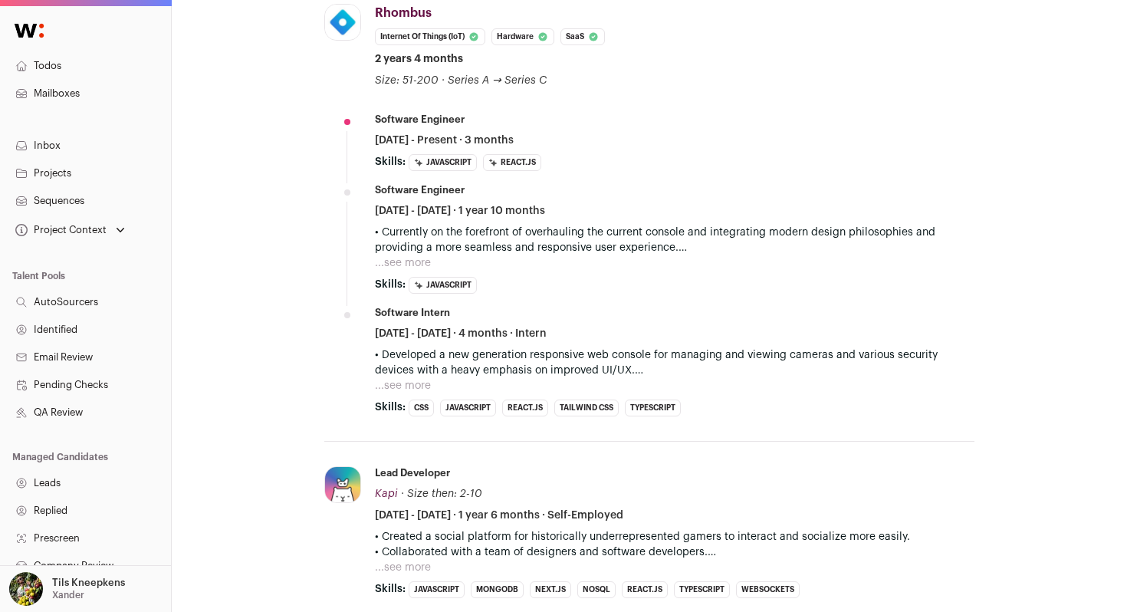
scroll to position [618, 0]
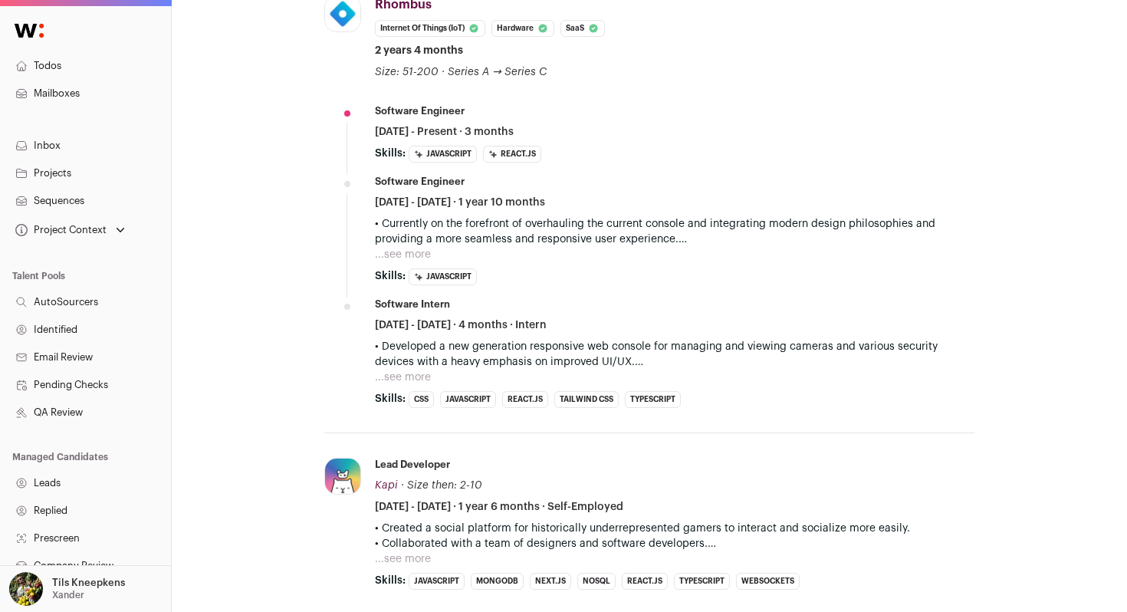
click at [401, 248] on button "...see more" at bounding box center [403, 254] width 56 height 15
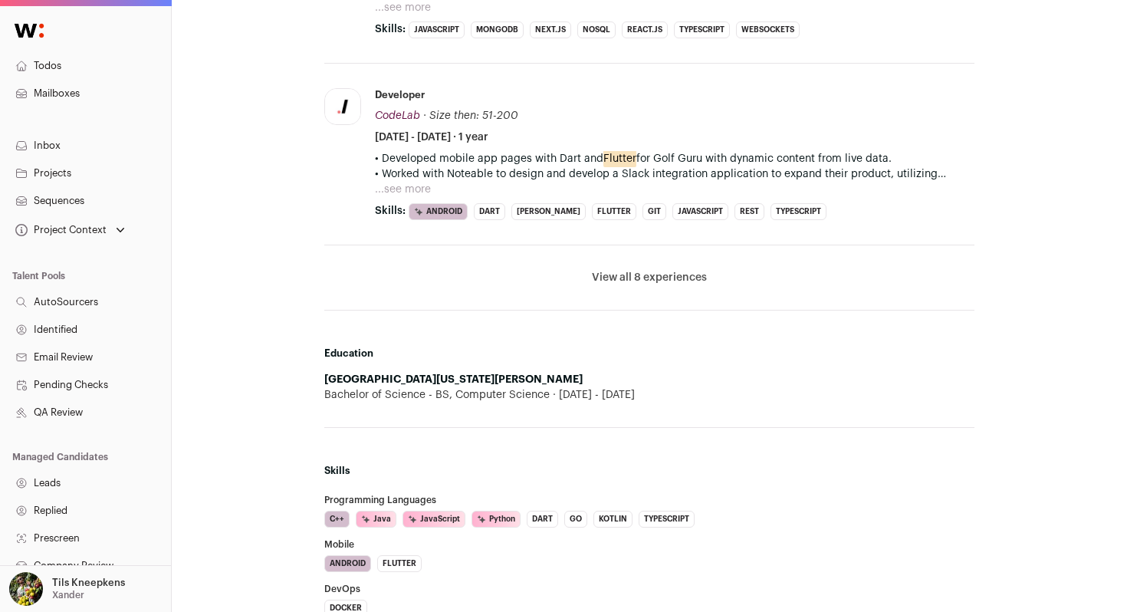
scroll to position [1284, 0]
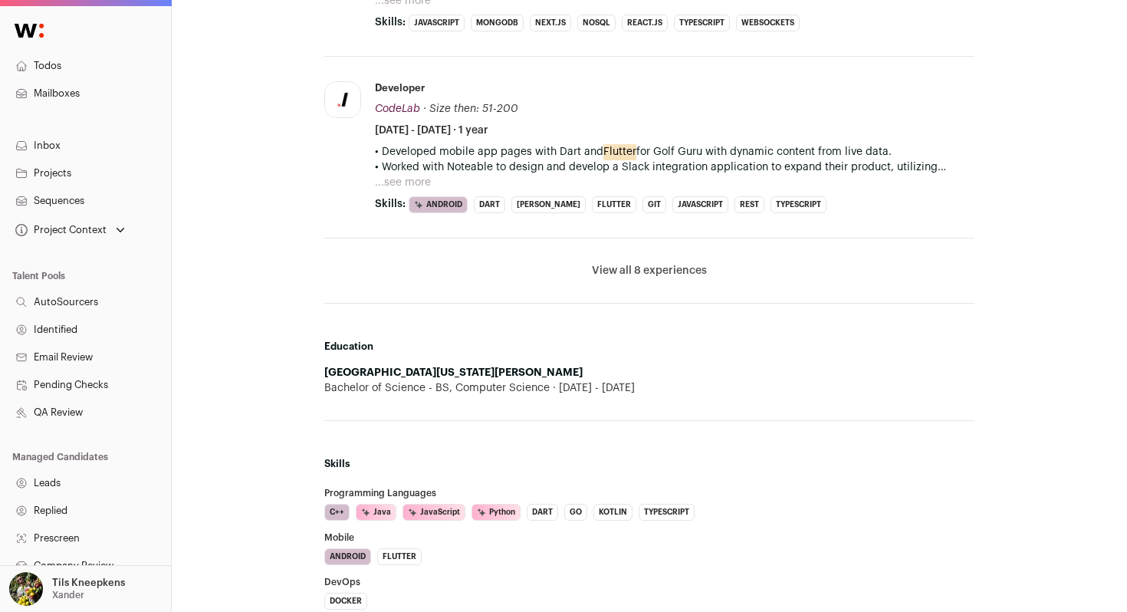
click at [600, 271] on button "View all 8 experiences" at bounding box center [649, 270] width 115 height 15
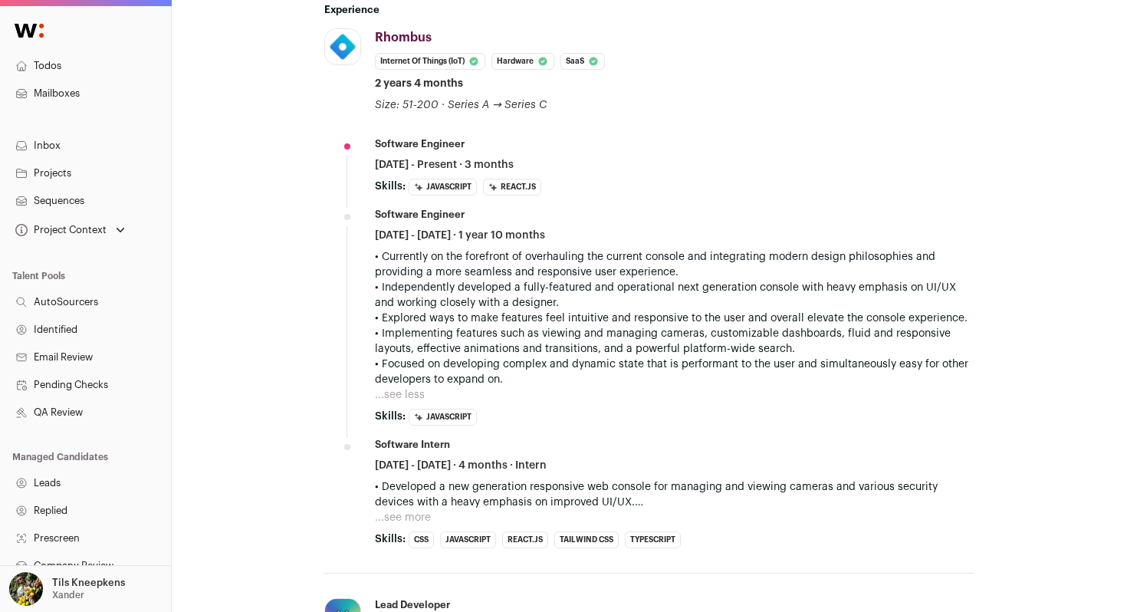
scroll to position [602, 0]
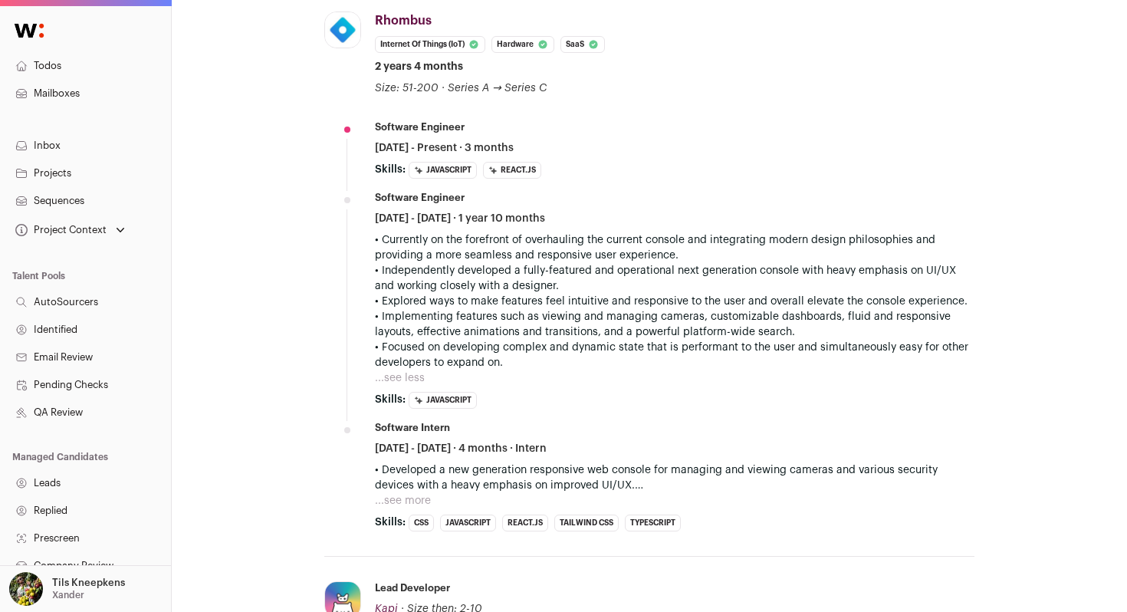
click at [417, 501] on button "...see more" at bounding box center [403, 500] width 56 height 15
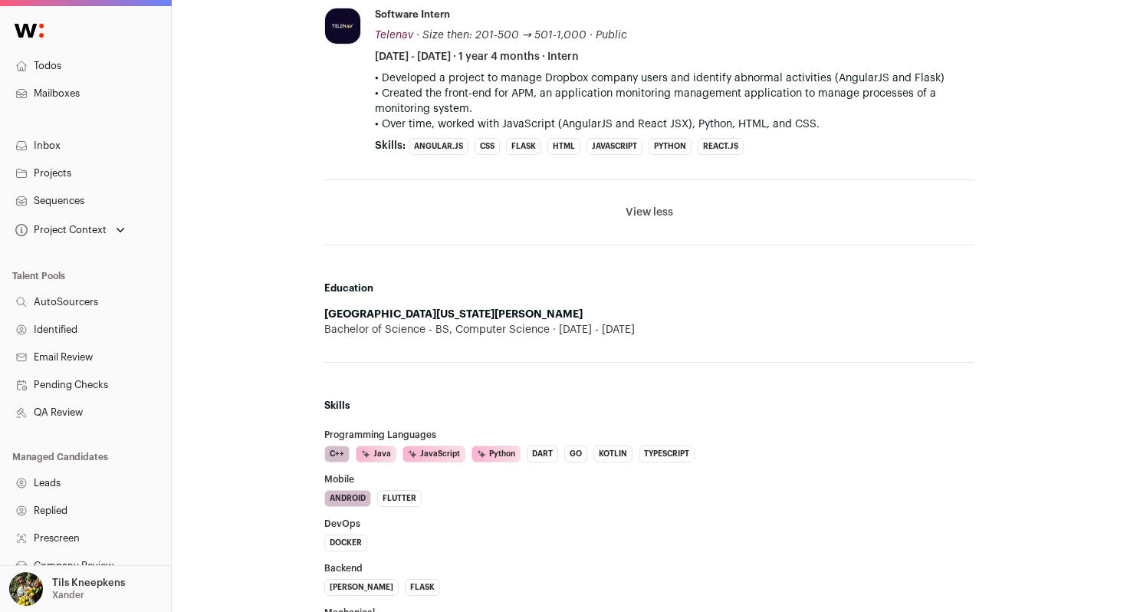
scroll to position [2602, 0]
